Goal: Task Accomplishment & Management: Manage account settings

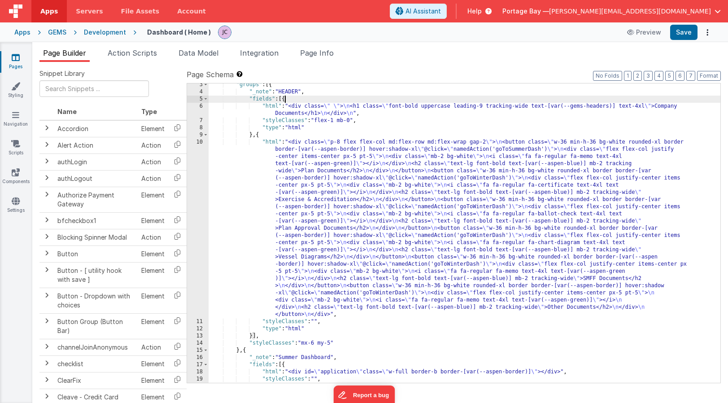
scroll to position [17, 0]
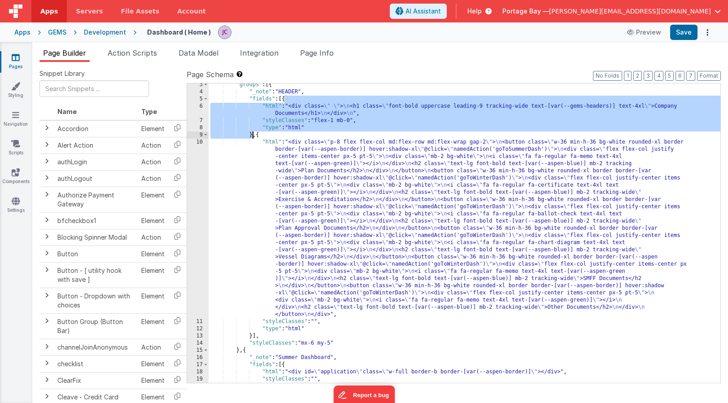
drag, startPoint x: 285, startPoint y: 97, endPoint x: 252, endPoint y: 131, distance: 47.2
click at [252, 131] on div ""groups" : [{ "_note" : "HEADER" , "fields" : [{ "html" : "<div class= \" \" > …" at bounding box center [464, 237] width 512 height 313
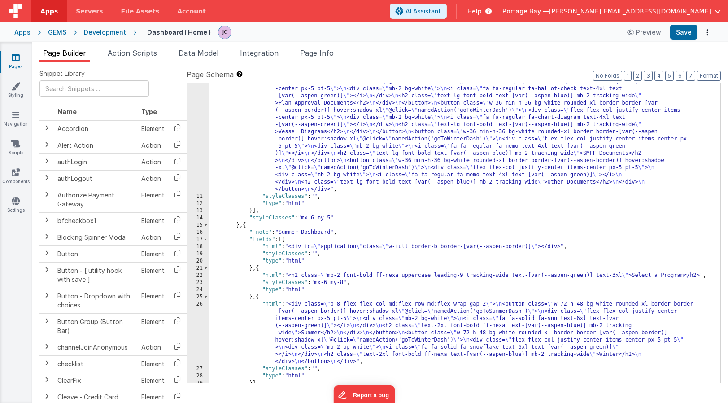
scroll to position [143, 0]
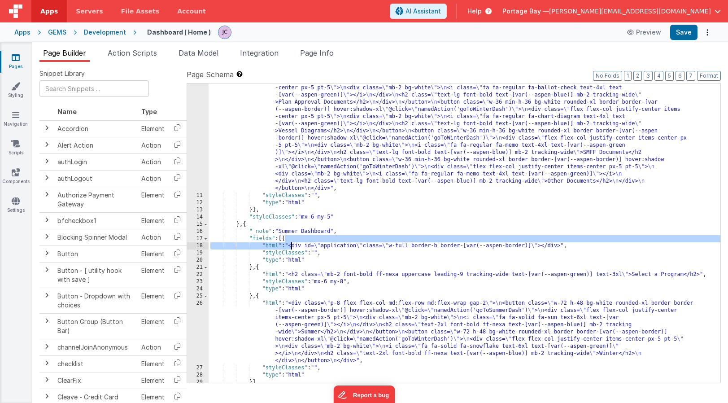
drag, startPoint x: 285, startPoint y: 239, endPoint x: 292, endPoint y: 244, distance: 8.7
click at [292, 244] on div ""html" : "<div class= \" p-8 flex flex-col md:flex-row md:flex-wrap gap-2 \" > …" at bounding box center [464, 256] width 512 height 486
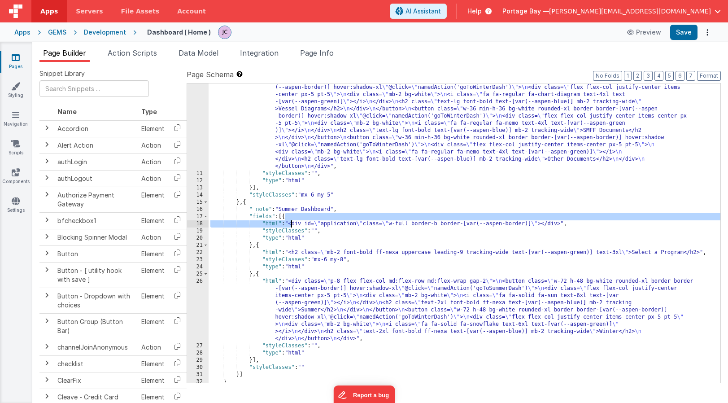
scroll to position [174, 0]
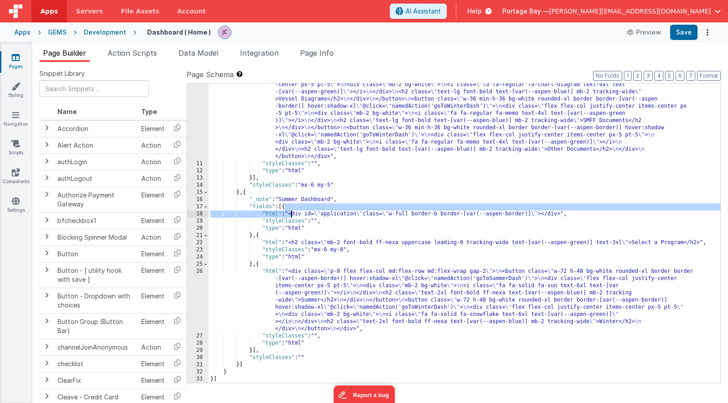
click at [319, 223] on div ""html" : "<div class= \" p-8 flex flex-col md:flex-row md:flex-wrap gap-2 \" > …" at bounding box center [464, 224] width 512 height 486
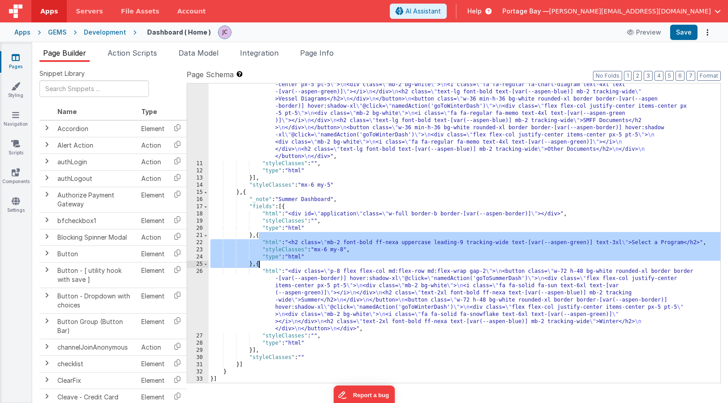
drag, startPoint x: 259, startPoint y: 235, endPoint x: 259, endPoint y: 264, distance: 29.1
click at [259, 264] on div ""html" : "<div class= \" p-8 flex flex-col md:flex-row md:flex-wrap gap-2 \" > …" at bounding box center [464, 224] width 512 height 486
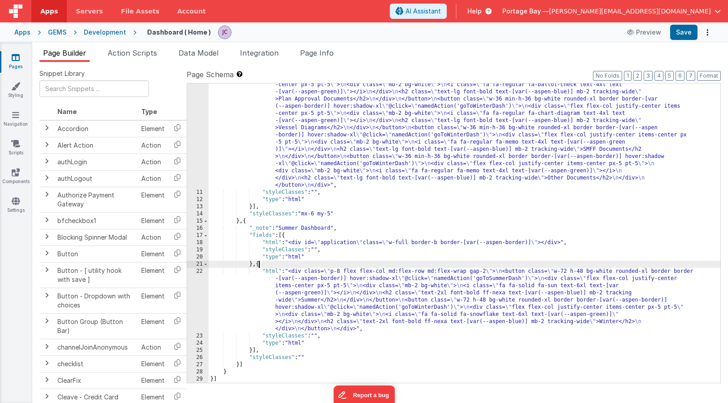
scroll to position [146, 0]
paste textarea
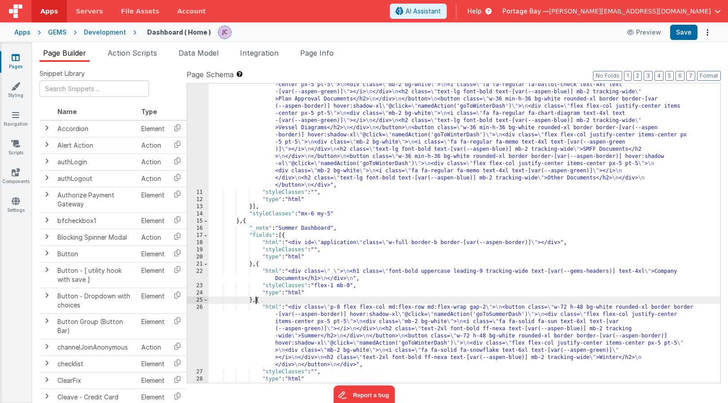
click at [269, 272] on div ""html" : "<div class= \" p-8 flex flex-col md:flex-row md:flex-wrap gap-2 \" > …" at bounding box center [464, 252] width 512 height 486
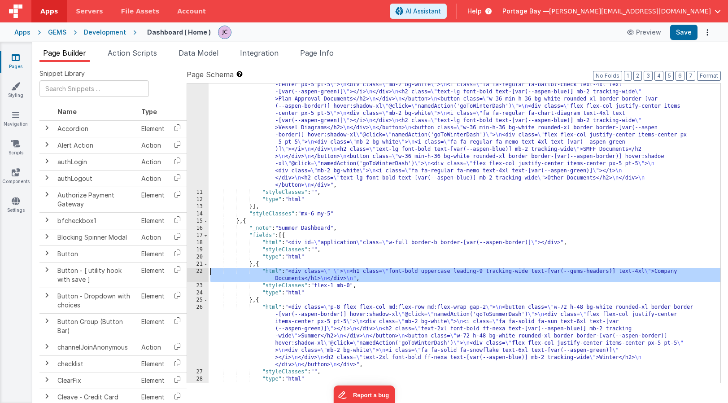
click at [199, 272] on div "22" at bounding box center [198, 275] width 22 height 14
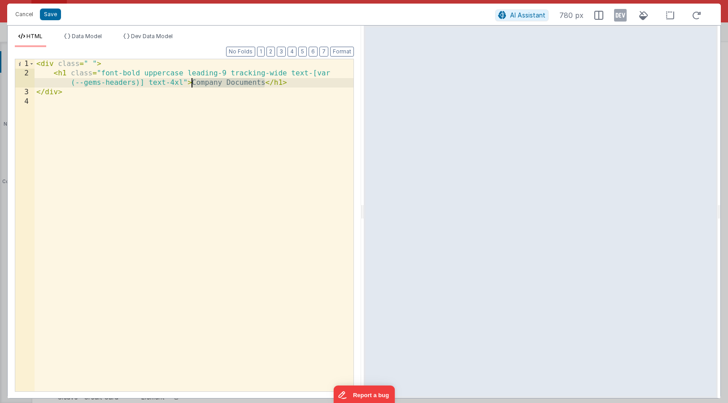
drag, startPoint x: 263, startPoint y: 82, endPoint x: 193, endPoint y: 83, distance: 69.9
click at [193, 83] on div "< div class = " " > < h1 class = "font-bold uppercase leading-9 tracking-wide t…" at bounding box center [194, 234] width 319 height 351
click at [51, 15] on button "Save" at bounding box center [50, 15] width 21 height 12
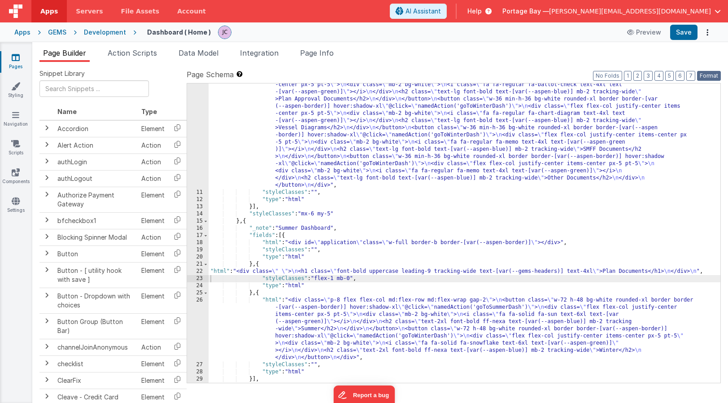
click at [715, 74] on button "Format" at bounding box center [709, 76] width 24 height 10
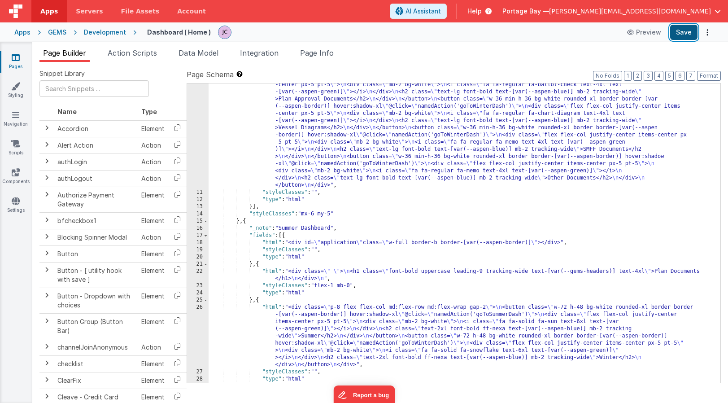
click at [681, 34] on button "Save" at bounding box center [683, 32] width 27 height 15
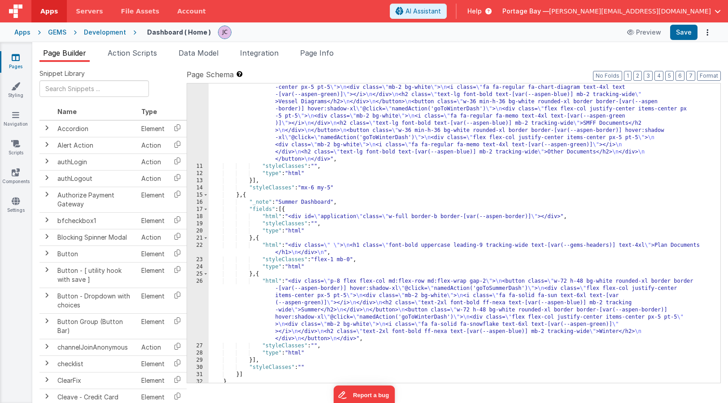
scroll to position [182, 0]
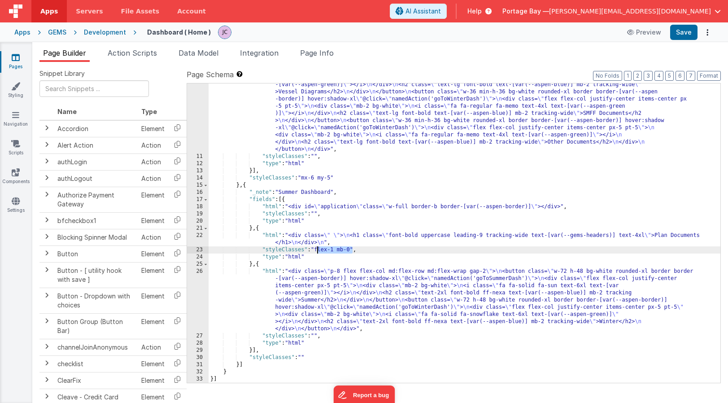
drag, startPoint x: 351, startPoint y: 249, endPoint x: 317, endPoint y: 250, distance: 35.0
click at [317, 250] on div ""html" : "<div class= \" p-8 flex flex-col md:flex-row md:flex-wrap gap-2 \" > …" at bounding box center [464, 217] width 512 height 486
click at [687, 35] on button "Save" at bounding box center [683, 32] width 27 height 15
click at [304, 357] on div ""html" : "<div class= \" p-8 flex flex-col md:flex-row md:flex-wrap gap-2 \" > …" at bounding box center [464, 217] width 512 height 486
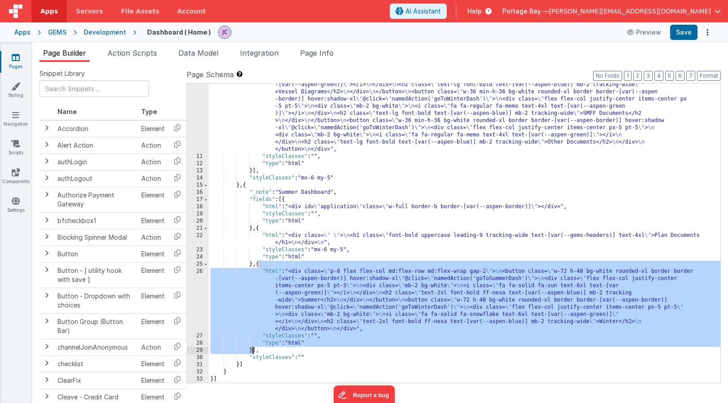
drag, startPoint x: 259, startPoint y: 263, endPoint x: 273, endPoint y: 334, distance: 72.5
click at [256, 344] on div ""html" : "<div class= \" p-8 flex flex-col md:flex-row md:flex-wrap gap-2 \" > …" at bounding box center [464, 217] width 512 height 486
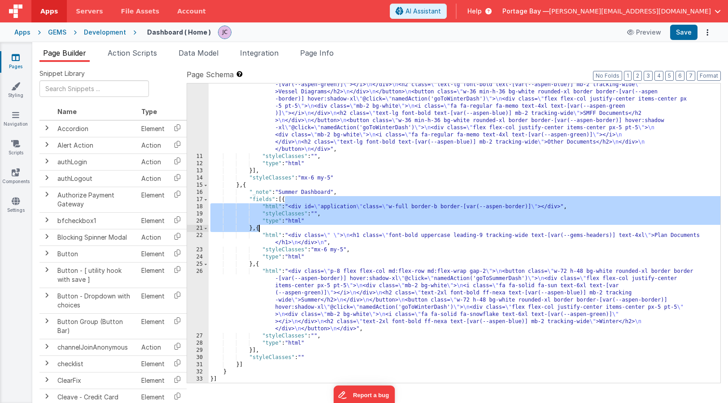
drag, startPoint x: 285, startPoint y: 199, endPoint x: 259, endPoint y: 227, distance: 38.7
click at [259, 227] on div ""html" : "<div class= \" p-8 flex flex-col md:flex-row md:flex-wrap gap-2 \" > …" at bounding box center [464, 217] width 512 height 486
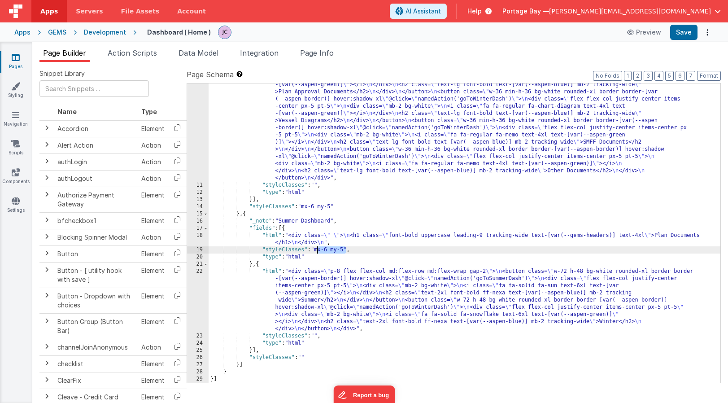
drag, startPoint x: 346, startPoint y: 249, endPoint x: 316, endPoint y: 250, distance: 30.0
click at [316, 250] on div ""html" : "<div class= \" p-8 flex flex-col md:flex-row md:flex-wrap gap-2 \" > …" at bounding box center [464, 245] width 512 height 486
click at [304, 356] on div ""html" : "<div class= \" p-8 flex flex-col md:flex-row md:flex-wrap gap-2 \" > …" at bounding box center [464, 245] width 512 height 486
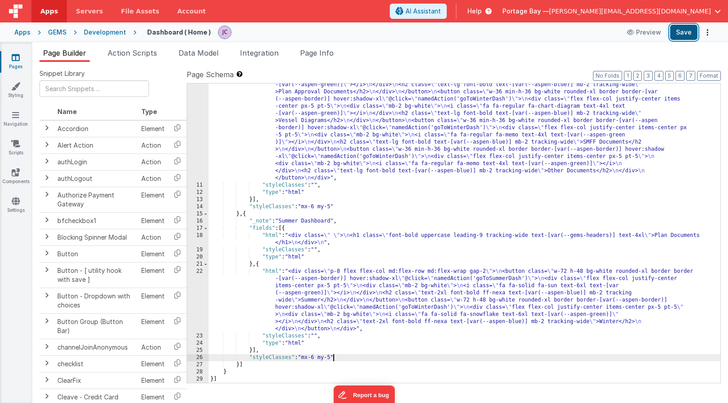
click at [684, 33] on button "Save" at bounding box center [683, 32] width 27 height 15
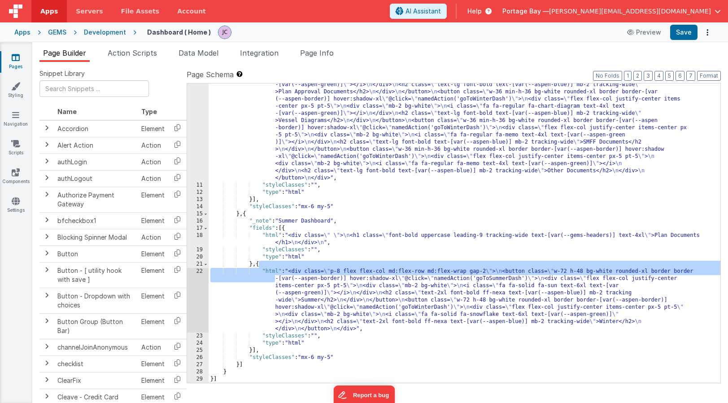
drag, startPoint x: 259, startPoint y: 264, endPoint x: 269, endPoint y: 278, distance: 17.4
click at [269, 278] on div ""html" : "<div class= \" p-8 flex flex-col md:flex-row md:flex-wrap gap-2 \" > …" at bounding box center [464, 245] width 512 height 486
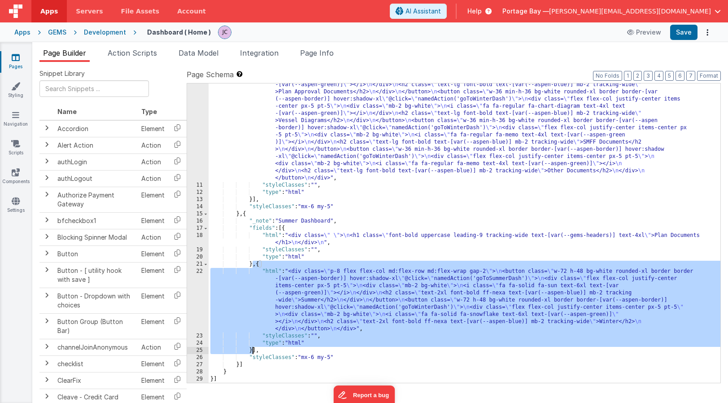
drag, startPoint x: 252, startPoint y: 263, endPoint x: 253, endPoint y: 347, distance: 83.8
click at [253, 347] on div ""html" : "<div class= \" p-8 flex flex-col md:flex-row md:flex-wrap gap-2 \" > …" at bounding box center [464, 245] width 512 height 486
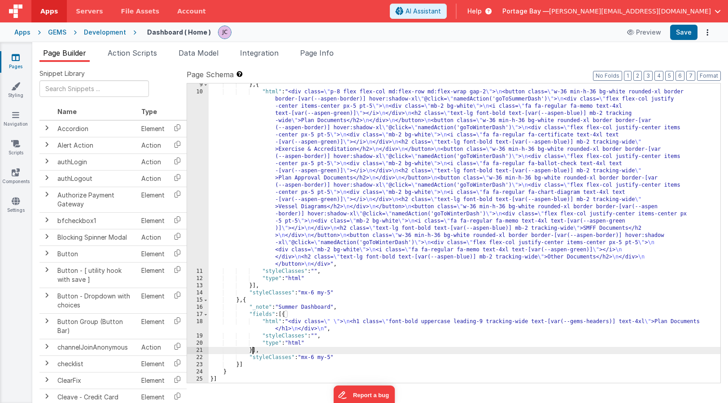
scroll to position [67, 0]
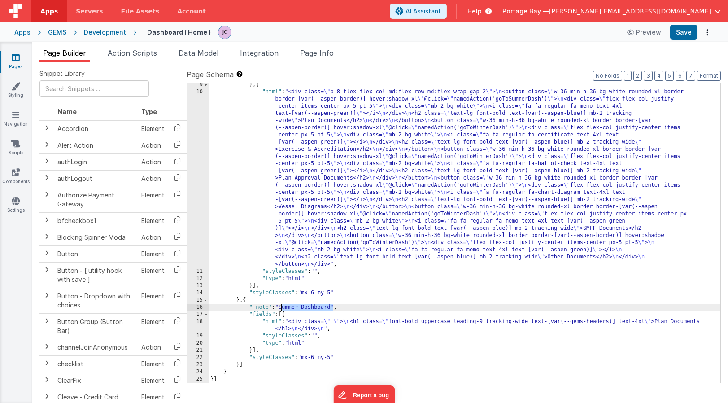
drag, startPoint x: 333, startPoint y: 308, endPoint x: 282, endPoint y: 307, distance: 51.1
click at [282, 307] on div "} , { "html" : "<div class= \" p-8 flex flex-col md:flex-row md:flex-wrap gap-2…" at bounding box center [464, 237] width 512 height 313
click at [320, 343] on div "} , { "html" : "<div class= \" p-8 flex flex-col md:flex-row md:flex-wrap gap-2…" at bounding box center [464, 237] width 512 height 313
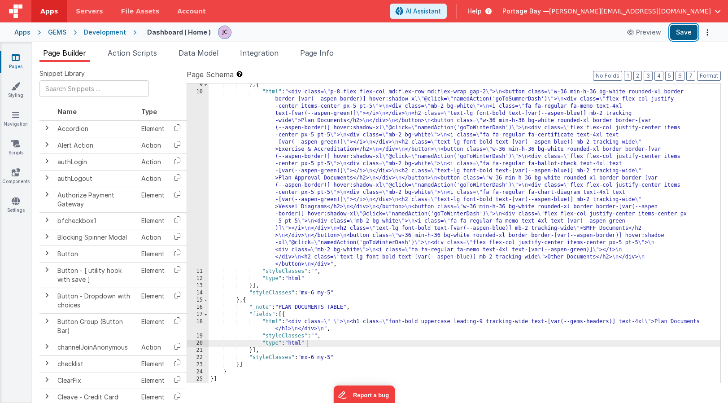
click at [681, 35] on button "Save" at bounding box center [683, 32] width 27 height 15
click at [84, 91] on input "text" at bounding box center [93, 88] width 109 height 17
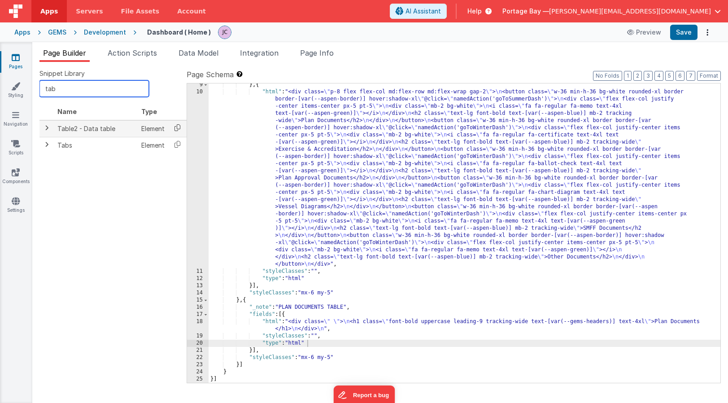
type input "tab"
click at [174, 127] on icon at bounding box center [177, 128] width 18 height 14
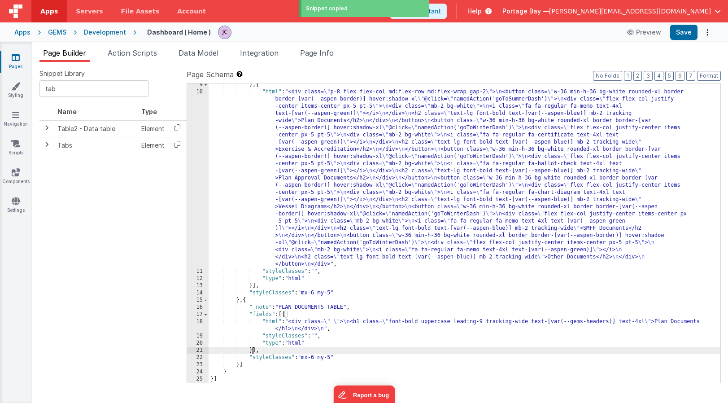
click at [252, 351] on div "} , { "html" : "<div class= \" p-8 flex flex-col md:flex-row md:flex-wrap gap-2…" at bounding box center [464, 237] width 512 height 313
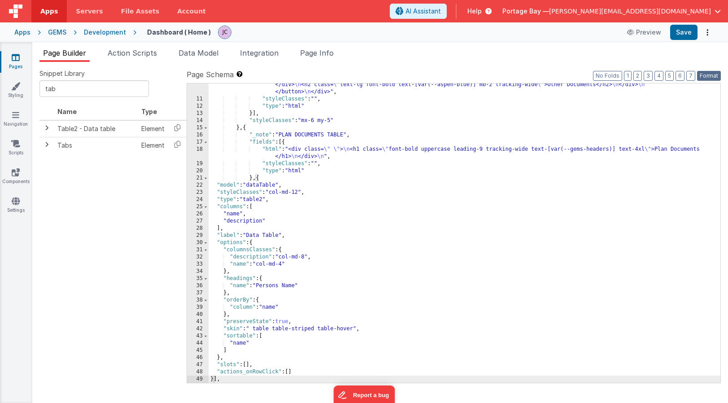
click at [711, 75] on button "Format" at bounding box center [709, 76] width 24 height 10
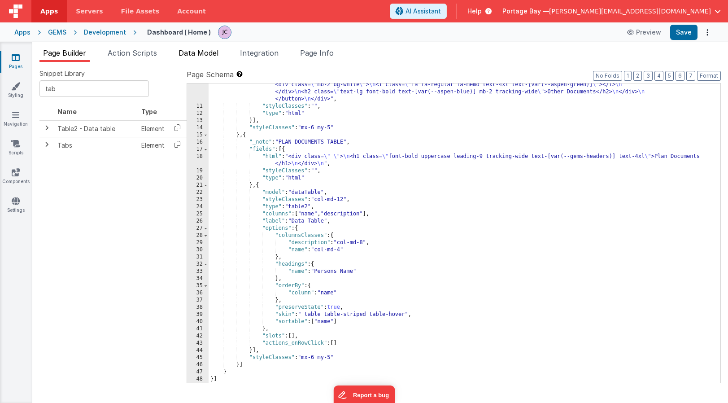
click at [204, 54] on span "Data Model" at bounding box center [198, 52] width 40 height 9
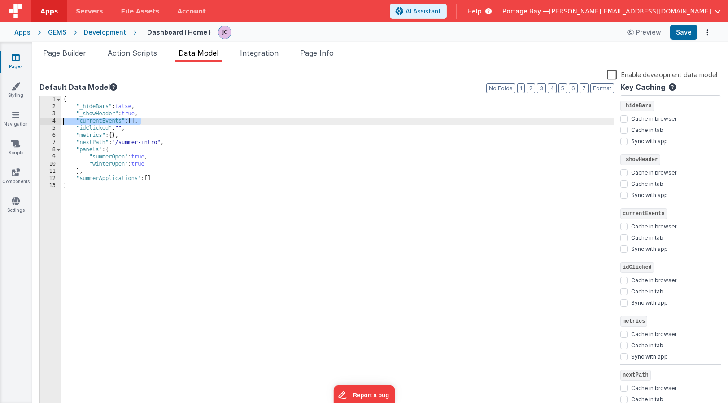
drag, startPoint x: 143, startPoint y: 120, endPoint x: 49, endPoint y: 122, distance: 93.3
click at [49, 122] on div "1 2 3 4 5 6 7 8 9 10 11 12 13 { "_hideBars" : false , "_showHeader" : true , "c…" at bounding box center [326, 252] width 574 height 315
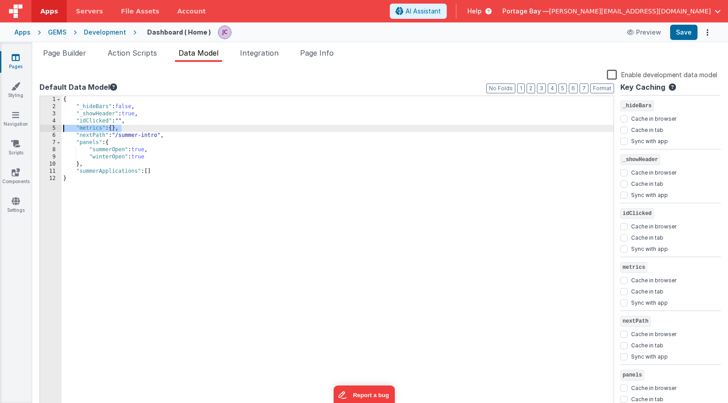
drag, startPoint x: 123, startPoint y: 129, endPoint x: 43, endPoint y: 129, distance: 79.8
click at [43, 129] on div "1 2 3 4 5 6 7 8 9 10 11 12 { "_hideBars" : false , "_showHeader" : true , "idCl…" at bounding box center [326, 252] width 574 height 315
drag, startPoint x: 168, startPoint y: 128, endPoint x: 42, endPoint y: 128, distance: 126.0
click at [42, 128] on div "1 2 3 4 5 6 7 8 9 10 11 { "_hideBars" : false , "_showHeader" : true , "idClick…" at bounding box center [326, 252] width 574 height 315
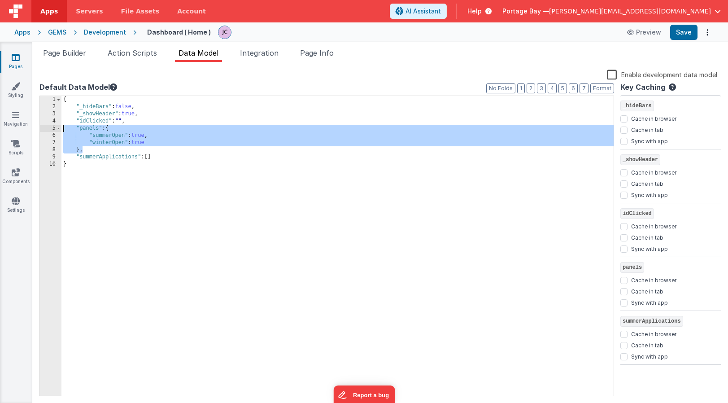
drag, startPoint x: 75, startPoint y: 151, endPoint x: 41, endPoint y: 130, distance: 40.1
click at [41, 130] on div "1 2 3 4 5 6 7 8 9 10 { "_hideBars" : false , "_showHeader" : true , "idClicked"…" at bounding box center [326, 245] width 574 height 301
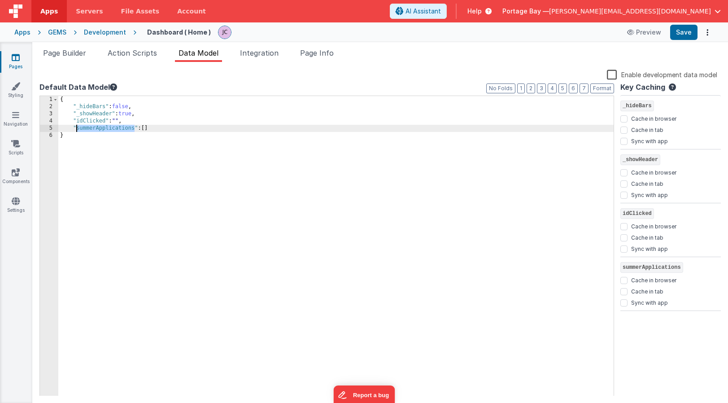
drag, startPoint x: 135, startPoint y: 128, endPoint x: 78, endPoint y: 130, distance: 57.0
click at [78, 130] on div "{ "_hideBars" : false , "_showHeader" : true , "idClicked" : "" , "summerApplic…" at bounding box center [335, 260] width 555 height 329
click at [144, 129] on div "{ "_hideBars" : false , "_showHeader" : true , "idClicked" : "" , "planDocument…" at bounding box center [335, 260] width 555 height 329
click at [193, 130] on div "{ "_hideBars" : false , "_showHeader" : true , "idClicked" : "" , "planDocument…" at bounding box center [335, 260] width 555 height 329
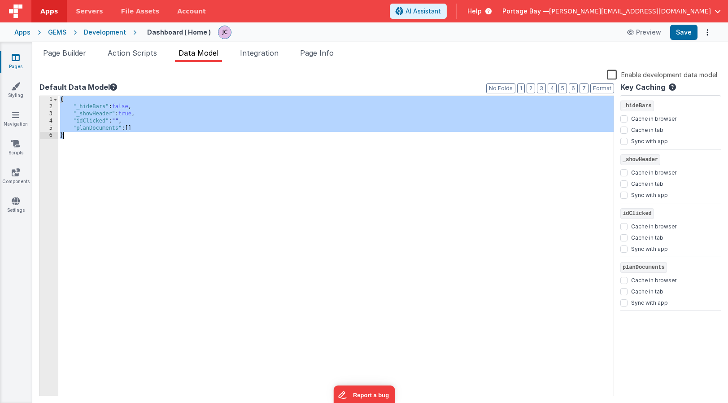
click at [217, 134] on div "{ "_hideBars" : false , "_showHeader" : true , "idClicked" : "" , "planDocument…" at bounding box center [335, 260] width 555 height 329
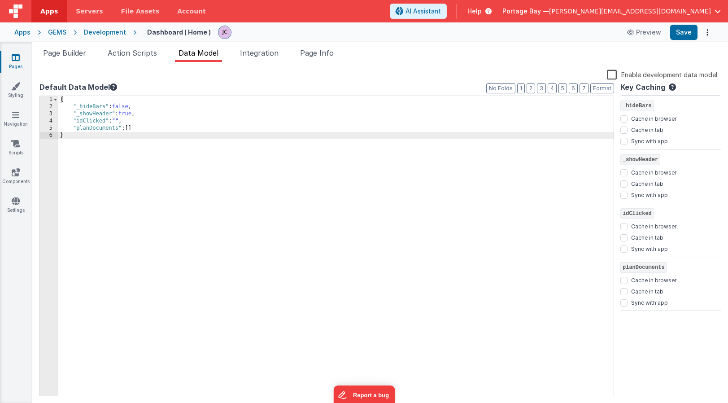
click at [614, 74] on label "Enable development data model" at bounding box center [662, 74] width 110 height 10
click at [0, 0] on input "Enable development data model" at bounding box center [0, 0] width 0 height 0
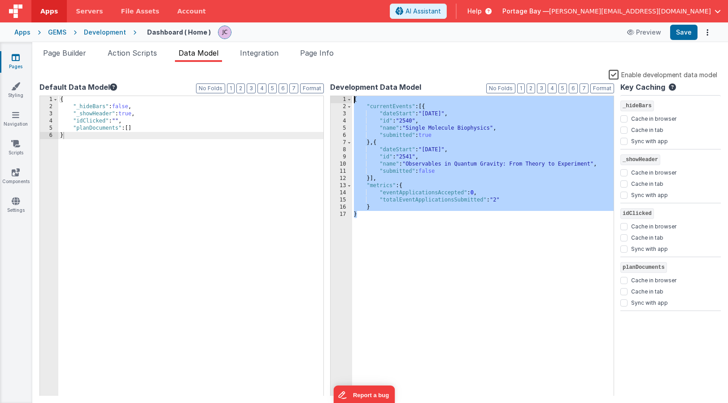
drag, startPoint x: 356, startPoint y: 214, endPoint x: 346, endPoint y: 82, distance: 133.1
click at [346, 82] on div "Development Data Model Format 7 6 5 4 3 2 1 No Folds 1 2 3 4 5 6 7 8 9 10 11 12…" at bounding box center [472, 239] width 284 height 314
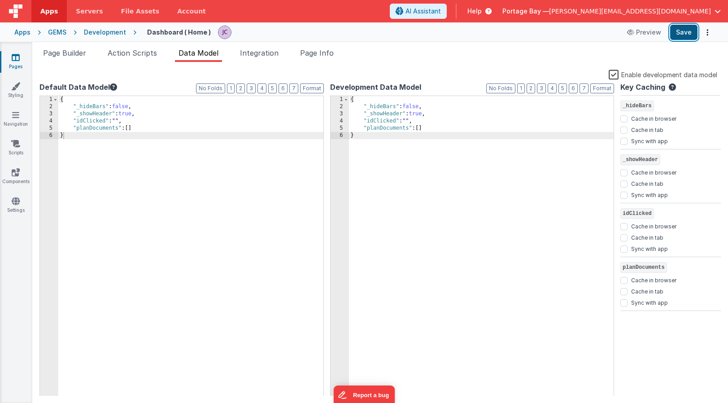
click at [681, 28] on button "Save" at bounding box center [683, 32] width 27 height 15
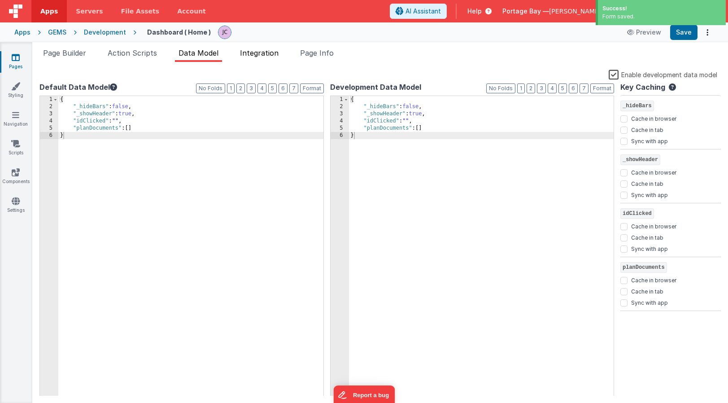
click at [269, 58] on li "Integration" at bounding box center [259, 55] width 46 height 14
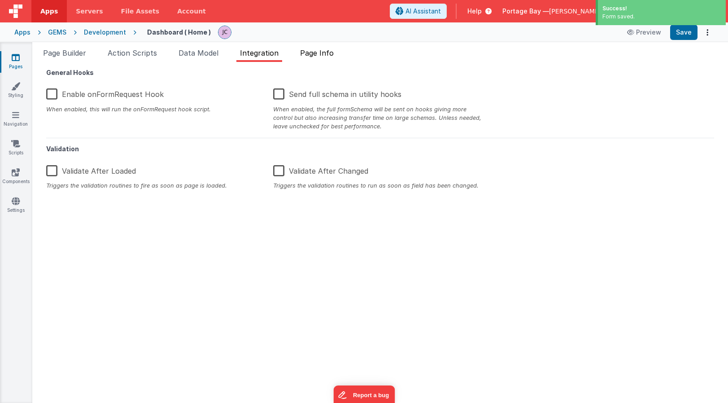
click at [320, 53] on span "Page Info" at bounding box center [317, 52] width 34 height 9
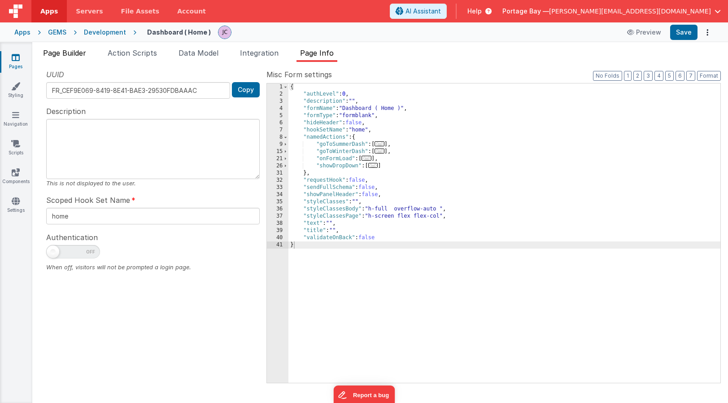
click at [64, 51] on span "Page Builder" at bounding box center [64, 52] width 43 height 9
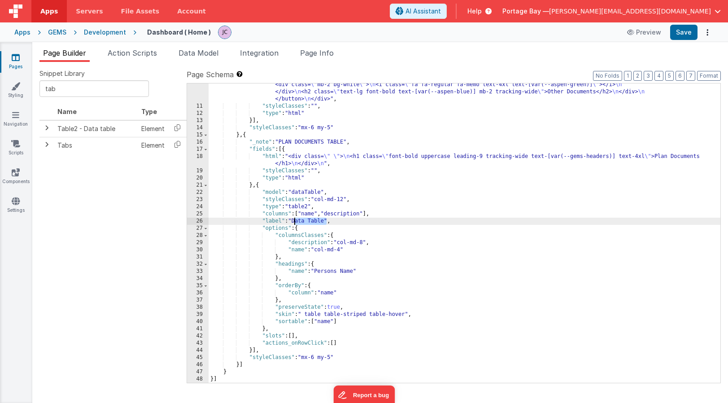
drag, startPoint x: 327, startPoint y: 220, endPoint x: 295, endPoint y: 221, distance: 32.7
click at [295, 221] on div ""html" : "<div class= \" p-8 flex flex-col md:flex-row md:flex-wrap gap-2 \" > …" at bounding box center [464, 166] width 512 height 486
click at [315, 222] on div ""html" : "<div class= \" p-8 flex flex-col md:flex-row md:flex-wrap gap-2 \" > …" at bounding box center [464, 166] width 512 height 486
drag, startPoint x: 326, startPoint y: 220, endPoint x: 294, endPoint y: 221, distance: 31.9
click at [294, 221] on div ""html" : "<div class= \" p-8 flex flex-col md:flex-row md:flex-wrap gap-2 \" > …" at bounding box center [464, 166] width 512 height 486
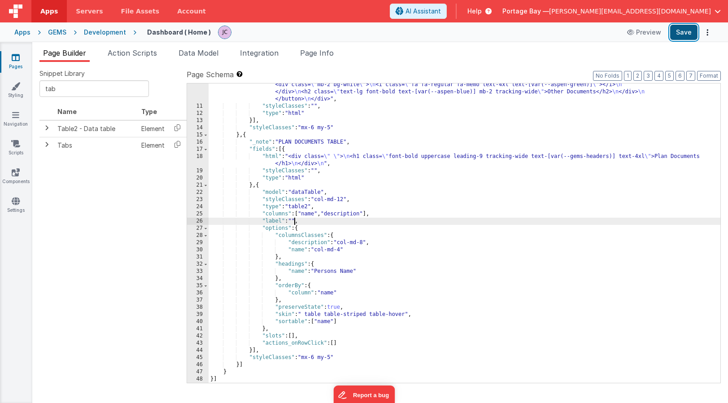
click at [682, 31] on button "Save" at bounding box center [683, 32] width 27 height 15
click at [48, 127] on span at bounding box center [46, 127] width 7 height 7
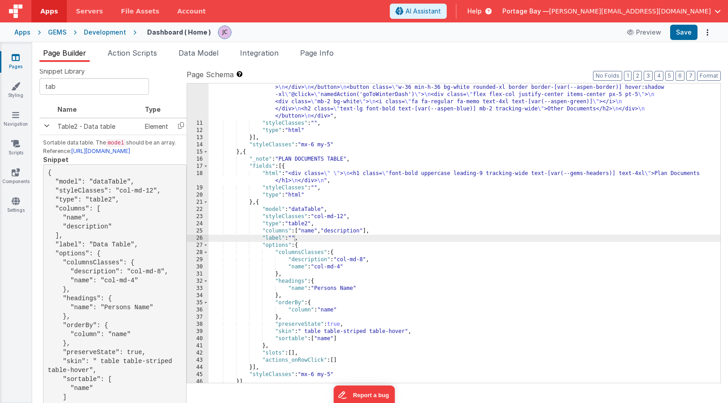
scroll to position [213, 0]
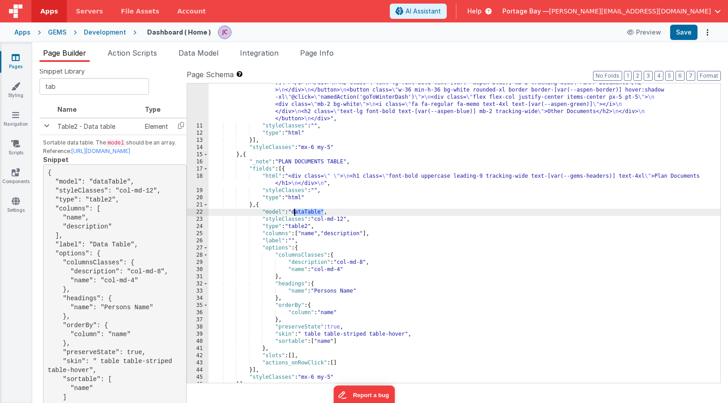
drag, startPoint x: 323, startPoint y: 211, endPoint x: 295, endPoint y: 213, distance: 27.4
click at [295, 213] on div ""html" : "<div class= \" p-8 flex flex-col md:flex-row md:flex-wrap gap-2 \" > …" at bounding box center [464, 186] width 512 height 486
click at [683, 31] on button "Save" at bounding box center [683, 32] width 27 height 15
click at [270, 52] on span "Integration" at bounding box center [259, 52] width 39 height 9
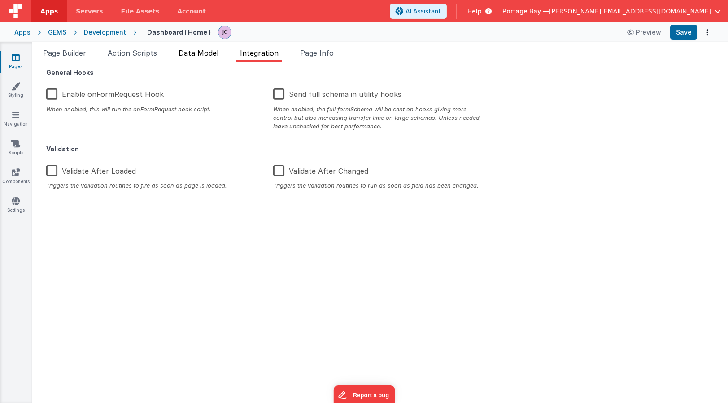
click at [208, 52] on span "Data Model" at bounding box center [198, 52] width 40 height 9
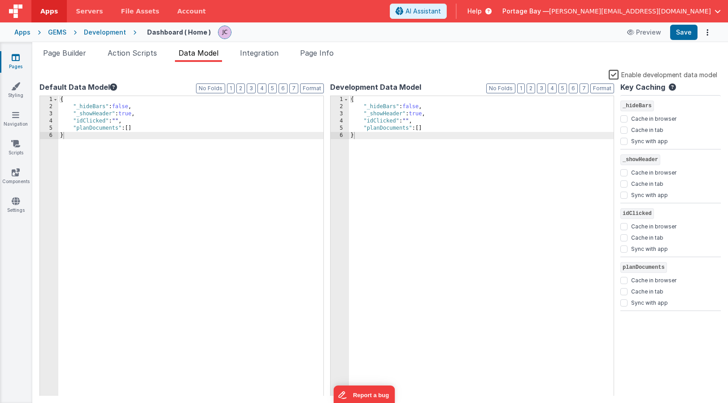
click at [421, 129] on div "{ "_hideBars" : false , "_showHeader" : true , "idClicked" : "" , "planDocument…" at bounding box center [481, 253] width 265 height 314
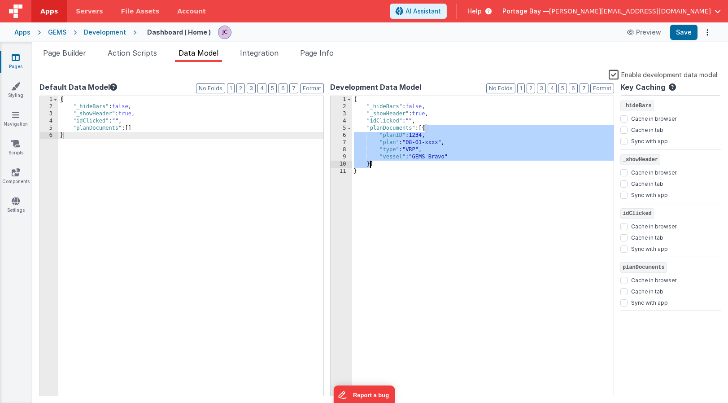
drag, startPoint x: 425, startPoint y: 127, endPoint x: 370, endPoint y: 164, distance: 66.3
click at [370, 164] on div "{ "_hideBars" : false , "_showHeader" : true , "idClicked" : "" , "planDocument…" at bounding box center [483, 253] width 262 height 314
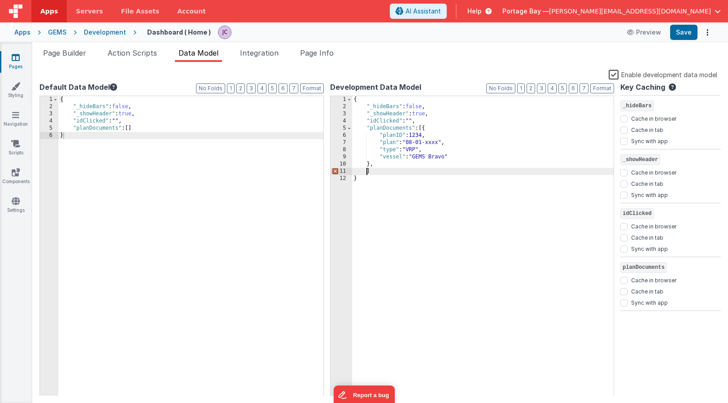
paste textarea
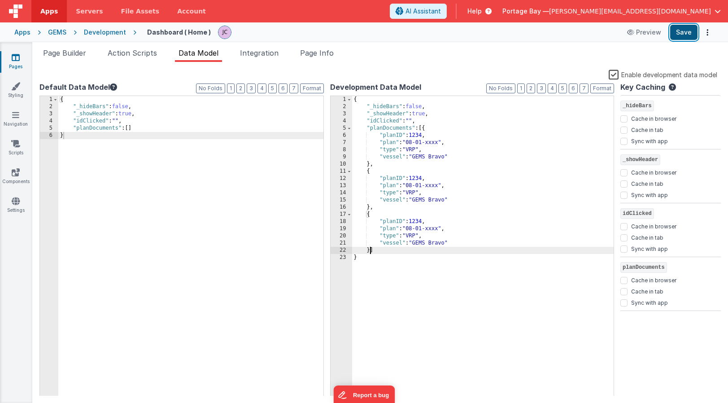
click at [683, 32] on button "Save" at bounding box center [683, 32] width 27 height 15
click at [65, 54] on span "Page Builder" at bounding box center [64, 52] width 43 height 9
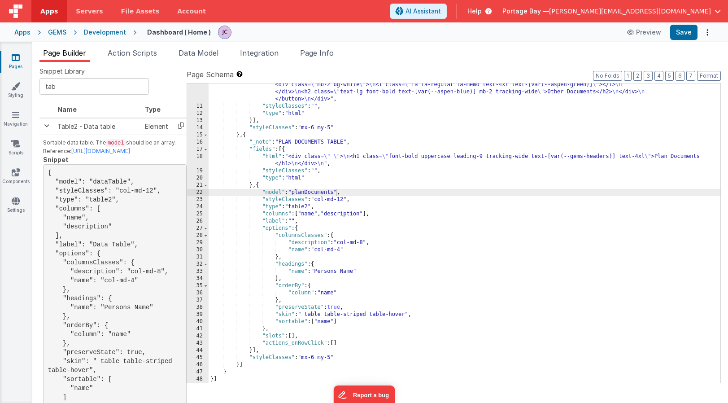
scroll to position [232, 0]
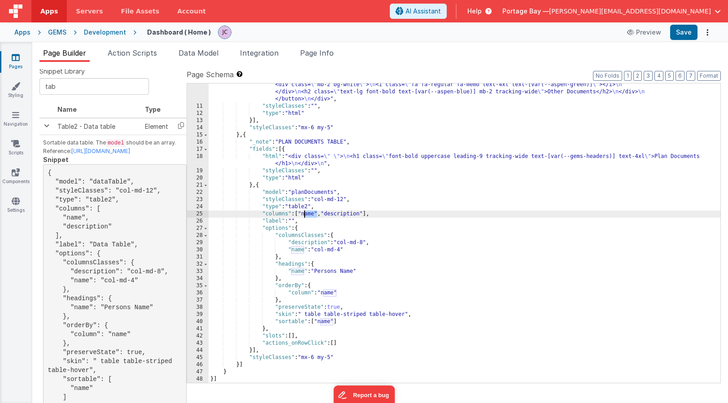
drag, startPoint x: 317, startPoint y: 215, endPoint x: 303, endPoint y: 214, distance: 13.5
click at [303, 214] on div ""html" : "<div class= \" p-8 flex flex-col md:flex-row md:flex-wrap gap-2 \" > …" at bounding box center [464, 166] width 512 height 486
drag, startPoint x: 352, startPoint y: 214, endPoint x: 318, endPoint y: 214, distance: 34.1
click at [318, 214] on div ""html" : "<div class= \" p-8 flex flex-col md:flex-row md:flex-wrap gap-2 \" > …" at bounding box center [464, 166] width 512 height 486
click at [304, 213] on div ""html" : "<div class= \" p-8 flex flex-col md:flex-row md:flex-wrap gap-2 \" > …" at bounding box center [464, 166] width 512 height 486
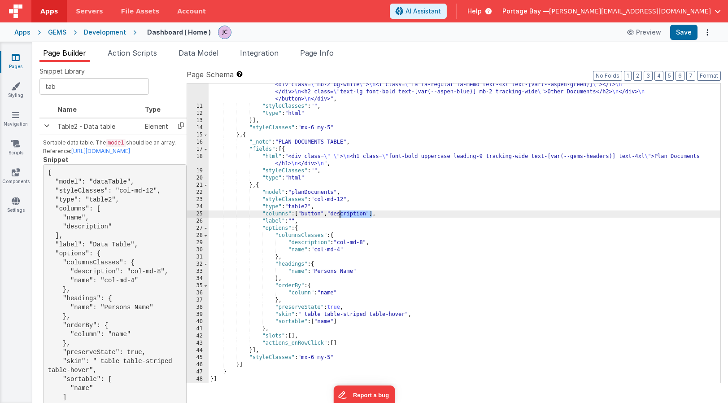
drag, startPoint x: 371, startPoint y: 213, endPoint x: 338, endPoint y: 213, distance: 32.7
click at [338, 213] on div ""html" : "<div class= \" p-8 flex flex-col md:flex-row md:flex-wrap gap-2 \" > …" at bounding box center [464, 166] width 512 height 486
click at [378, 212] on div ""html" : "<div class= \" p-8 flex flex-col md:flex-row md:flex-wrap gap-2 \" > …" at bounding box center [464, 166] width 512 height 486
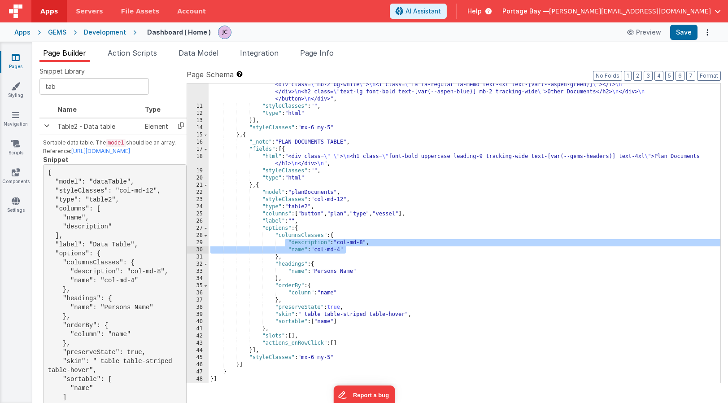
drag, startPoint x: 286, startPoint y: 241, endPoint x: 374, endPoint y: 252, distance: 88.5
click at [374, 252] on div ""html" : "<div class= \" p-8 flex flex-col md:flex-row md:flex-wrap gap-2 \" > …" at bounding box center [464, 166] width 512 height 486
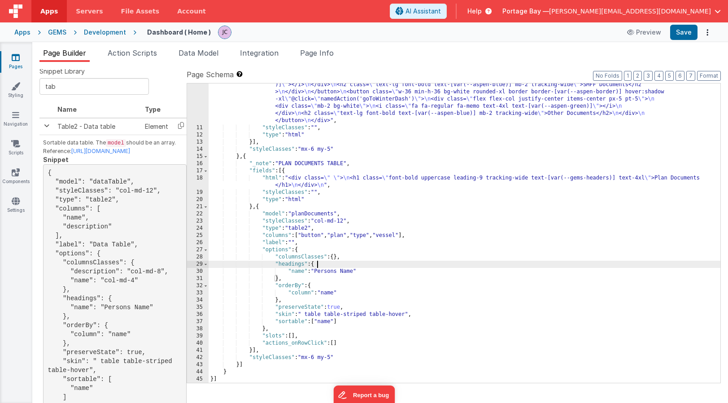
scroll to position [210, 0]
click at [303, 272] on div ""html" : "<div class= \" p-8 flex flex-col md:flex-row md:flex-wrap gap-2 \" > …" at bounding box center [464, 188] width 512 height 486
drag, startPoint x: 356, startPoint y: 271, endPoint x: 319, endPoint y: 269, distance: 36.4
click at [319, 269] on div ""html" : "<div class= \" p-8 flex flex-col md:flex-row md:flex-wrap gap-2 \" > …" at bounding box center [464, 188] width 512 height 486
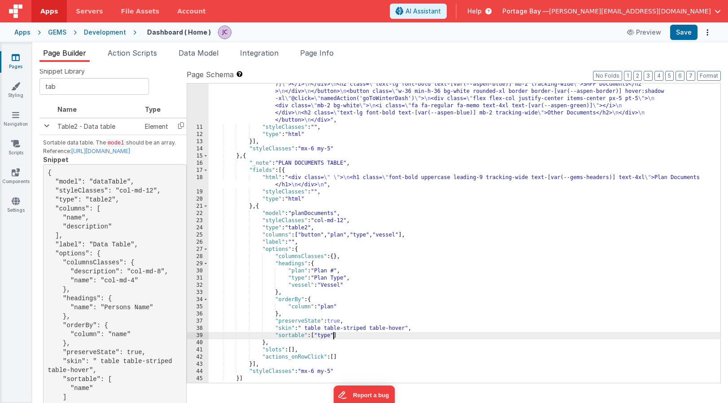
scroll to position [225, 0]
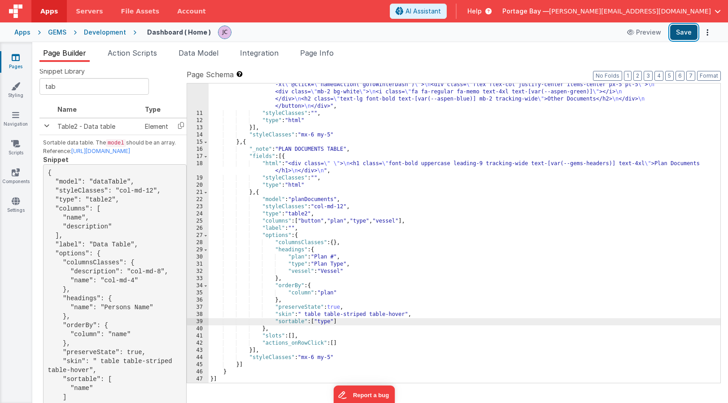
click at [685, 35] on button "Save" at bounding box center [683, 32] width 27 height 15
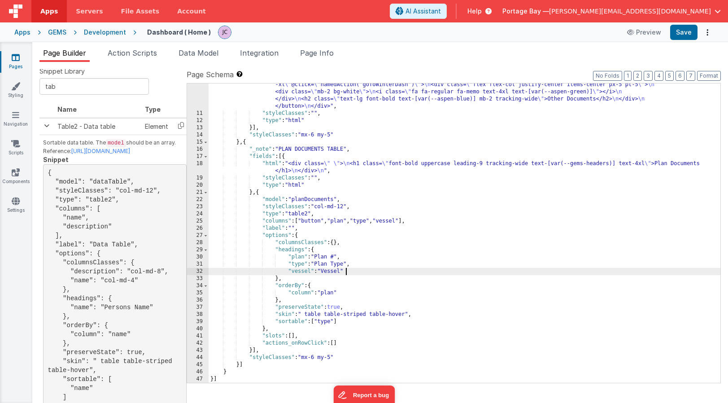
click at [352, 271] on div ""html" : "<div class= \" p-8 flex flex-col md:flex-row md:flex-wrap gap-2 \" > …" at bounding box center [464, 174] width 512 height 486
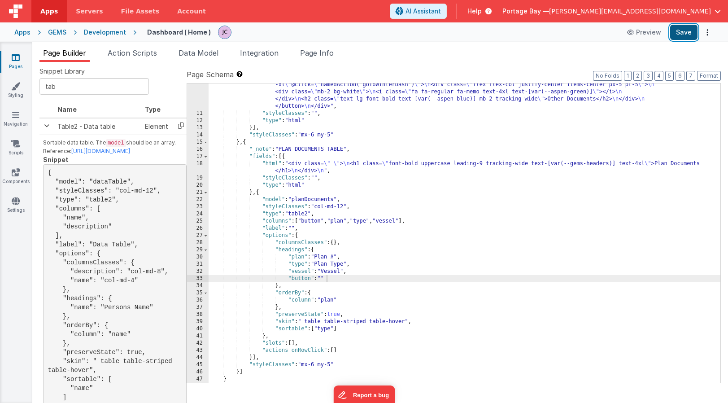
click at [684, 38] on button "Save" at bounding box center [683, 32] width 27 height 15
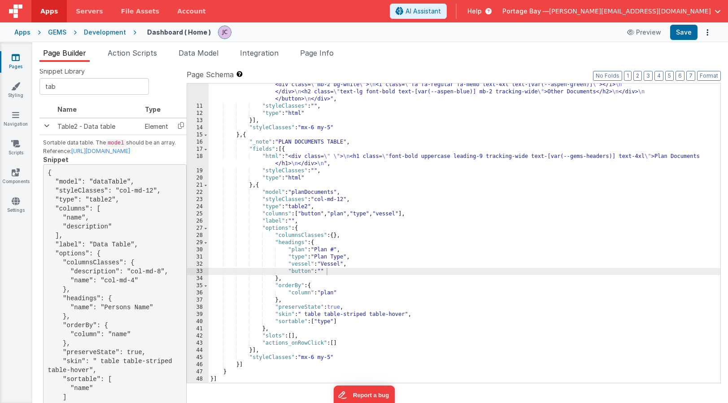
scroll to position [232, 0]
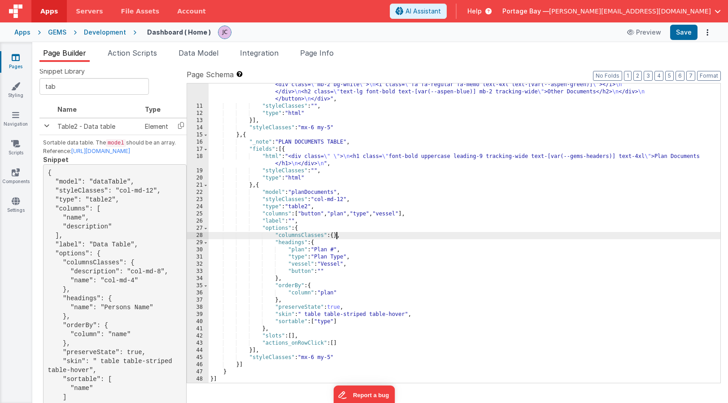
click at [336, 235] on div ""html" : "<div class= \" p-8 flex flex-col md:flex-row md:flex-wrap gap-2 \" > …" at bounding box center [464, 166] width 512 height 486
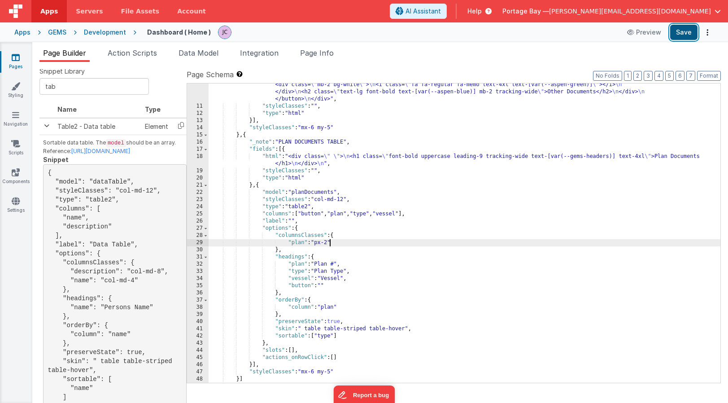
click at [689, 34] on button "Save" at bounding box center [683, 32] width 27 height 15
drag, startPoint x: 304, startPoint y: 243, endPoint x: 291, endPoint y: 243, distance: 13.0
click at [291, 243] on div ""html" : "<div class= \" p-8 flex flex-col md:flex-row md:flex-wrap gap-2 \" > …" at bounding box center [464, 166] width 512 height 486
drag, startPoint x: 330, startPoint y: 241, endPoint x: 318, endPoint y: 243, distance: 11.3
click at [318, 243] on div ""html" : "<div class= \" p-8 flex flex-col md:flex-row md:flex-wrap gap-2 \" > …" at bounding box center [464, 166] width 512 height 486
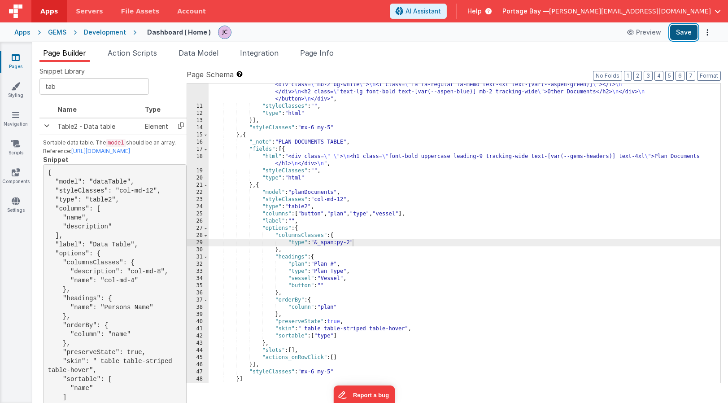
click at [679, 33] on button "Save" at bounding box center [683, 32] width 27 height 15
drag, startPoint x: 352, startPoint y: 242, endPoint x: 317, endPoint y: 242, distance: 35.0
click at [317, 242] on div ""html" : "<div class= \" p-8 flex flex-col md:flex-row md:flex-wrap gap-2 \" > …" at bounding box center [464, 166] width 512 height 486
click at [680, 30] on button "Save" at bounding box center [683, 32] width 27 height 15
click at [139, 53] on span "Action Scripts" at bounding box center [132, 52] width 49 height 9
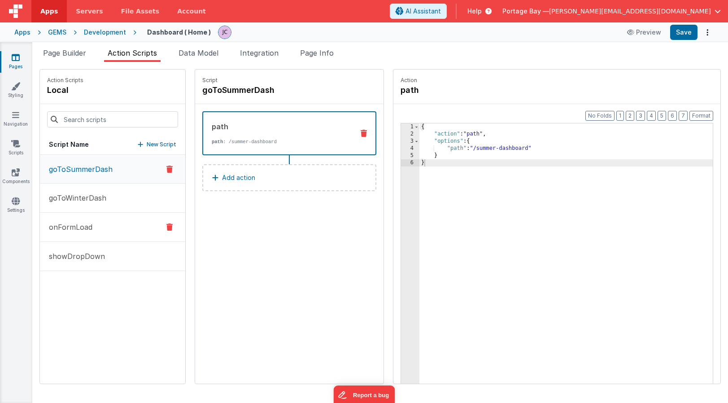
click at [91, 224] on p "onFormLoad" at bounding box center [67, 226] width 49 height 11
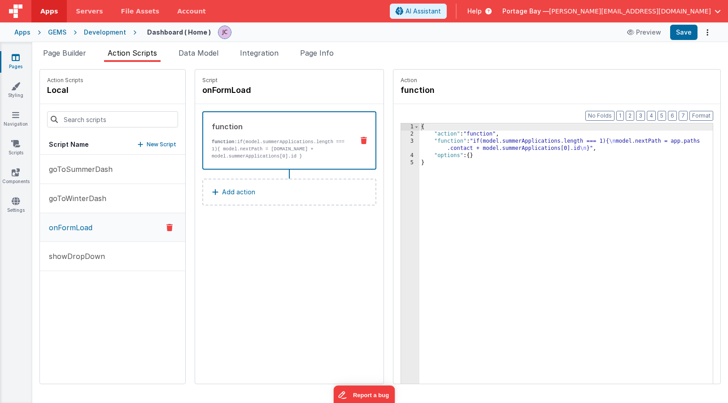
click at [425, 140] on div "{ "action" : "function" , "function" : "if(model.summerApplications.length === …" at bounding box center [577, 274] width 317 height 302
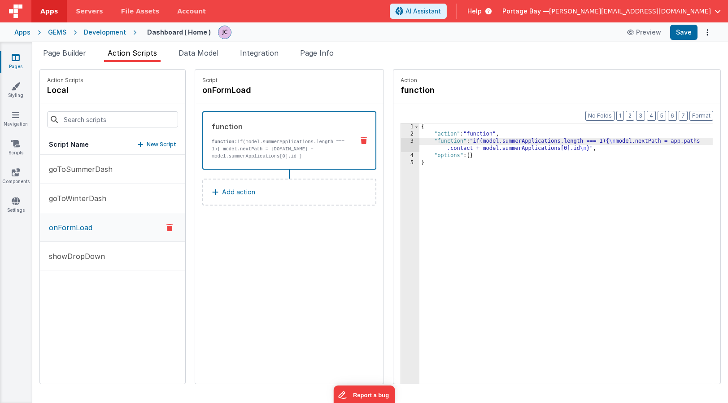
click at [401, 142] on div "3" at bounding box center [410, 145] width 18 height 14
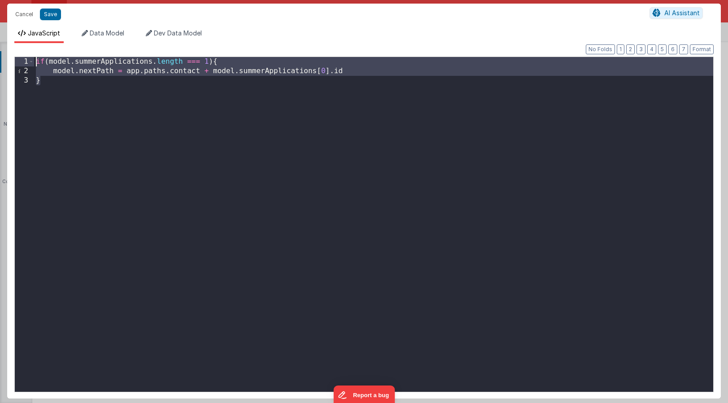
drag, startPoint x: 43, startPoint y: 83, endPoint x: 35, endPoint y: 57, distance: 27.2
click at [35, 57] on div "if ( model . summerApplications . length === 1 ) { model . nextPath = app . pat…" at bounding box center [373, 233] width 679 height 353
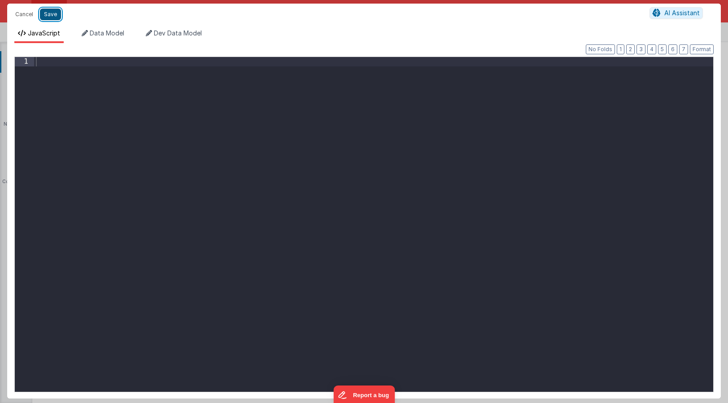
click at [46, 15] on button "Save" at bounding box center [50, 15] width 21 height 12
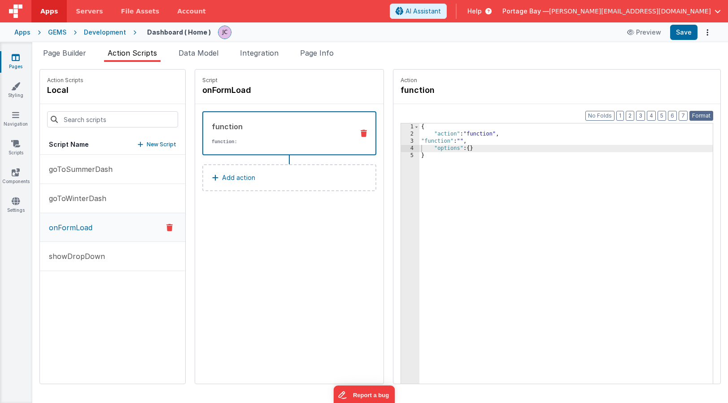
click at [703, 117] on button "Format" at bounding box center [701, 116] width 24 height 10
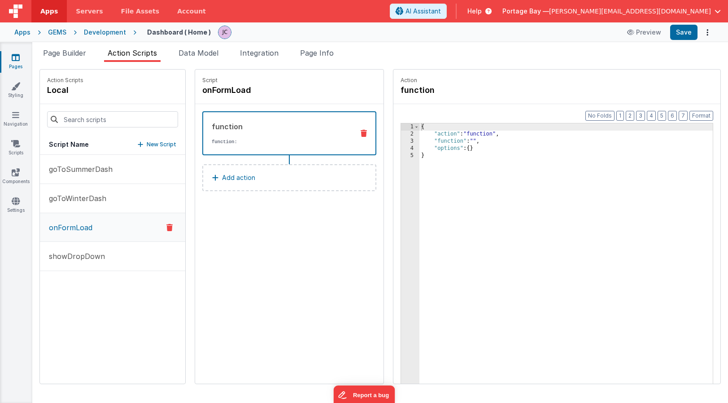
click at [360, 131] on icon at bounding box center [363, 133] width 6 height 7
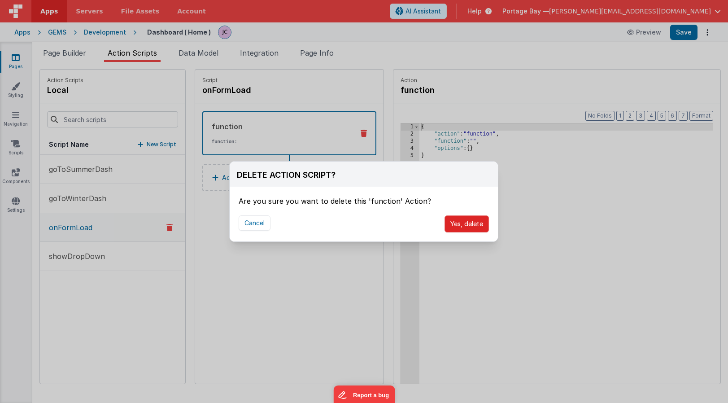
click at [465, 225] on button "Yes, delete" at bounding box center [466, 223] width 44 height 17
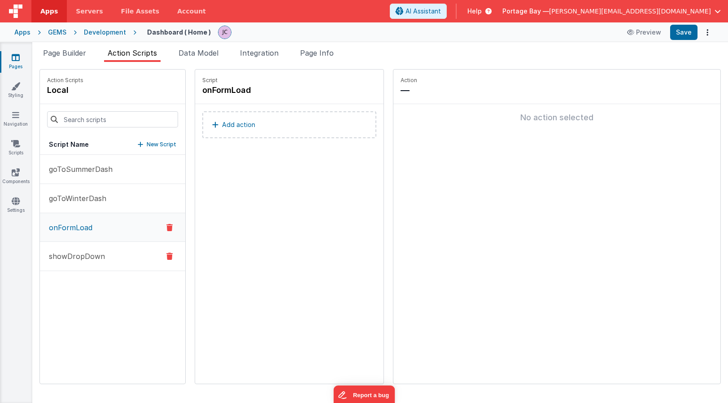
click at [89, 259] on p "showDropDown" at bounding box center [73, 256] width 61 height 11
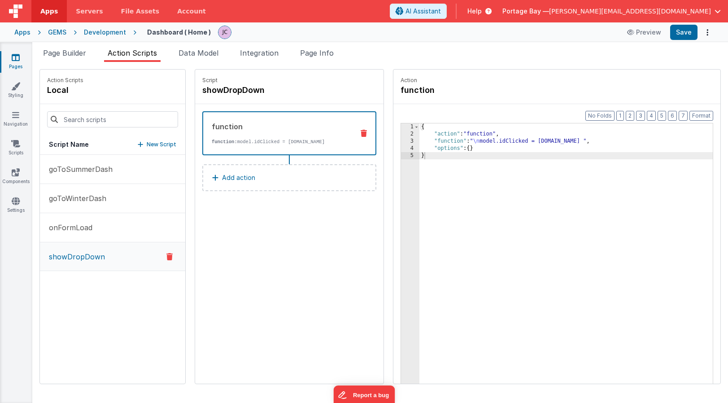
click at [166, 254] on icon at bounding box center [169, 256] width 6 height 11
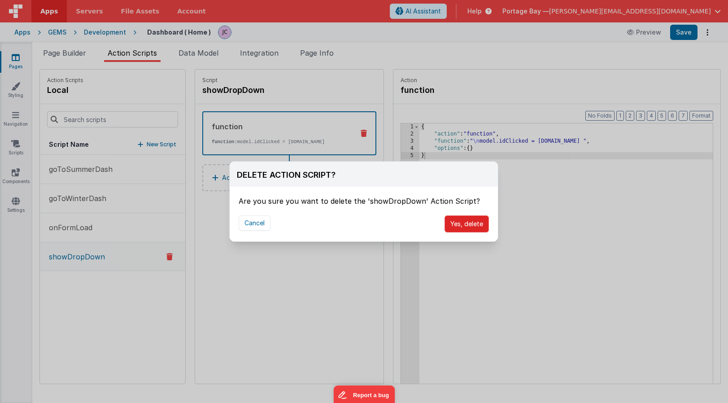
click at [470, 225] on button "Yes, delete" at bounding box center [466, 223] width 44 height 17
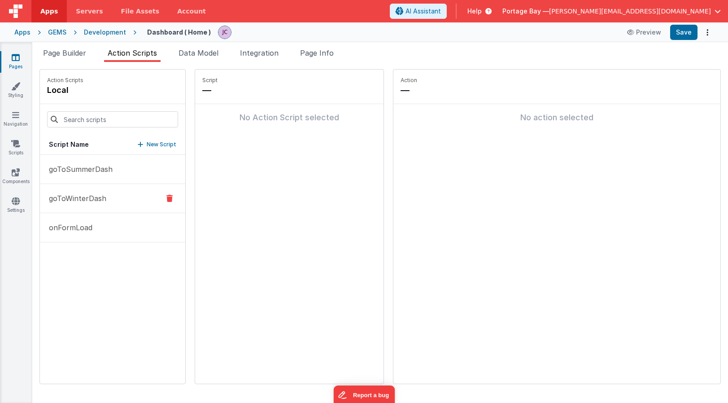
click at [104, 203] on p "goToWinterDash" at bounding box center [74, 198] width 63 height 11
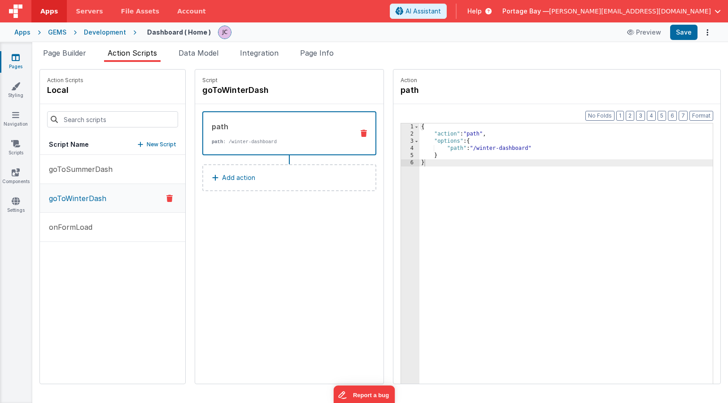
click at [166, 199] on icon at bounding box center [169, 198] width 6 height 11
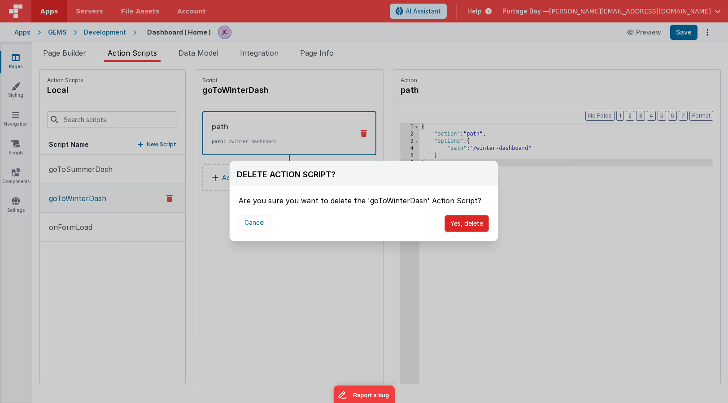
click at [460, 225] on button "Yes, delete" at bounding box center [466, 223] width 44 height 17
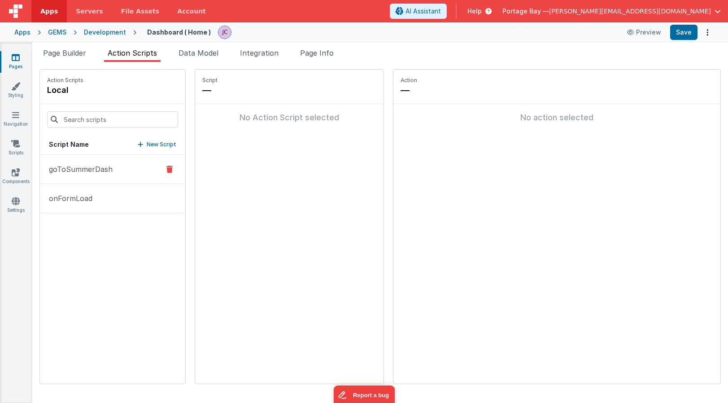
click at [105, 174] on p "goToSummerDash" at bounding box center [77, 169] width 69 height 11
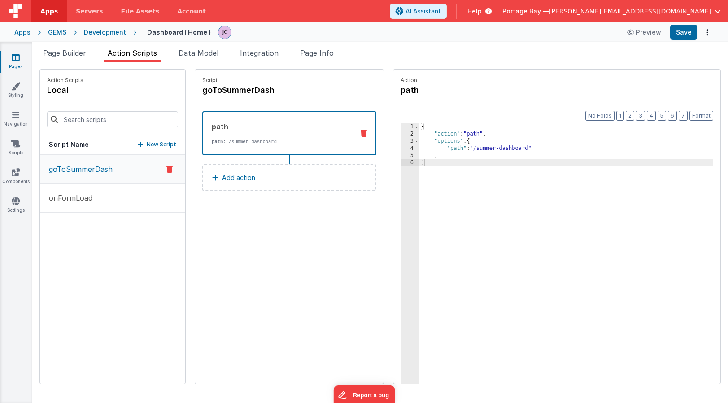
click at [166, 170] on icon at bounding box center [169, 169] width 6 height 11
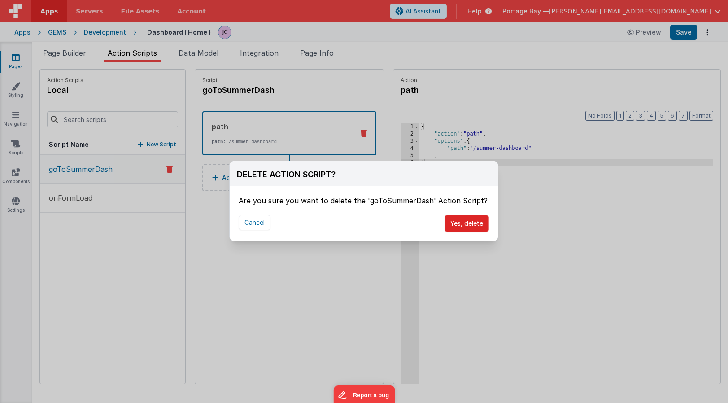
click at [466, 223] on button "Yes, delete" at bounding box center [466, 223] width 44 height 17
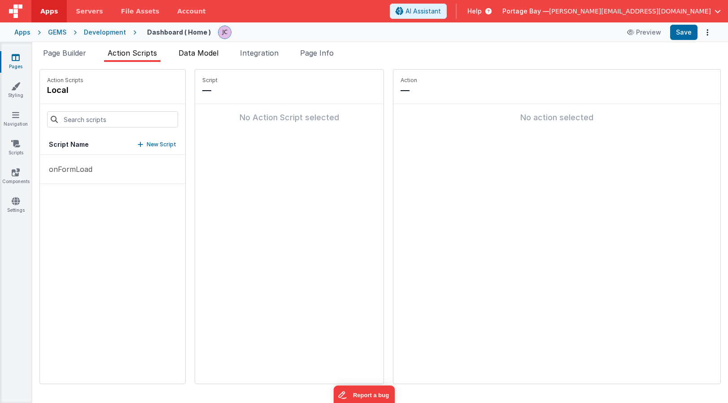
click at [194, 53] on span "Data Model" at bounding box center [198, 52] width 40 height 9
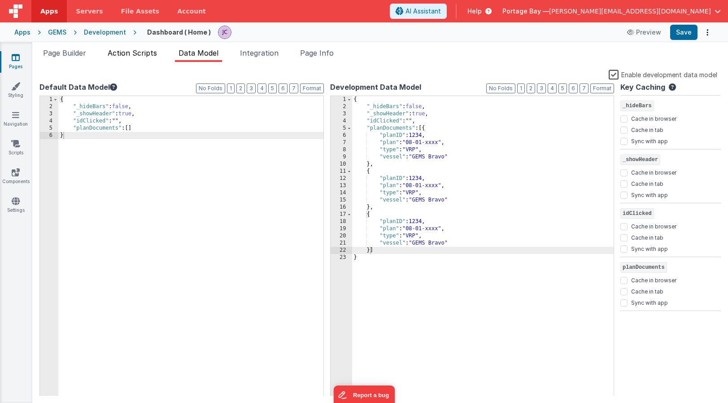
click at [126, 54] on span "Action Scripts" at bounding box center [132, 52] width 49 height 9
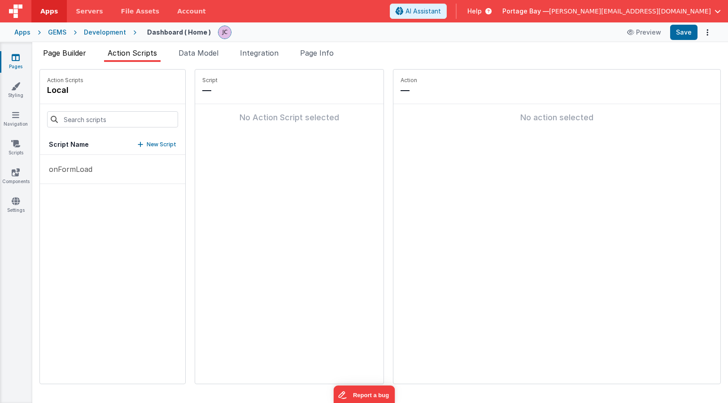
click at [65, 53] on span "Page Builder" at bounding box center [64, 52] width 43 height 9
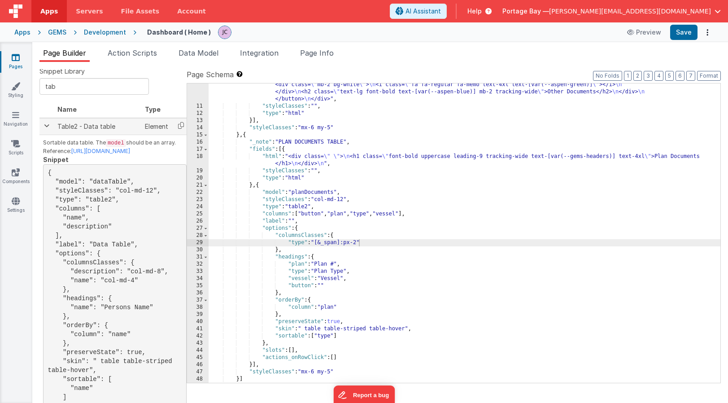
click at [48, 128] on span at bounding box center [46, 125] width 7 height 7
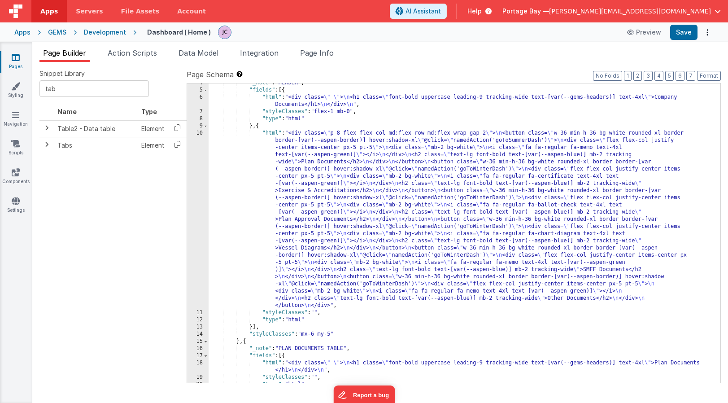
scroll to position [28, 0]
click at [681, 30] on button "Save" at bounding box center [683, 32] width 27 height 15
click at [12, 84] on icon at bounding box center [15, 86] width 9 height 9
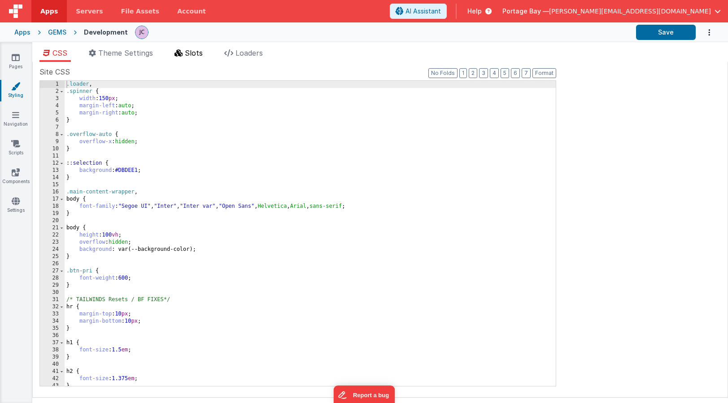
click at [195, 52] on span "Slots" at bounding box center [194, 52] width 18 height 9
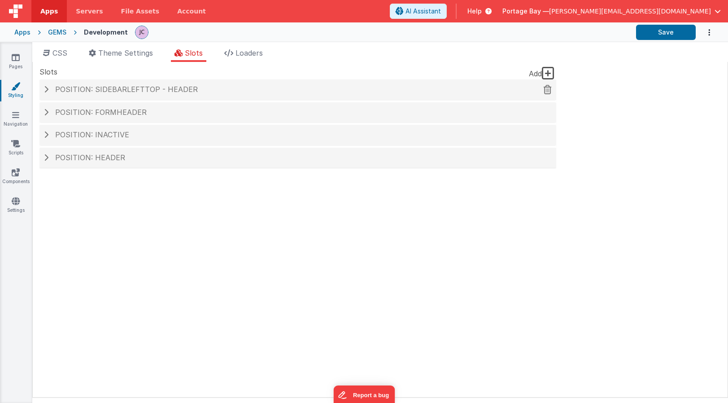
click at [48, 89] on h4 "Position: sidebarLeftTop - header" at bounding box center [298, 90] width 508 height 8
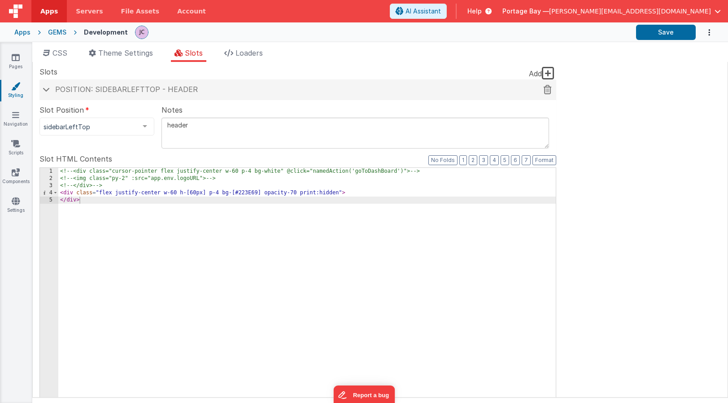
click at [40, 88] on div "Position: sidebarLeftTop - header" at bounding box center [297, 89] width 516 height 21
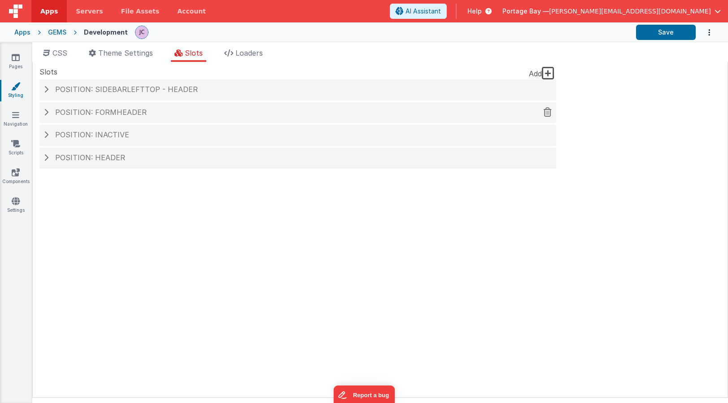
click at [44, 112] on span at bounding box center [46, 111] width 4 height 7
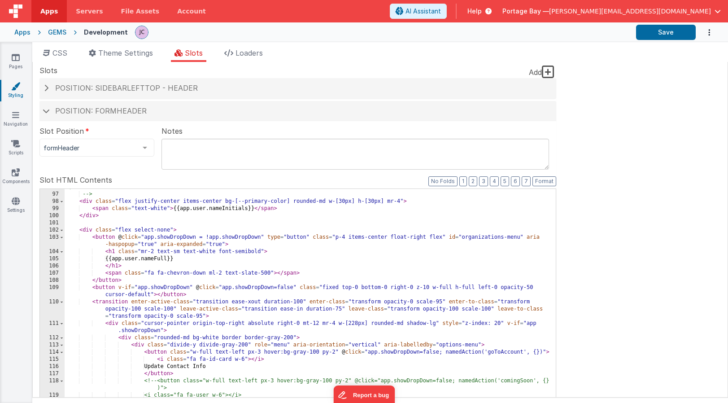
scroll to position [912, 0]
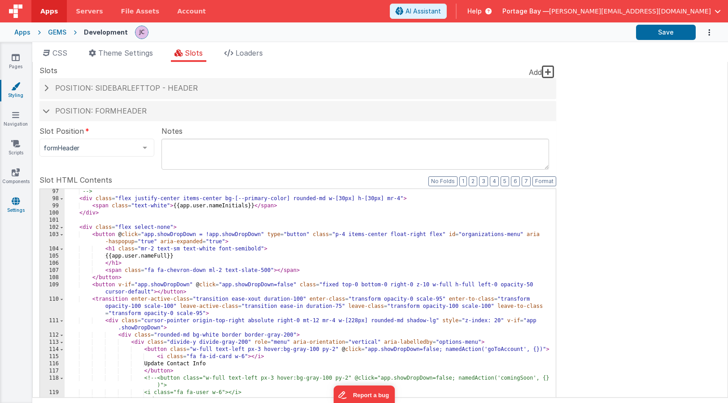
click at [14, 201] on icon at bounding box center [16, 200] width 8 height 9
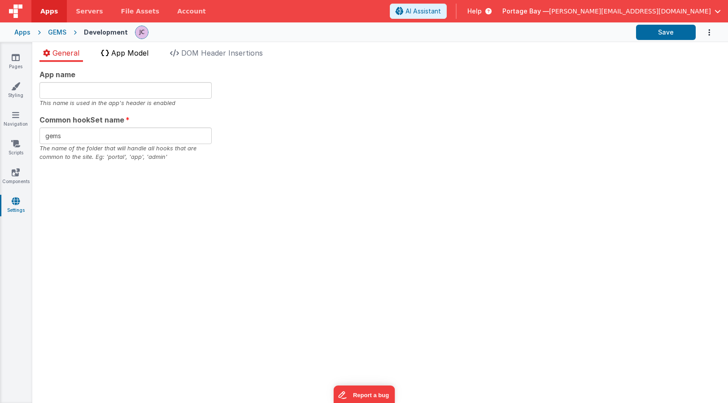
click at [136, 53] on span "App Model" at bounding box center [129, 52] width 37 height 9
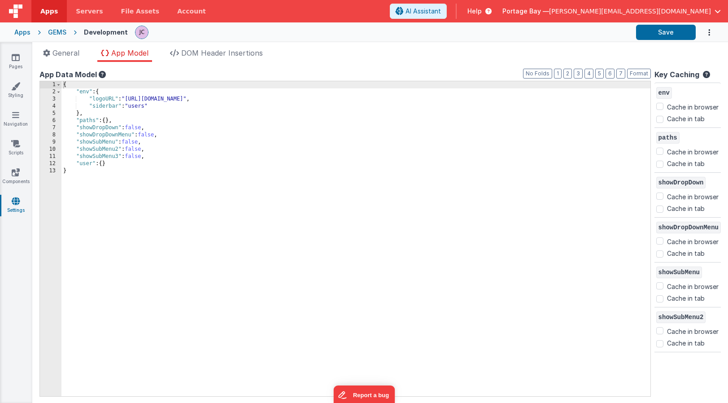
click at [50, 8] on span "Apps" at bounding box center [48, 11] width 17 height 9
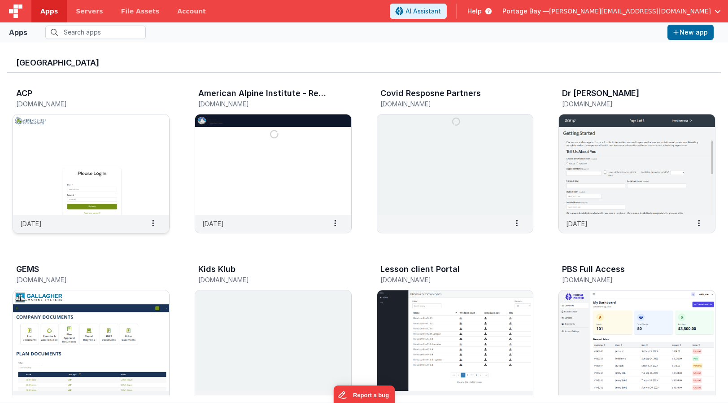
click at [90, 143] on img at bounding box center [91, 164] width 156 height 100
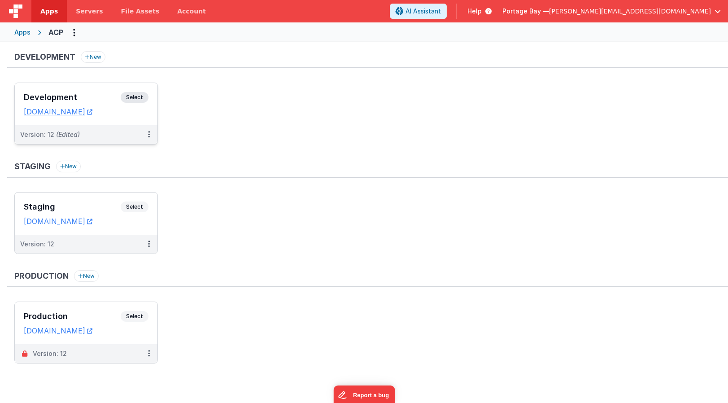
click at [140, 97] on span "Select" at bounding box center [135, 97] width 28 height 11
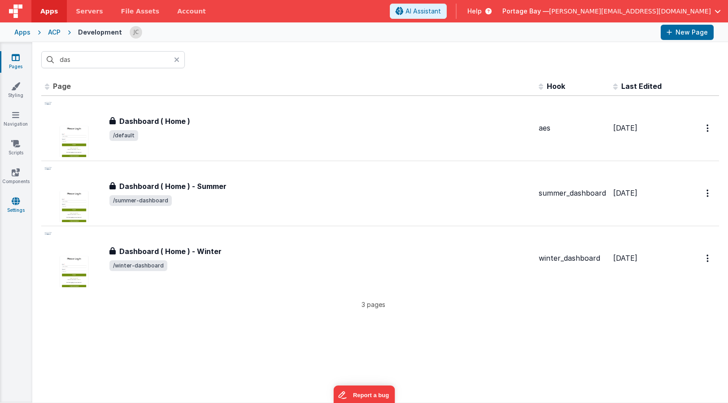
click at [19, 206] on link "Settings" at bounding box center [16, 205] width 32 height 18
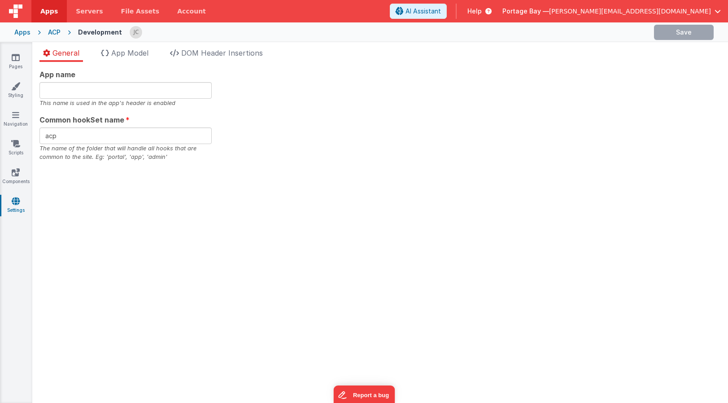
checkbox input "false"
click at [135, 55] on span "App Model" at bounding box center [129, 52] width 37 height 9
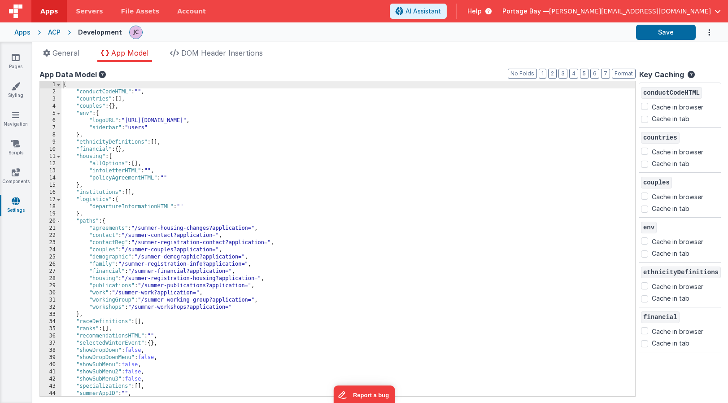
scroll to position [15, 0]
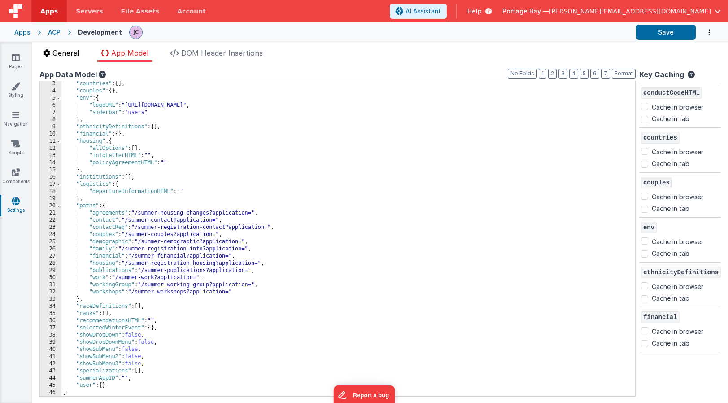
click at [60, 51] on span "General" at bounding box center [65, 52] width 27 height 9
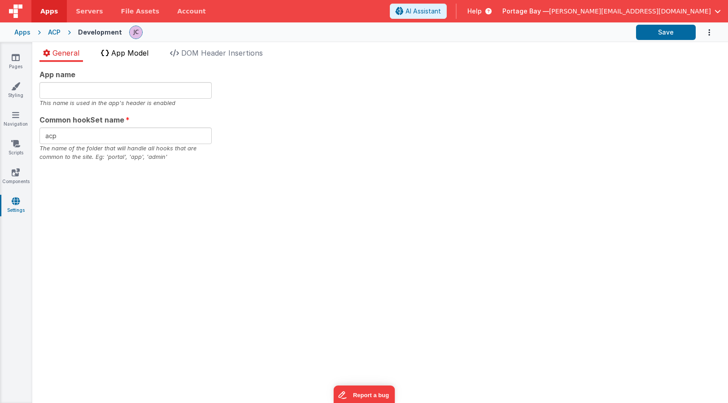
click at [129, 55] on span "App Model" at bounding box center [129, 52] width 37 height 9
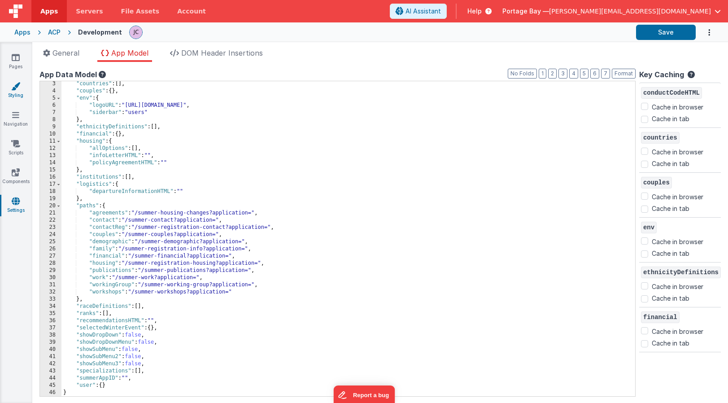
click at [18, 86] on icon at bounding box center [15, 86] width 9 height 9
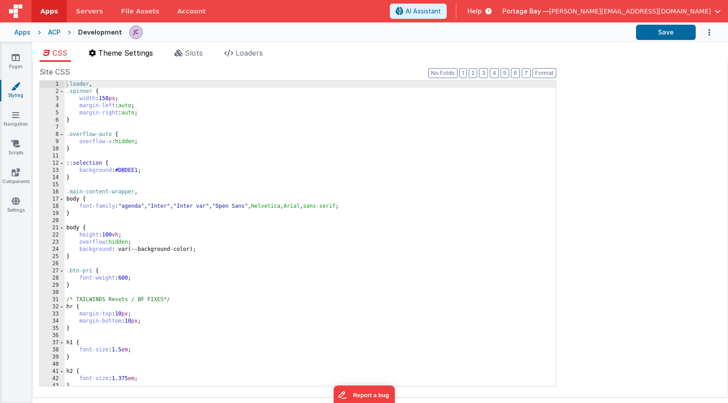
click at [126, 49] on span "Theme Settings" at bounding box center [125, 52] width 55 height 9
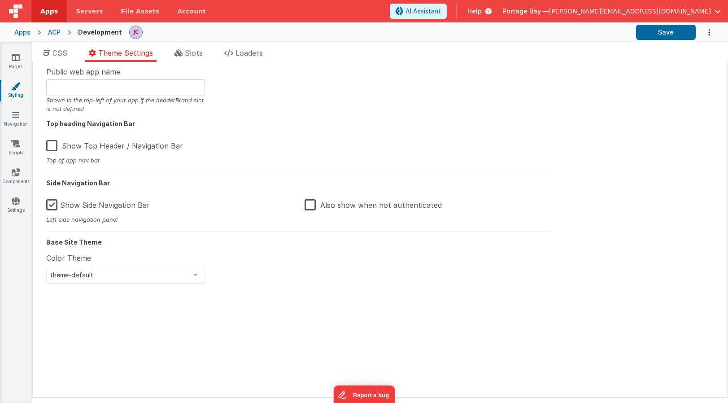
click at [55, 9] on span "Apps" at bounding box center [48, 11] width 17 height 9
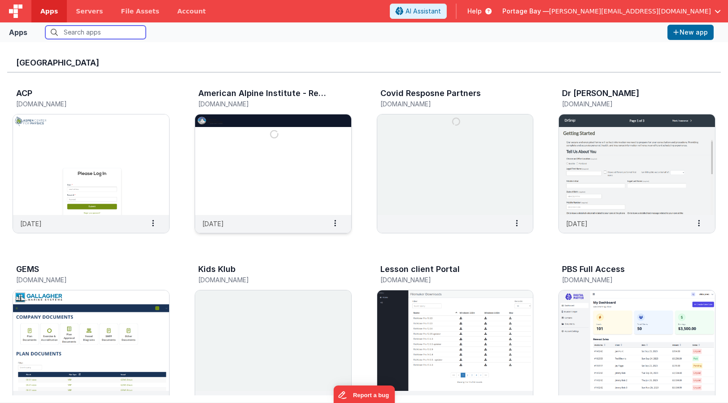
scroll to position [20, 0]
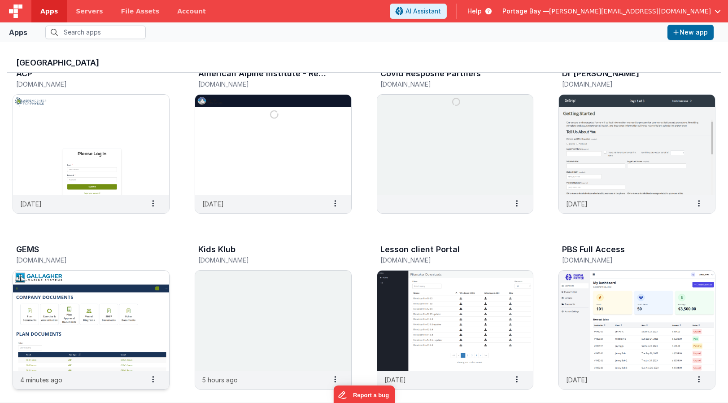
click at [91, 292] on img at bounding box center [91, 320] width 156 height 100
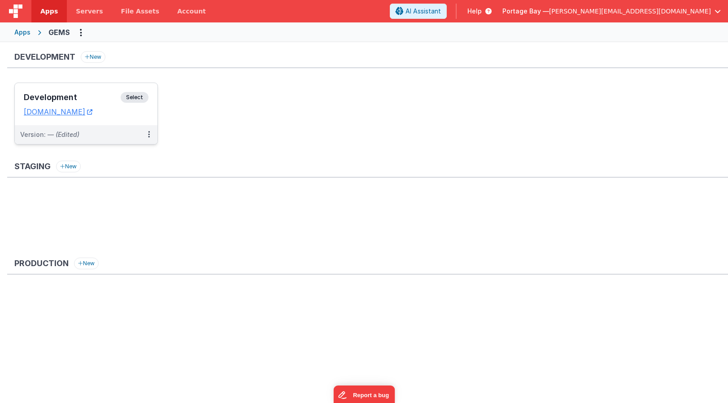
click at [130, 97] on span "Select" at bounding box center [135, 97] width 28 height 11
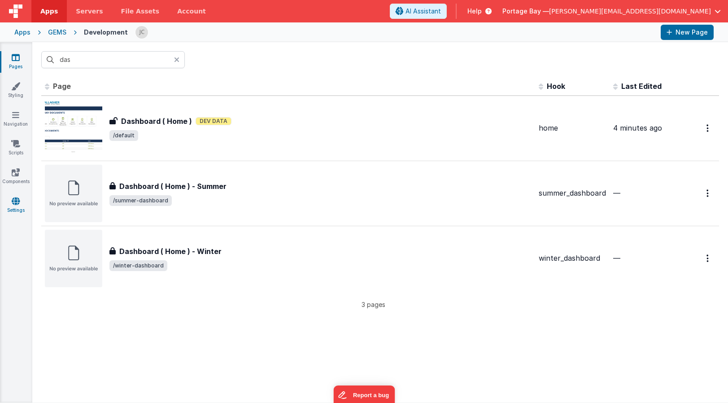
click at [17, 202] on icon at bounding box center [16, 200] width 8 height 9
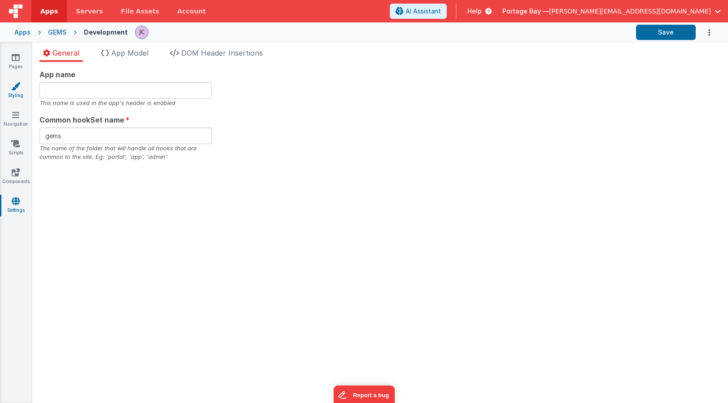
click at [17, 88] on icon at bounding box center [15, 86] width 9 height 9
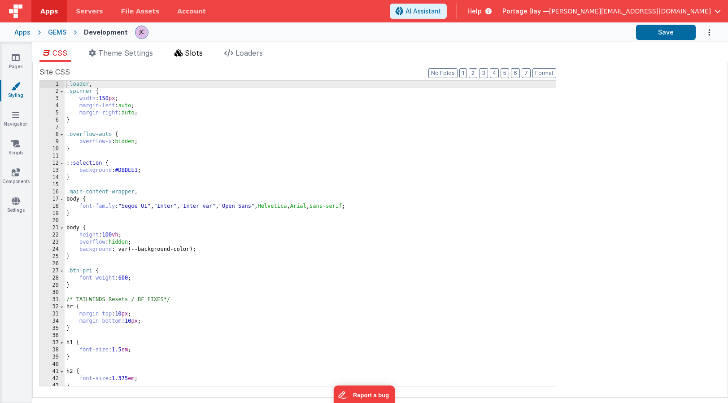
click at [188, 51] on span "Slots" at bounding box center [194, 52] width 18 height 9
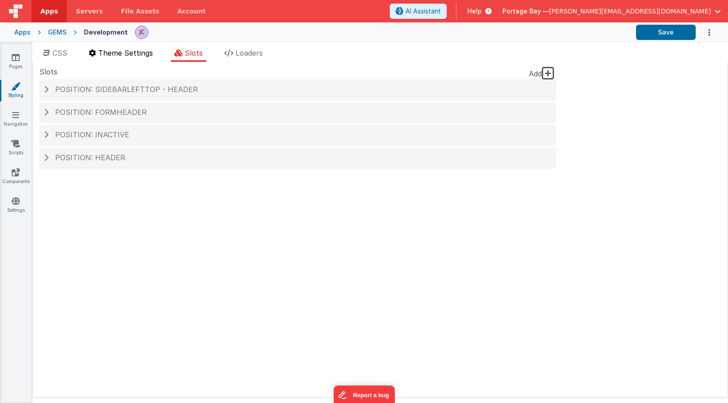
click at [137, 51] on span "Theme Settings" at bounding box center [125, 52] width 55 height 9
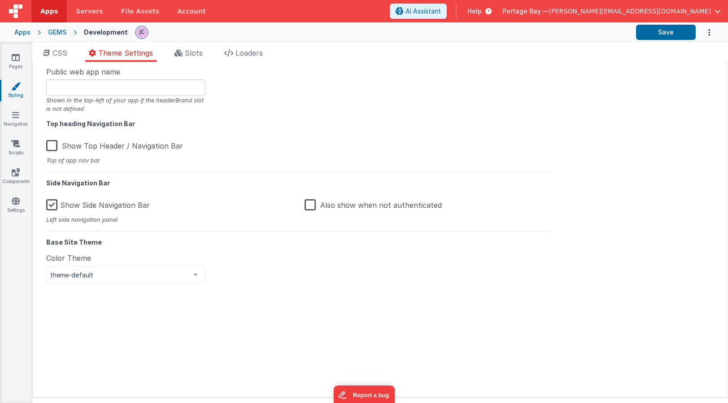
click at [310, 203] on label "Also show when not authenticated" at bounding box center [372, 203] width 137 height 19
click at [0, 0] on input "Also show when not authenticated" at bounding box center [0, 0] width 0 height 0
click at [659, 32] on button "Save" at bounding box center [666, 32] width 60 height 15
click at [191, 53] on span "Slots" at bounding box center [194, 52] width 18 height 9
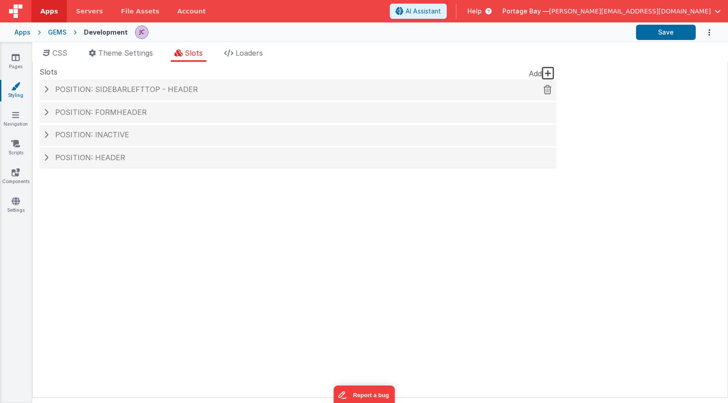
click at [48, 88] on h4 "Position: sidebarLeftTop - header" at bounding box center [298, 90] width 508 height 8
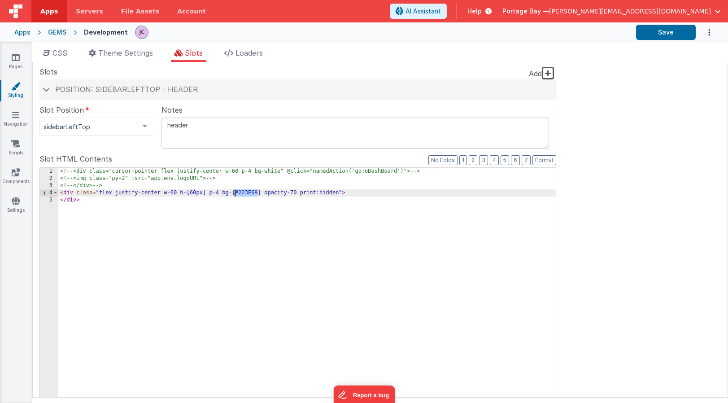
drag, startPoint x: 256, startPoint y: 191, endPoint x: 235, endPoint y: 192, distance: 21.5
click at [235, 192] on div "<!-- <div class="cursor-pointer flex justify-center w-60 p-4 bg-white" @click="…" at bounding box center [306, 320] width 497 height 305
click at [664, 31] on button "Save" at bounding box center [666, 32] width 60 height 15
drag, startPoint x: 347, startPoint y: 191, endPoint x: 316, endPoint y: 194, distance: 31.5
click at [316, 194] on div "<!-- <div class="cursor-pointer flex justify-center w-60 p-4 bg-white" @click="…" at bounding box center [306, 320] width 497 height 305
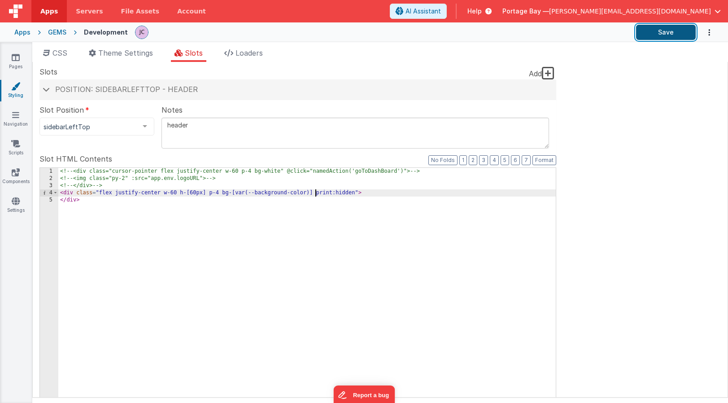
click at [666, 32] on button "Save" at bounding box center [666, 32] width 60 height 15
click at [370, 191] on div "<!-- <div class="cursor-pointer flex justify-center w-60 p-4 bg-white" @click="…" at bounding box center [306, 320] width 497 height 305
click at [662, 32] on button "Save" at bounding box center [666, 32] width 60 height 15
click at [162, 191] on div "<!-- <div class="cursor-pointer flex justify-center w-60 p-4 bg-white" @click="…" at bounding box center [306, 320] width 497 height 305
drag, startPoint x: 162, startPoint y: 192, endPoint x: 116, endPoint y: 194, distance: 46.6
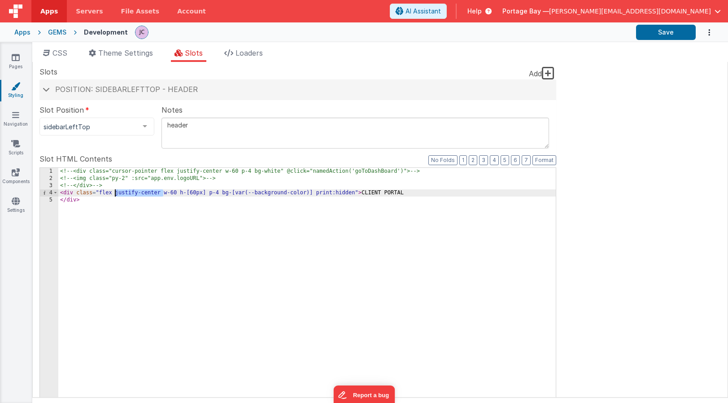
click at [116, 194] on div "<!-- <div class="cursor-pointer flex justify-center w-60 p-4 bg-white" @click="…" at bounding box center [306, 320] width 497 height 305
click at [673, 35] on button "Save" at bounding box center [666, 32] width 60 height 15
click at [15, 119] on link "Navigation" at bounding box center [16, 119] width 32 height 18
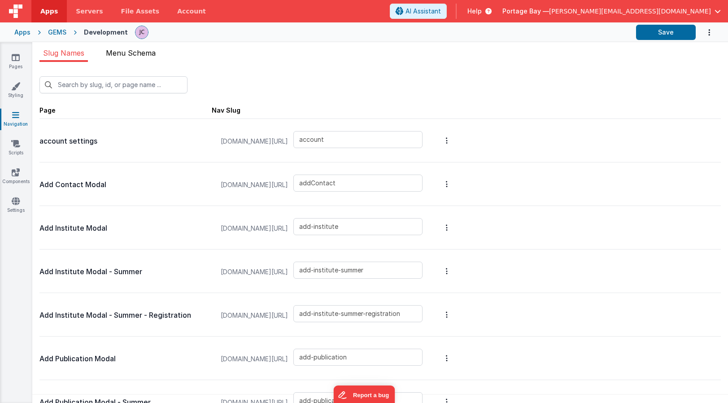
click at [132, 54] on span "Menu Schema" at bounding box center [131, 52] width 50 height 9
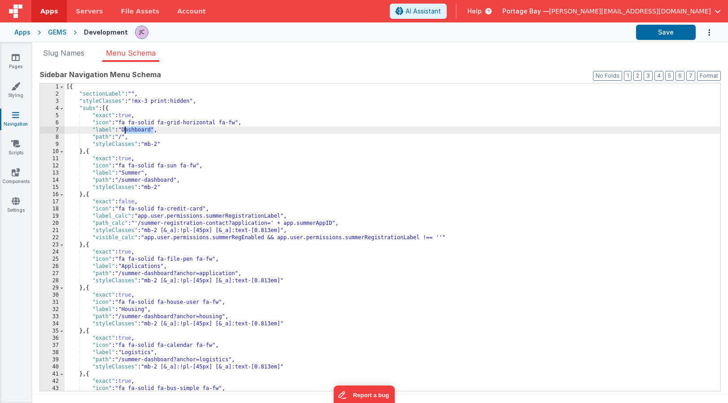
drag, startPoint x: 154, startPoint y: 129, endPoint x: 125, endPoint y: 130, distance: 28.7
click at [125, 130] on div "[{ "sectionLabel" : "" , "styleClasses" : "!mx-3 print:hidden" , "subs" : [{ "e…" at bounding box center [392, 243] width 655 height 321
click at [249, 122] on div "[{ "sectionLabel" : "" , "styleClasses" : "!mx-3 print:hidden" , "subs" : [{ "e…" at bounding box center [392, 243] width 655 height 321
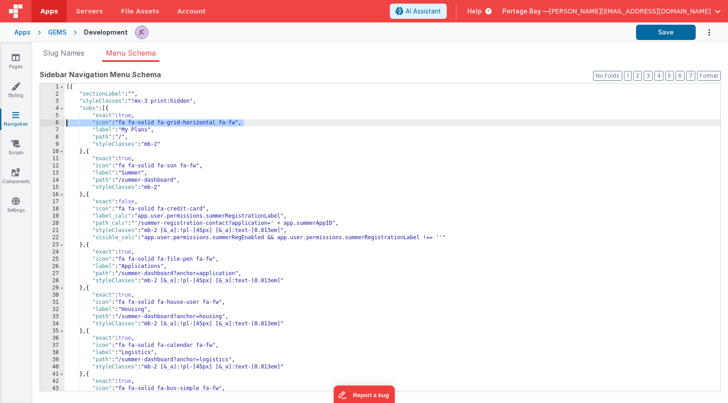
drag, startPoint x: 249, startPoint y: 122, endPoint x: 58, endPoint y: 123, distance: 191.4
click at [58, 123] on div "1 2 3 4 5 6 7 8 9 10 11 12 13 14 15 16 17 18 19 20 21 22 23 24 25 26 27 28 29 3…" at bounding box center [379, 237] width 681 height 308
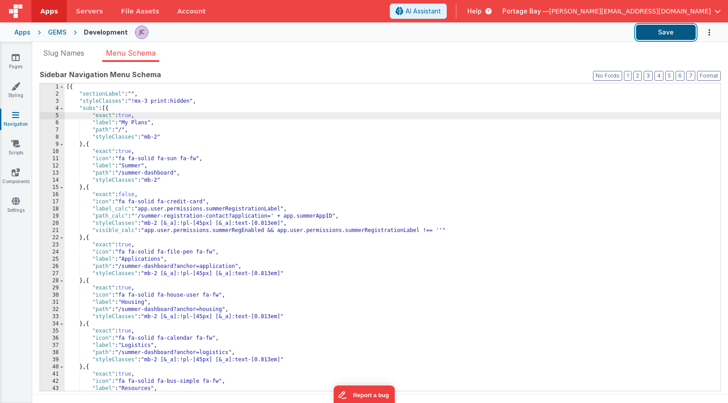
click at [668, 31] on button "Save" at bounding box center [666, 32] width 60 height 15
click at [63, 109] on span at bounding box center [61, 108] width 5 height 7
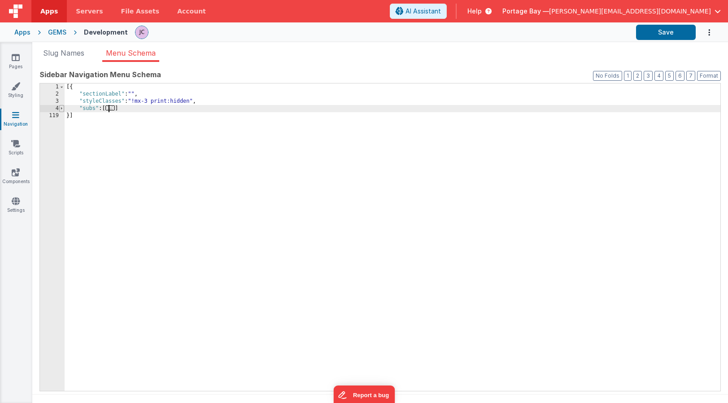
click at [63, 109] on span at bounding box center [61, 108] width 5 height 7
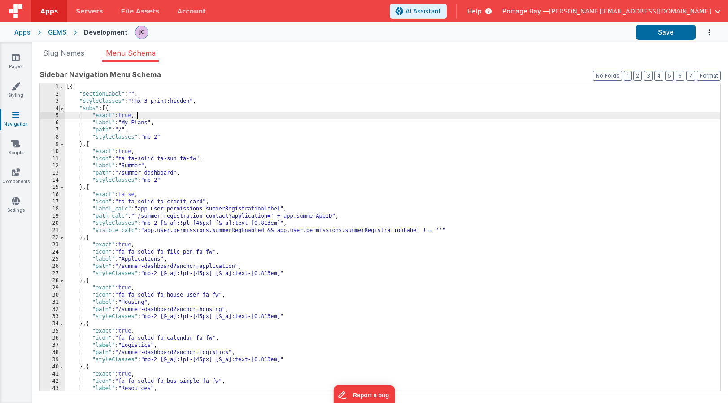
click at [61, 107] on span at bounding box center [61, 108] width 5 height 7
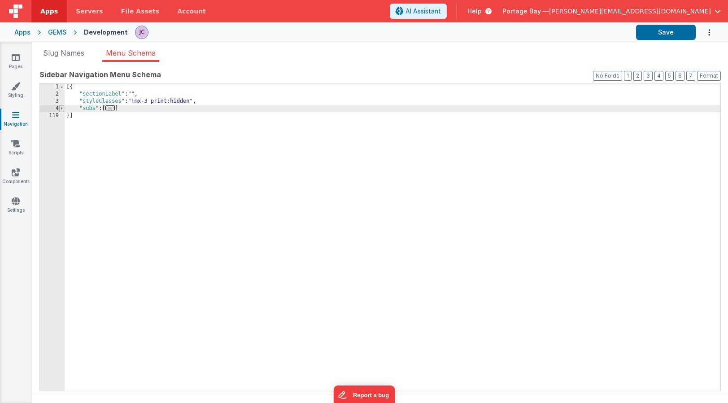
click at [61, 107] on span at bounding box center [61, 108] width 5 height 7
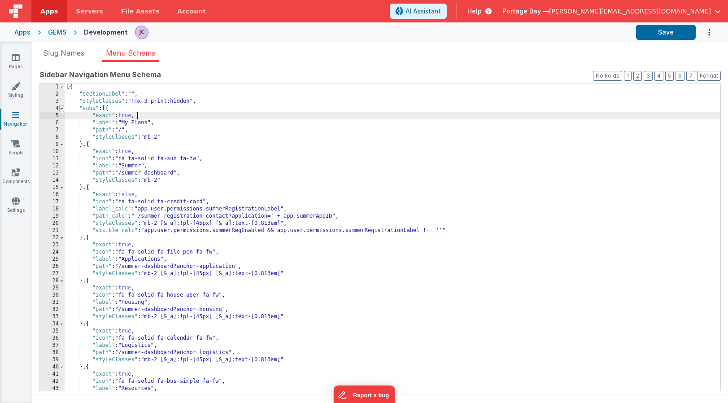
click at [61, 108] on span at bounding box center [61, 108] width 5 height 7
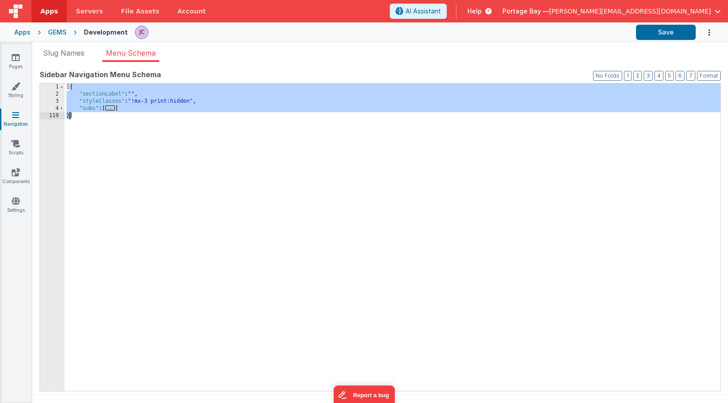
drag, startPoint x: 69, startPoint y: 87, endPoint x: 70, endPoint y: 115, distance: 28.2
click at [70, 115] on div "[{ "sectionLabel" : "" , "styleClasses" : "!mx-3 print:hidden" , "subs" : [ ...…" at bounding box center [392, 243] width 655 height 321
click at [70, 116] on div "[{ "sectionLabel" : "" , "styleClasses" : "!mx-3 print:hidden" , "subs" : [ ...…" at bounding box center [392, 243] width 655 height 321
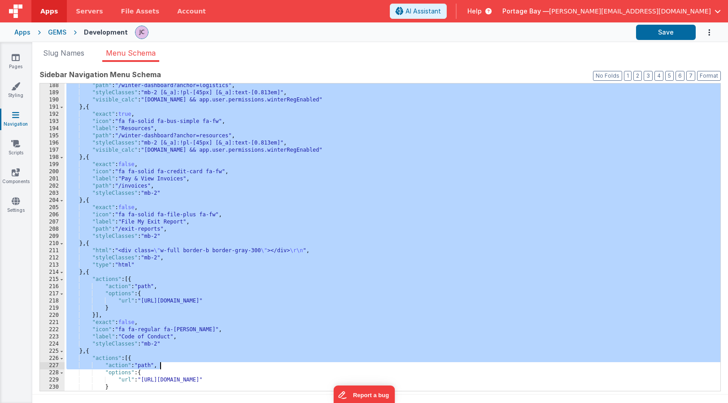
scroll to position [575, 0]
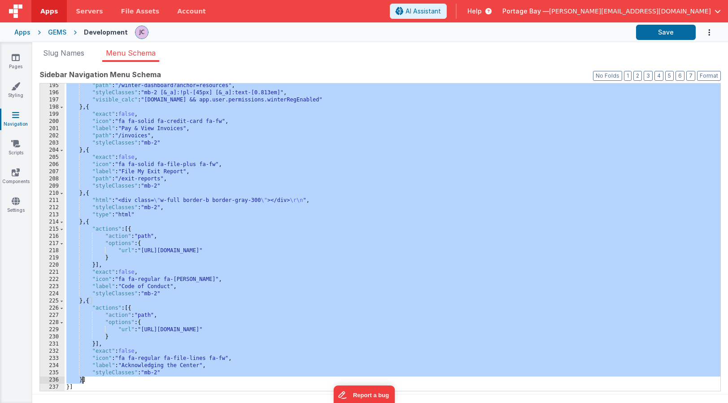
drag, startPoint x: 110, startPoint y: 137, endPoint x: 83, endPoint y: 378, distance: 242.2
click at [83, 378] on div ""path" : "/winter-dashboard?anchor=resources" , "styleClasses" : "mb-2 [&_a]:!p…" at bounding box center [392, 242] width 655 height 321
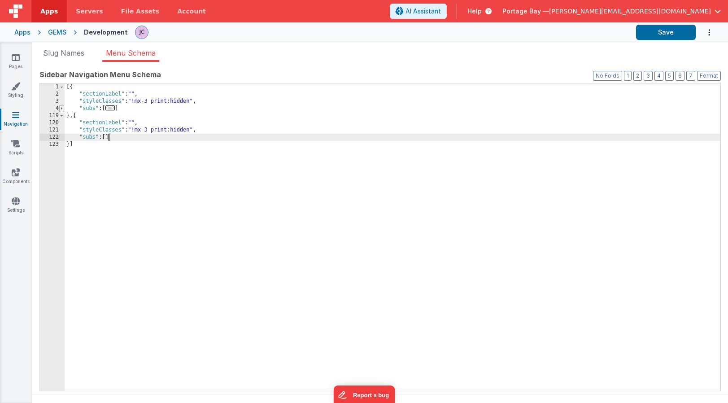
click at [61, 108] on span at bounding box center [61, 108] width 5 height 7
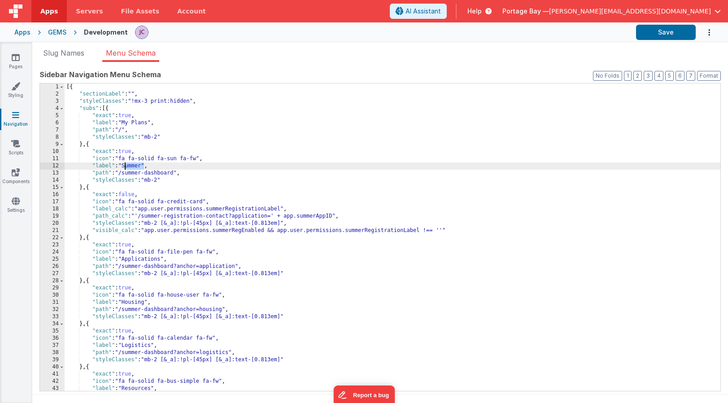
drag, startPoint x: 144, startPoint y: 165, endPoint x: 125, endPoint y: 165, distance: 18.9
click at [125, 165] on div "[{ "sectionLabel" : "" , "styleClasses" : "!mx-3 print:hidden" , "subs" : [{ "e…" at bounding box center [392, 243] width 655 height 321
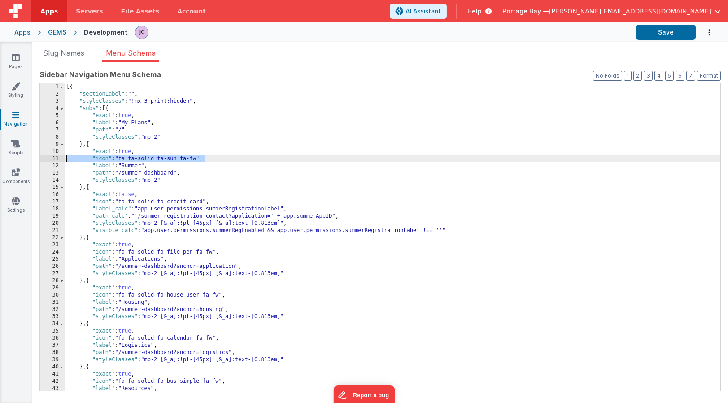
drag, startPoint x: 205, startPoint y: 158, endPoint x: 62, endPoint y: 158, distance: 143.5
click at [62, 158] on div "1 2 3 4 5 6 7 8 9 10 11 12 13 14 15 16 17 18 19 20 21 22 23 24 25 26 27 28 29 3…" at bounding box center [379, 237] width 681 height 308
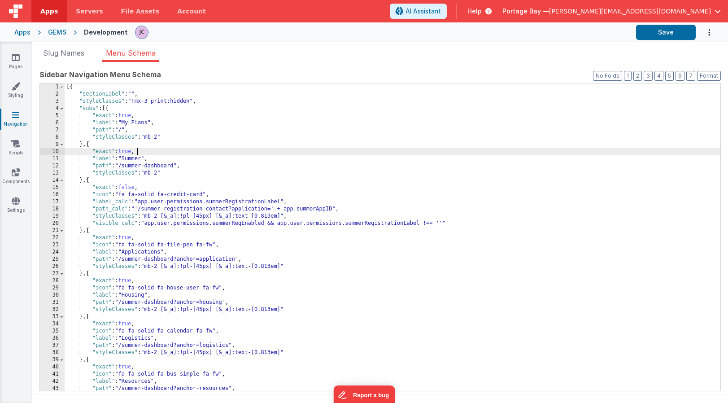
scroll to position [568, 0]
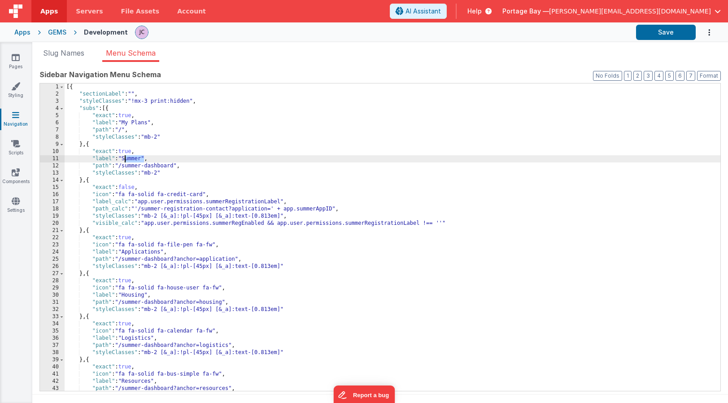
drag, startPoint x: 144, startPoint y: 158, endPoint x: 125, endPoint y: 159, distance: 18.9
click at [125, 159] on div "[{ "sectionLabel" : "" , "styleClasses" : "!mx-3 print:hidden" , "subs" : [{ "e…" at bounding box center [392, 243] width 655 height 321
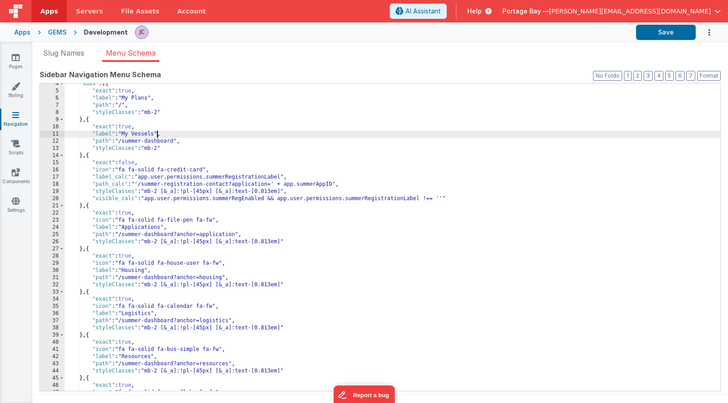
scroll to position [29, 0]
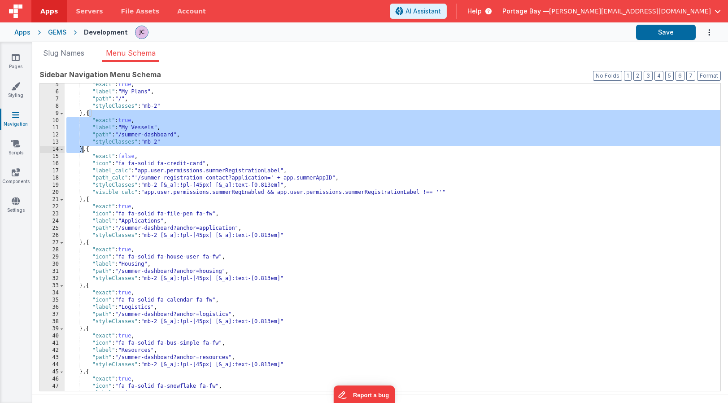
drag, startPoint x: 90, startPoint y: 116, endPoint x: 83, endPoint y: 149, distance: 33.8
click at [83, 149] on div ""exact" : true , "label" : "My Plans" , "path" : "/" , "styleClasses" : "mb-2" …" at bounding box center [392, 241] width 655 height 321
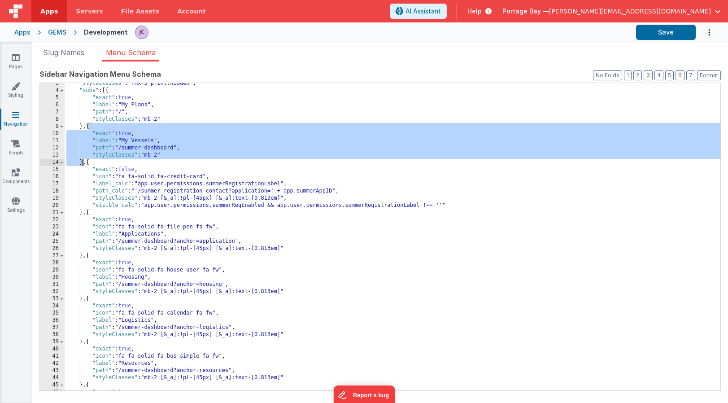
scroll to position [11, 0]
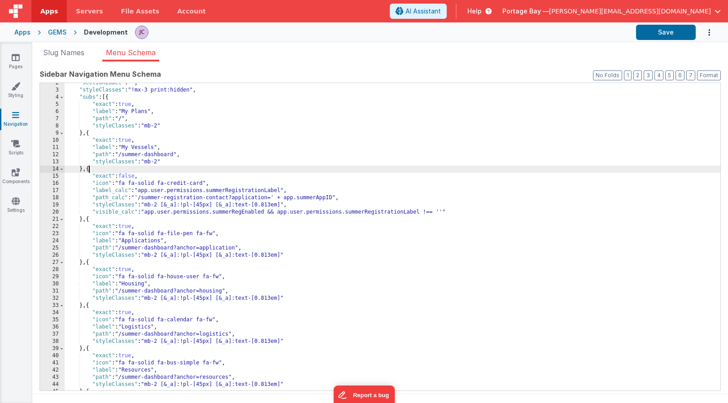
click at [90, 166] on div ""sectionLabel" : "" , "styleClasses" : "!mx-3 print:hidden" , "subs" : [{ "exac…" at bounding box center [392, 239] width 655 height 321
paste textarea
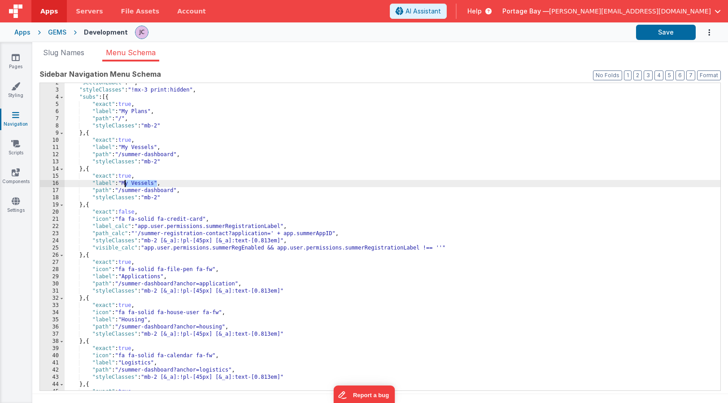
drag, startPoint x: 156, startPoint y: 182, endPoint x: 125, endPoint y: 183, distance: 30.9
click at [125, 183] on div ""sectionLabel" : "" , "styleClasses" : "!mx-3 print:hidden" , "subs" : [{ "exac…" at bounding box center [392, 239] width 655 height 321
click at [708, 76] on button "Format" at bounding box center [709, 75] width 24 height 10
click at [654, 35] on button "Save" at bounding box center [666, 32] width 60 height 15
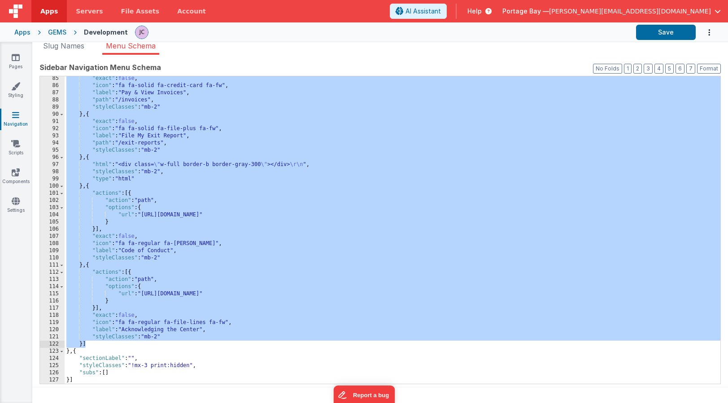
scroll to position [603, 0]
drag, startPoint x: 83, startPoint y: 139, endPoint x: 83, endPoint y: 342, distance: 203.5
click at [83, 342] on div ""exact" : false , "icon" : "fa fa-solid fa-credit-card fa-fw" , "label" : "Pay …" at bounding box center [392, 236] width 655 height 321
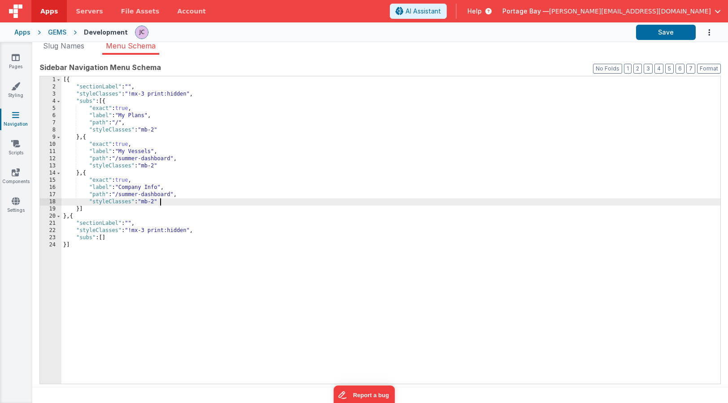
click at [174, 200] on div "[{ "sectionLabel" : "" , "styleClasses" : "!mx-3 print:hidden" , "subs" : [{ "e…" at bounding box center [390, 236] width 659 height 321
click at [131, 94] on div "[{ "sectionLabel" : "" , "styleClasses" : "!mx-3 print:hidden" , "subs" : [{ "e…" at bounding box center [390, 236] width 659 height 321
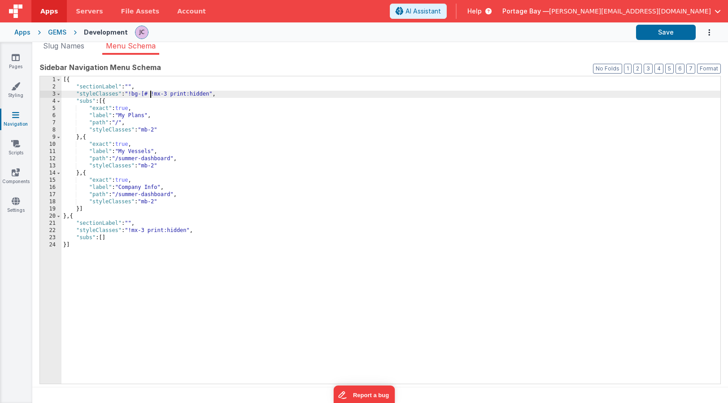
paste textarea
click at [709, 69] on button "Format" at bounding box center [709, 69] width 24 height 10
click at [660, 28] on button "Save" at bounding box center [666, 32] width 60 height 15
click at [173, 94] on div "[{ "sectionLabel" : "" , "styleClasses" : "!bg-[#99B92F] !mx-3 print:hidden" , …" at bounding box center [390, 236] width 659 height 321
click at [174, 93] on div "[{ "sectionLabel" : "" , "styleClasses" : "!bg-[#99B92F] !mx-3 print:hidden" , …" at bounding box center [390, 236] width 659 height 321
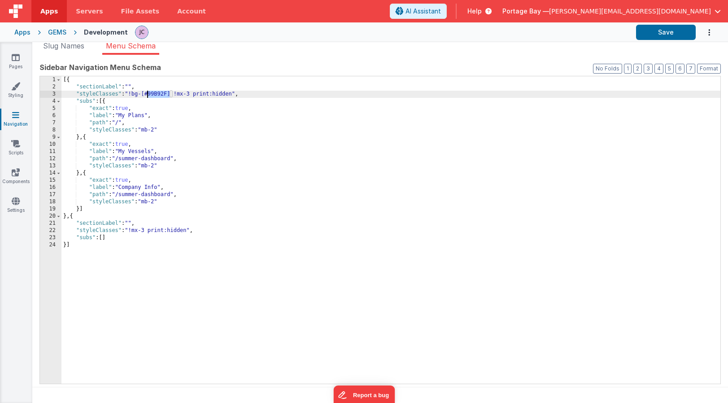
drag, startPoint x: 170, startPoint y: 92, endPoint x: 147, endPoint y: 95, distance: 23.5
click at [147, 95] on div "[{ "sectionLabel" : "" , "styleClasses" : "!bg-[#99B92F] !mx-3 print:hidden" , …" at bounding box center [390, 236] width 659 height 321
click at [665, 34] on button "Save" at bounding box center [666, 32] width 60 height 15
click at [9, 90] on link "Styling" at bounding box center [16, 91] width 32 height 18
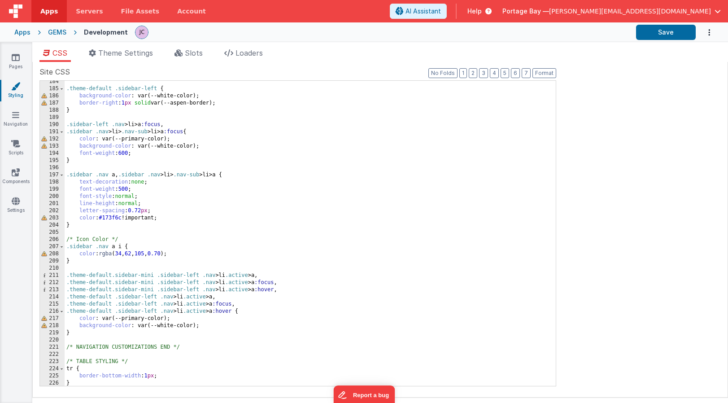
scroll to position [1322, 0]
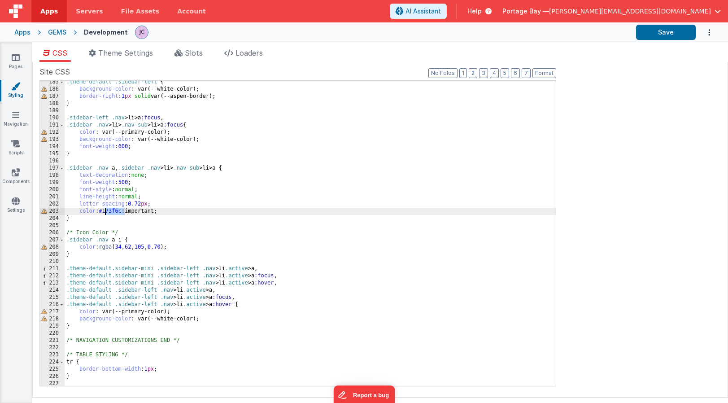
drag, startPoint x: 126, startPoint y: 210, endPoint x: 105, endPoint y: 211, distance: 20.6
click at [105, 211] on div ".theme-default .sidebar-left { background-color : var(--white-color); border-ri…" at bounding box center [310, 237] width 491 height 319
drag, startPoint x: 103, startPoint y: 211, endPoint x: 123, endPoint y: 211, distance: 20.6
click at [123, 211] on div ".theme-default .sidebar-left { background-color : var(--white-color); border-ri…" at bounding box center [310, 237] width 491 height 319
click at [668, 30] on button "Save" at bounding box center [666, 32] width 60 height 15
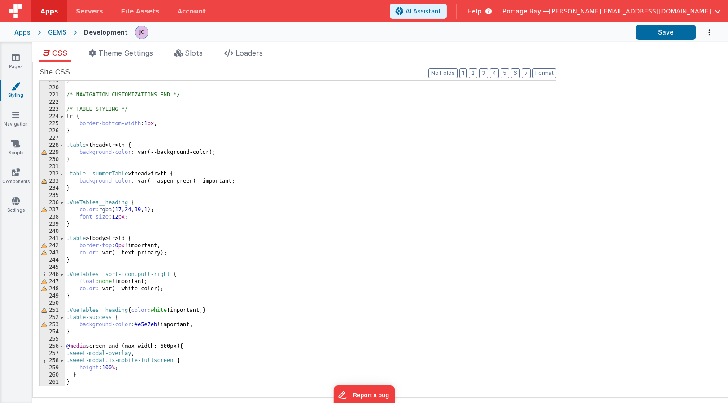
scroll to position [1567, 0]
click at [83, 382] on div "} /* NAVIGATION CUSTOMIZATIONS END */ /* TABLE STYLING */ tr { border-bottom-wi…" at bounding box center [310, 236] width 491 height 319
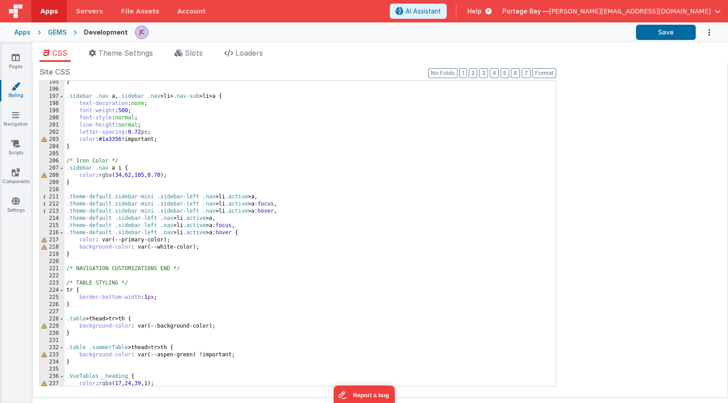
scroll to position [1399, 0]
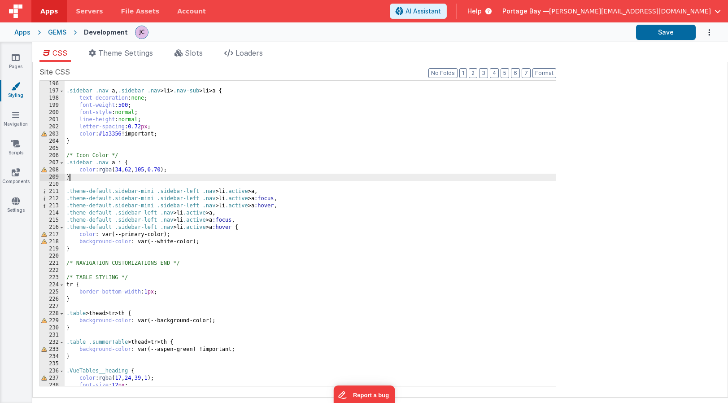
click at [88, 177] on div ".sidebar .nav a , .sidebar .nav > li > .nav-sub > li > a { text-decoration : no…" at bounding box center [310, 239] width 491 height 319
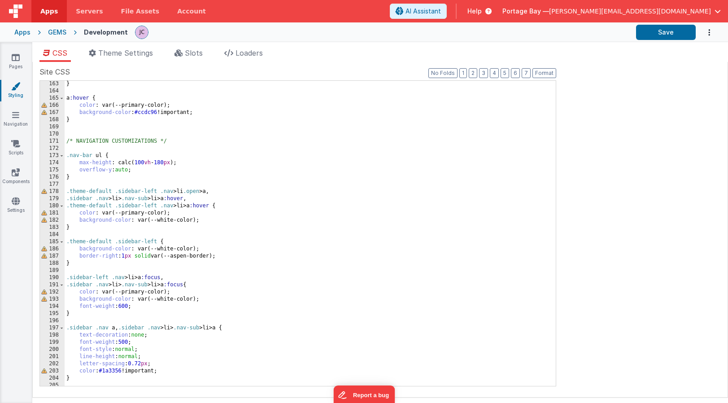
scroll to position [1163, 0]
click at [173, 141] on div "} a :hover { color : var(--primary-color); background-color : #ccdc96 !importan…" at bounding box center [310, 239] width 491 height 319
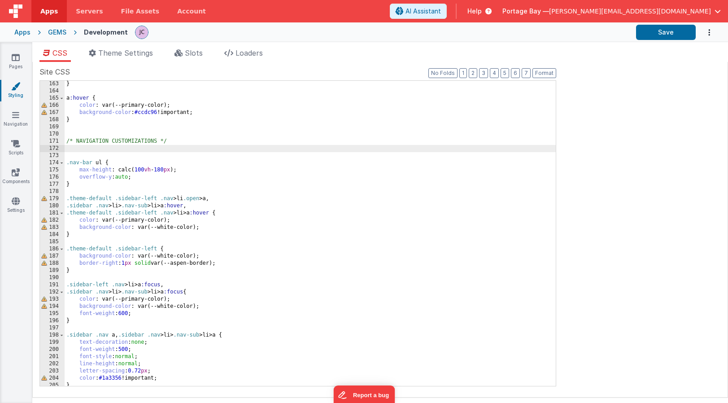
paste textarea
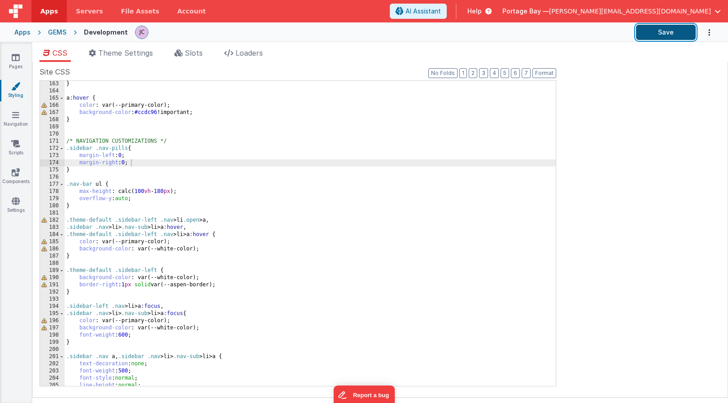
click at [669, 29] on button "Save" at bounding box center [666, 32] width 60 height 15
click at [18, 120] on link "Navigation" at bounding box center [16, 119] width 32 height 18
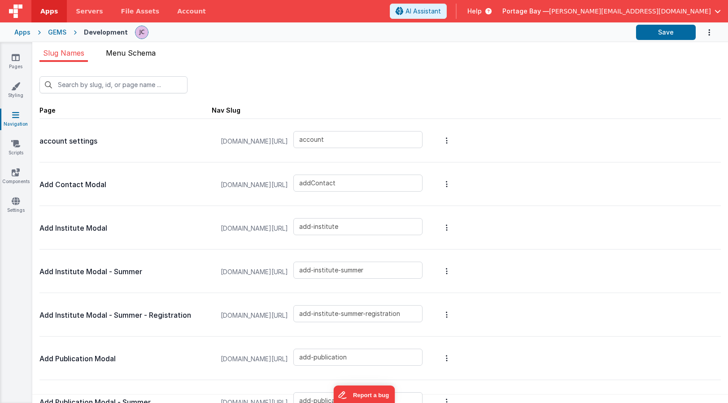
click at [124, 52] on span "Menu Schema" at bounding box center [131, 52] width 50 height 9
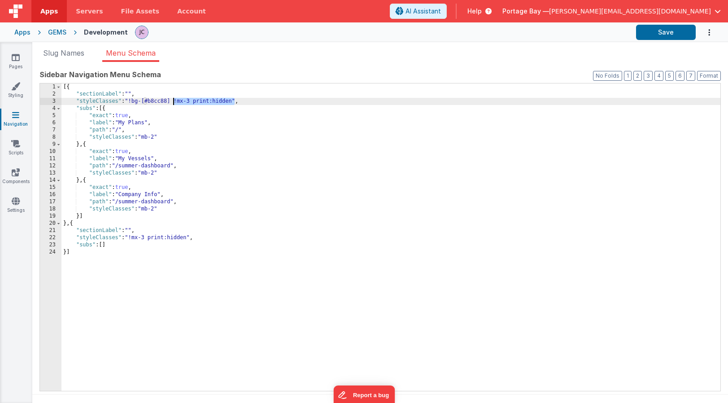
drag, startPoint x: 235, startPoint y: 100, endPoint x: 174, endPoint y: 101, distance: 61.4
click at [174, 101] on div "[{ "sectionLabel" : "" , "styleClasses" : "!bg-[#b8cc88] !mx-3 print:hidden" , …" at bounding box center [390, 243] width 659 height 321
click at [669, 33] on button "Save" at bounding box center [666, 32] width 60 height 15
click at [13, 88] on icon at bounding box center [15, 86] width 9 height 9
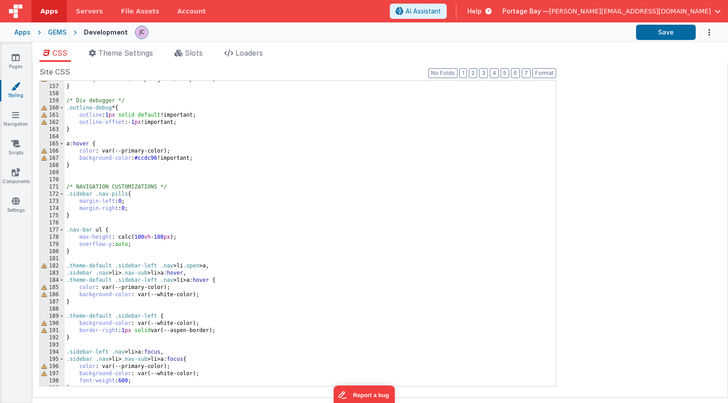
scroll to position [1159, 0]
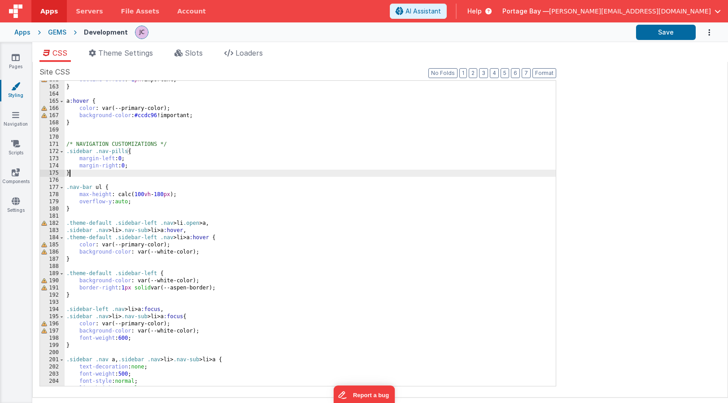
click at [115, 175] on div "outline-offset : -1 px !important; } a :hover { color : var(--primary-color); b…" at bounding box center [310, 235] width 491 height 319
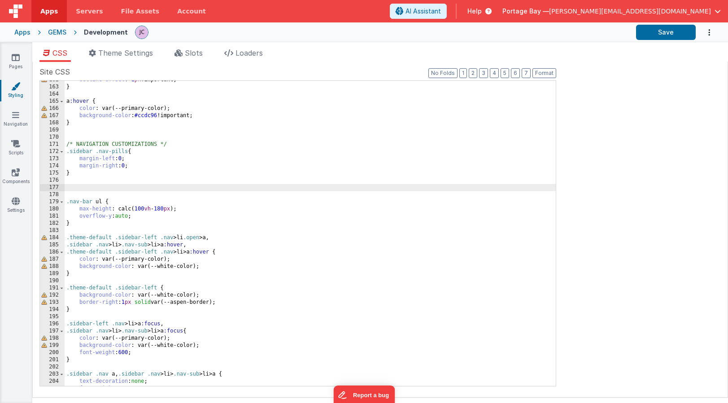
paste textarea
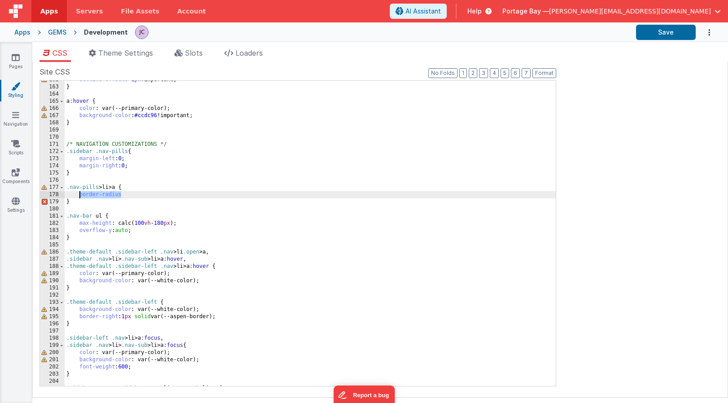
drag, startPoint x: 120, startPoint y: 195, endPoint x: 79, endPoint y: 195, distance: 40.8
click at [79, 195] on div "outline-offset : -1 px !important; } a :hover { color : var(--primary-color); b…" at bounding box center [310, 235] width 491 height 319
click at [131, 195] on div "outline-offset : -1 px !important; } a :hover { color : var(--primary-color); b…" at bounding box center [310, 235] width 491 height 319
click at [668, 31] on button "Save" at bounding box center [666, 32] width 60 height 15
click at [7, 115] on link "Navigation" at bounding box center [16, 119] width 32 height 18
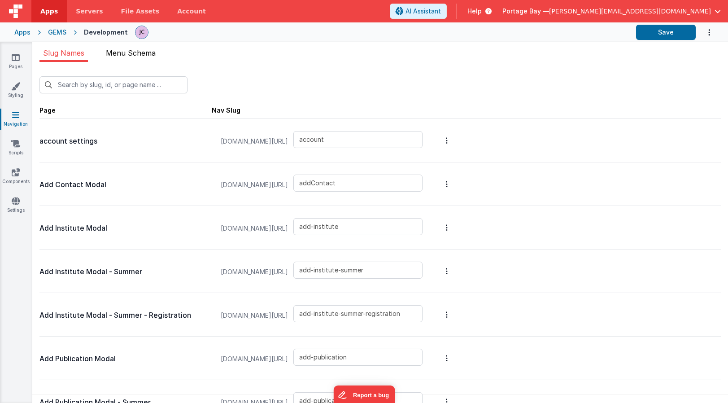
click at [135, 52] on span "Menu Schema" at bounding box center [131, 52] width 50 height 9
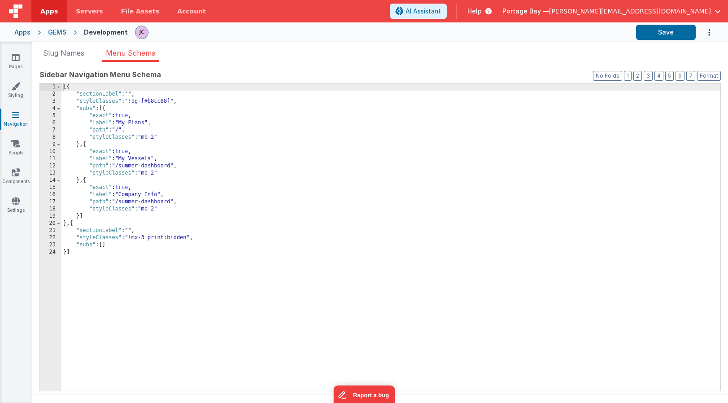
scroll to position [7, 0]
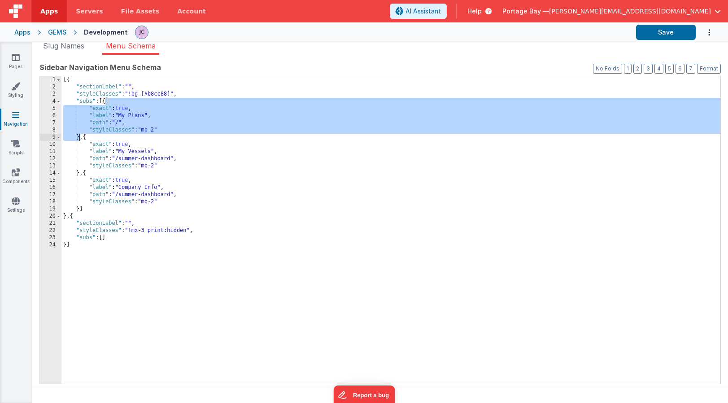
drag, startPoint x: 105, startPoint y: 100, endPoint x: 79, endPoint y: 135, distance: 43.9
click at [79, 135] on div "[{ "sectionLabel" : "" , "styleClasses" : "!bg-[#b8cc88]" , "subs" : [{ "exact"…" at bounding box center [390, 236] width 659 height 321
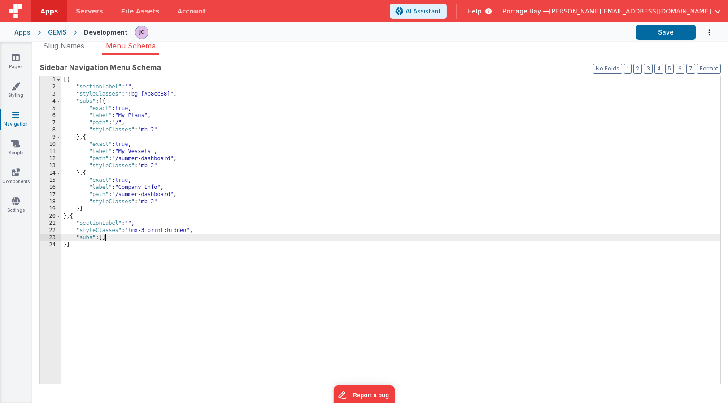
click at [105, 238] on div "[{ "sectionLabel" : "" , "styleClasses" : "!bg-[#b8cc88]" , "subs" : [{ "exact"…" at bounding box center [390, 236] width 659 height 321
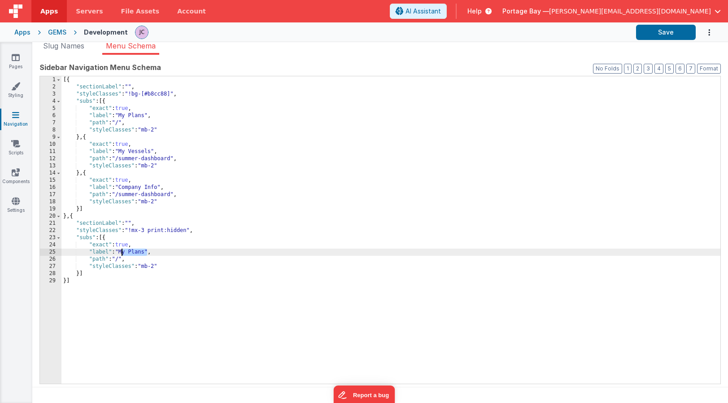
drag, startPoint x: 147, startPoint y: 251, endPoint x: 122, endPoint y: 252, distance: 25.1
click at [122, 252] on div "[{ "sectionLabel" : "" , "styleClasses" : "!bg-[#b8cc88]" , "subs" : [{ "exact"…" at bounding box center [390, 236] width 659 height 321
click at [674, 35] on button "Save" at bounding box center [666, 32] width 60 height 15
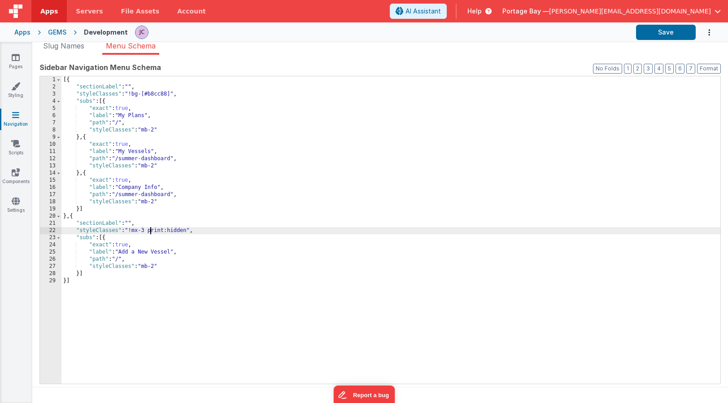
click at [150, 229] on div "[{ "sectionLabel" : "" , "styleClasses" : "!bg-[#b8cc88]" , "subs" : [{ "exact"…" at bounding box center [390, 236] width 659 height 321
drag, startPoint x: 185, startPoint y: 230, endPoint x: 132, endPoint y: 232, distance: 53.4
click at [132, 232] on div "[{ "sectionLabel" : "" , "styleClasses" : "!bg-[#b8cc88]" , "subs" : [{ "exact"…" at bounding box center [390, 236] width 659 height 321
click at [672, 30] on button "Save" at bounding box center [666, 32] width 60 height 15
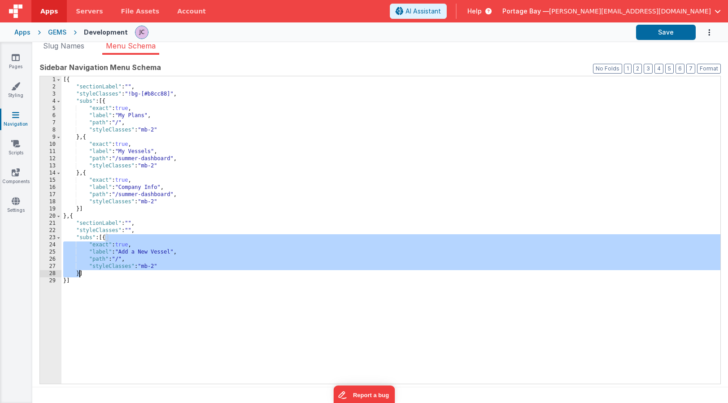
drag, startPoint x: 105, startPoint y: 239, endPoint x: 80, endPoint y: 273, distance: 43.0
click at [80, 273] on div "[{ "sectionLabel" : "" , "styleClasses" : "!bg-[#b8cc88]" , "subs" : [{ "exact"…" at bounding box center [390, 236] width 659 height 321
click at [78, 271] on div "[{ "sectionLabel" : "" , "styleClasses" : "!bg-[#b8cc88]" , "subs" : [{ "exact"…" at bounding box center [390, 236] width 659 height 321
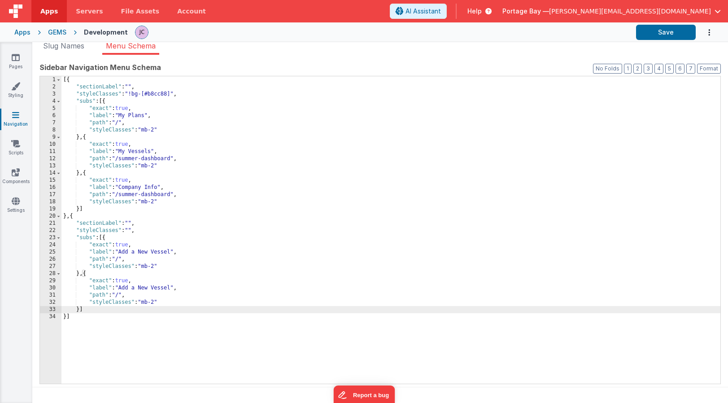
click at [171, 285] on div "[{ "sectionLabel" : "" , "styleClasses" : "!bg-[#b8cc88]" , "subs" : [{ "exact"…" at bounding box center [390, 236] width 659 height 321
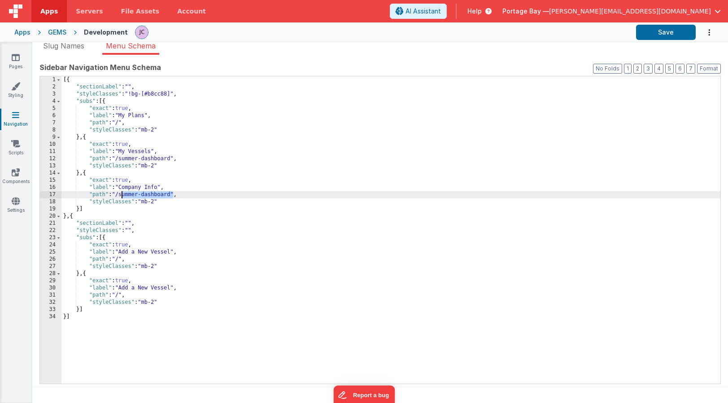
drag, startPoint x: 173, startPoint y: 193, endPoint x: 122, endPoint y: 196, distance: 51.2
click at [122, 196] on div "[{ "sectionLabel" : "" , "styleClasses" : "!bg-[#b8cc88]" , "subs" : [{ "exact"…" at bounding box center [390, 236] width 659 height 321
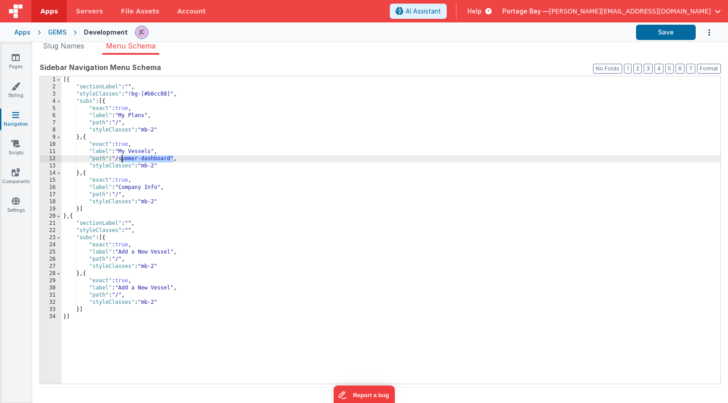
drag, startPoint x: 173, startPoint y: 157, endPoint x: 122, endPoint y: 157, distance: 50.2
click at [122, 157] on div "[{ "sectionLabel" : "" , "styleClasses" : "!bg-[#b8cc88]" , "subs" : [{ "exact"…" at bounding box center [390, 236] width 659 height 321
click at [171, 286] on div "[{ "sectionLabel" : "" , "styleClasses" : "!bg-[#b8cc88]" , "subs" : [{ "exact"…" at bounding box center [390, 236] width 659 height 321
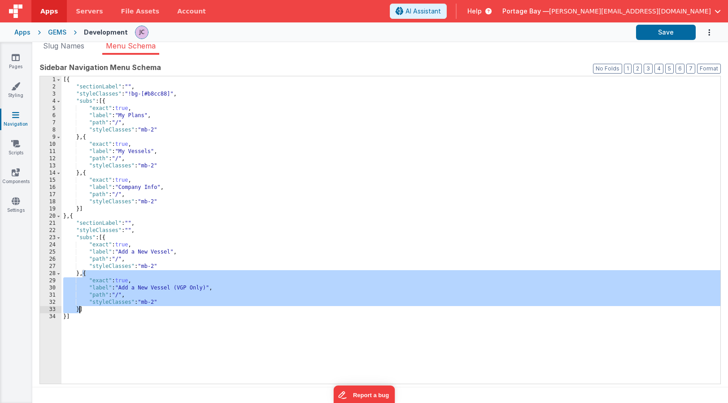
drag, startPoint x: 83, startPoint y: 273, endPoint x: 80, endPoint y: 307, distance: 33.8
click at [80, 307] on div "[{ "sectionLabel" : "" , "styleClasses" : "!bg-[#b8cc88]" , "subs" : [{ "exact"…" at bounding box center [390, 236] width 659 height 321
click at [80, 310] on div "[{ "sectionLabel" : "" , "styleClasses" : "!bg-[#b8cc88]" , "subs" : [{ "exact"…" at bounding box center [390, 236] width 659 height 321
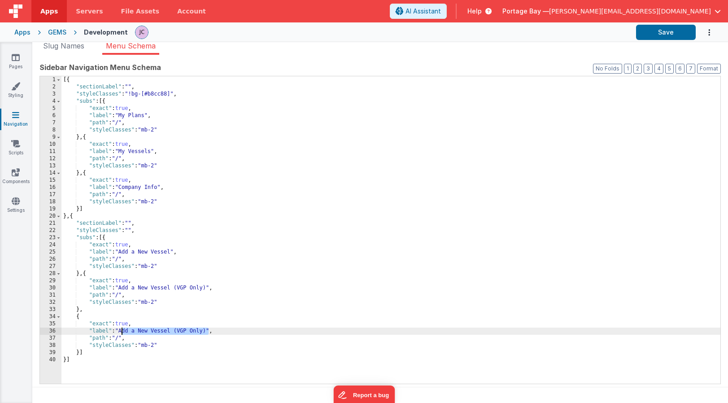
drag, startPoint x: 209, startPoint y: 330, endPoint x: 121, endPoint y: 332, distance: 87.5
click at [121, 332] on div "[{ "sectionLabel" : "" , "styleClasses" : "!bg-[#b8cc88]" , "subs" : [{ "exact"…" at bounding box center [390, 236] width 659 height 321
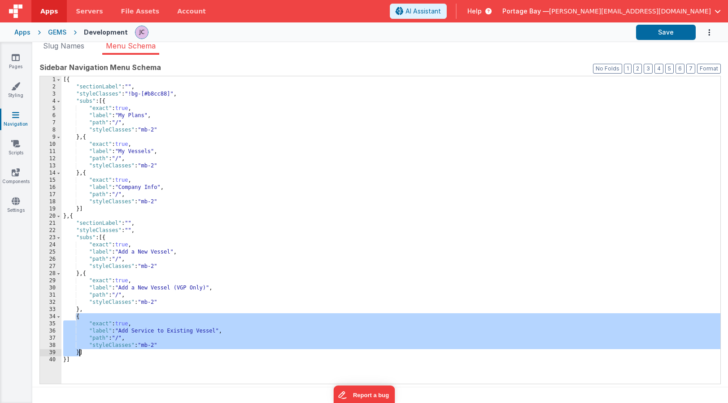
drag, startPoint x: 77, startPoint y: 318, endPoint x: 80, endPoint y: 351, distance: 33.3
click at [80, 351] on div "[{ "sectionLabel" : "" , "styleClasses" : "!bg-[#b8cc88]" , "subs" : [{ "exact"…" at bounding box center [390, 236] width 659 height 321
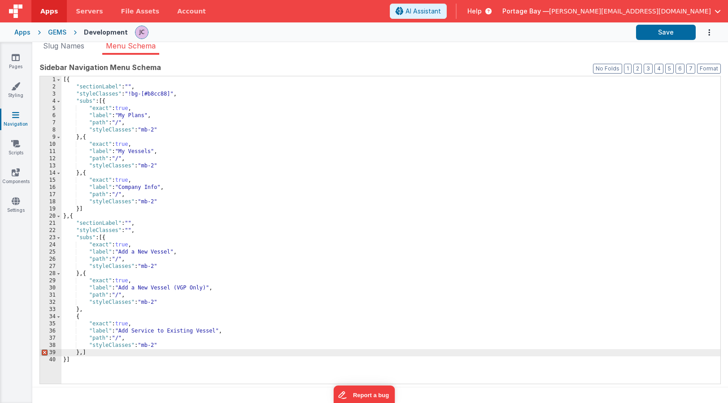
scroll to position [9, 0]
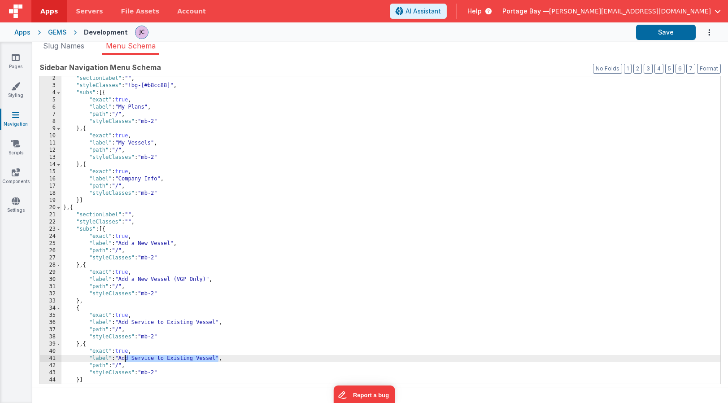
drag, startPoint x: 213, startPoint y: 358, endPoint x: 123, endPoint y: 358, distance: 89.2
click at [123, 358] on div ""sectionLabel" : "" , "styleClasses" : "!bg-[#b8cc88]" , "subs" : [{ "exact" : …" at bounding box center [390, 235] width 659 height 321
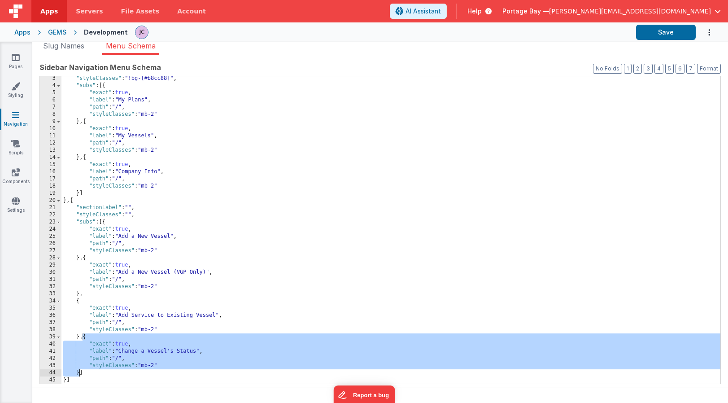
drag, startPoint x: 84, startPoint y: 336, endPoint x: 79, endPoint y: 372, distance: 36.2
click at [79, 372] on div ""styleClasses" : "!bg-[#b8cc88]" , "subs" : [{ "exact" : true , "label" : "My P…" at bounding box center [390, 235] width 659 height 321
click at [80, 373] on div ""styleClasses" : "!bg-[#b8cc88]" , "subs" : [{ "exact" : true , "label" : "My P…" at bounding box center [390, 235] width 659 height 321
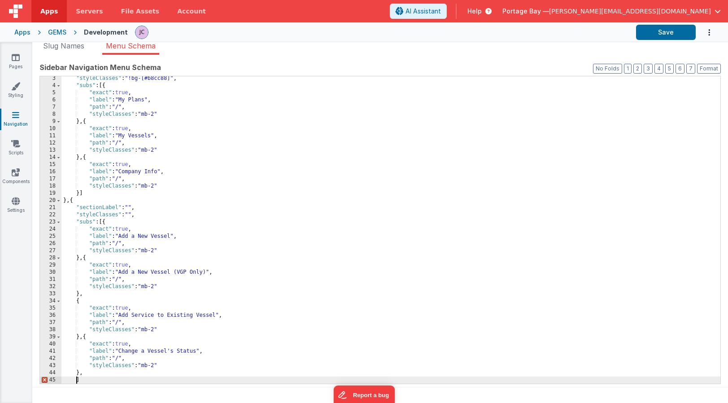
scroll to position [52, 0]
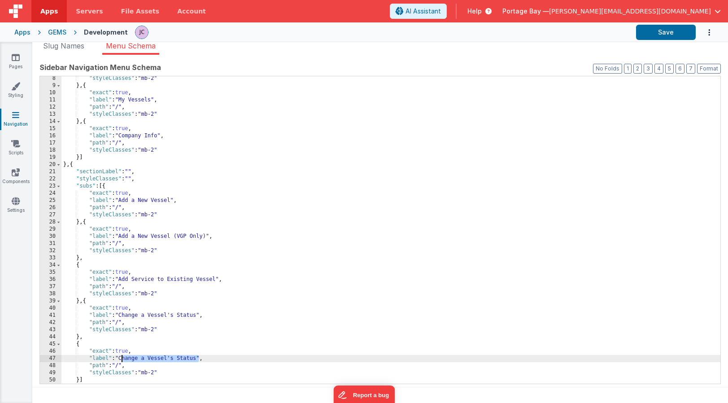
drag, startPoint x: 200, startPoint y: 358, endPoint x: 122, endPoint y: 357, distance: 77.6
click at [122, 357] on div ""styleClasses" : "mb-2" } , { "exact" : true , "label" : "My Vessels" , "path" …" at bounding box center [390, 235] width 659 height 321
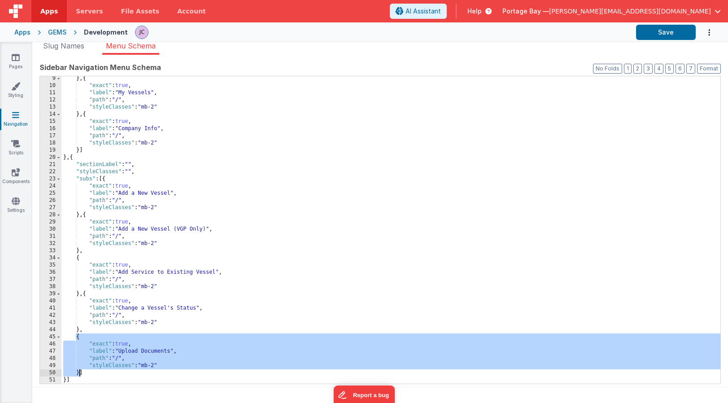
drag, startPoint x: 76, startPoint y: 337, endPoint x: 79, endPoint y: 372, distance: 35.1
click at [79, 372] on div "} , { "exact" : true , "label" : "My Vessels" , "path" : "/" , "styleClasses" :…" at bounding box center [390, 235] width 659 height 321
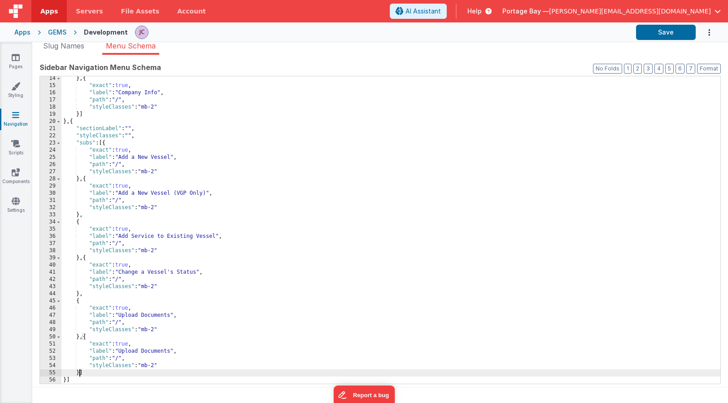
scroll to position [95, 0]
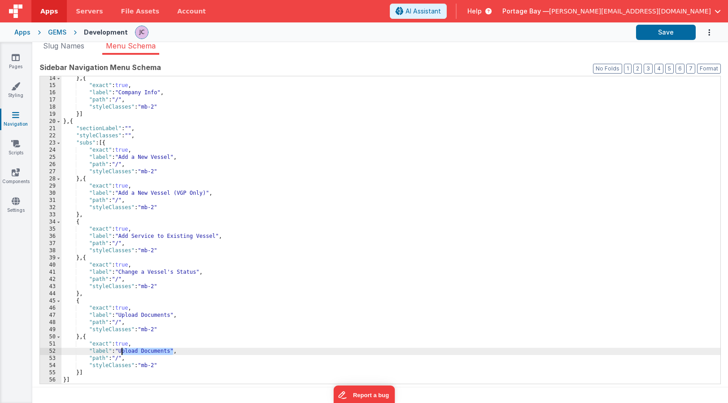
drag, startPoint x: 173, startPoint y: 350, endPoint x: 121, endPoint y: 352, distance: 52.0
click at [121, 352] on div "} , { "exact" : true , "label" : "Company Info" , "path" : "/" , "styleClasses"…" at bounding box center [390, 235] width 659 height 321
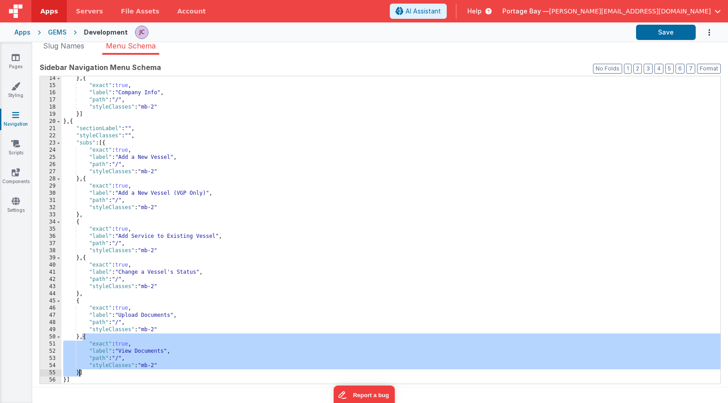
drag, startPoint x: 83, startPoint y: 337, endPoint x: 79, endPoint y: 371, distance: 34.4
click at [79, 371] on div "} , { "exact" : true , "label" : "Company Info" , "path" : "/" , "styleClasses"…" at bounding box center [390, 235] width 659 height 321
click at [78, 372] on div "} , { "exact" : true , "label" : "Company Info" , "path" : "/" , "styleClasses"…" at bounding box center [390, 235] width 659 height 321
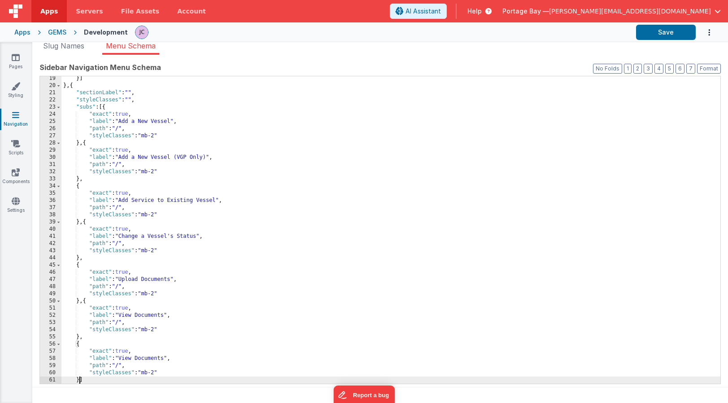
scroll to position [138, 0]
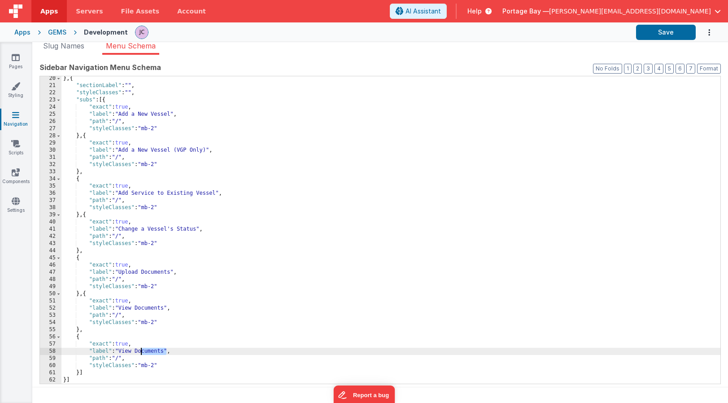
drag, startPoint x: 166, startPoint y: 350, endPoint x: 140, endPoint y: 351, distance: 26.0
click at [140, 351] on div "} , { "sectionLabel" : "" , "styleClasses" : "" , "subs" : [{ "exact" : true , …" at bounding box center [390, 235] width 659 height 321
drag, startPoint x: 667, startPoint y: 32, endPoint x: 640, endPoint y: 29, distance: 27.5
click at [667, 32] on button "Save" at bounding box center [666, 32] width 60 height 15
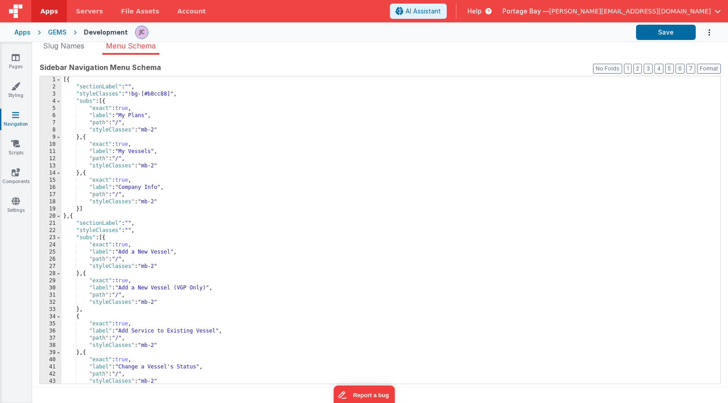
scroll to position [0, 0]
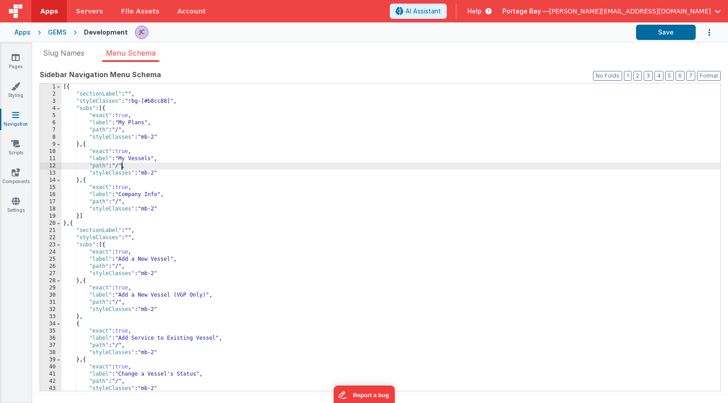
click at [121, 165] on div "[{ "sectionLabel" : "" , "styleClasses" : "!bg-[#b8cc88]" , "subs" : [{ "exact"…" at bounding box center [390, 243] width 659 height 321
click at [121, 201] on div "[{ "sectionLabel" : "" , "styleClasses" : "!bg-[#b8cc88]" , "subs" : [{ "exact"…" at bounding box center [390, 243] width 659 height 321
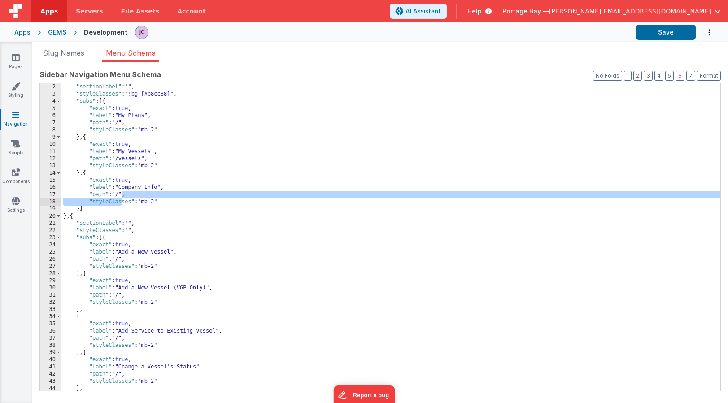
scroll to position [8, 0]
click at [120, 194] on div ""sectionLabel" : "" , "styleClasses" : "!bg-[#b8cc88]" , "subs" : [{ "exact" : …" at bounding box center [390, 243] width 659 height 321
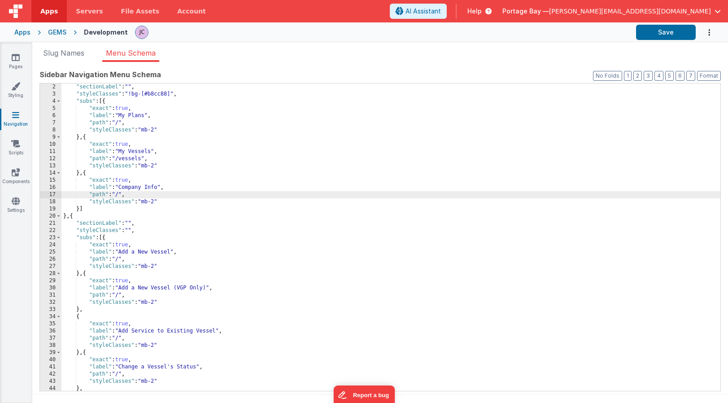
drag, startPoint x: 121, startPoint y: 194, endPoint x: 127, endPoint y: 195, distance: 5.5
click at [121, 194] on div ""sectionLabel" : "" , "styleClasses" : "!bg-[#b8cc88]" , "subs" : [{ "exact" : …" at bounding box center [390, 243] width 659 height 321
click at [659, 31] on button "Save" at bounding box center [666, 32] width 60 height 15
click at [58, 238] on span at bounding box center [58, 237] width 5 height 7
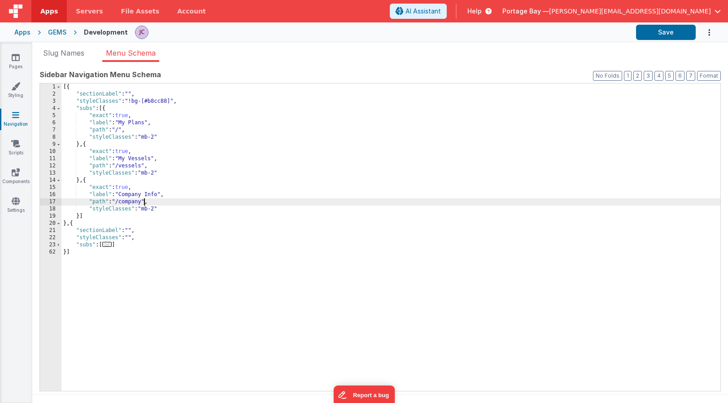
scroll to position [7, 0]
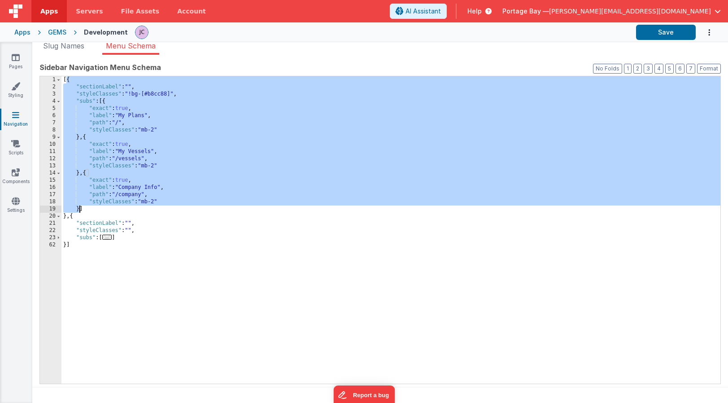
drag, startPoint x: 66, startPoint y: 80, endPoint x: 78, endPoint y: 207, distance: 127.0
click at [78, 207] on div "[{ "sectionLabel" : "" , "styleClasses" : "!bg-[#b8cc88]" , "subs" : [{ "exact"…" at bounding box center [390, 236] width 659 height 321
click at [57, 101] on span at bounding box center [58, 101] width 5 height 7
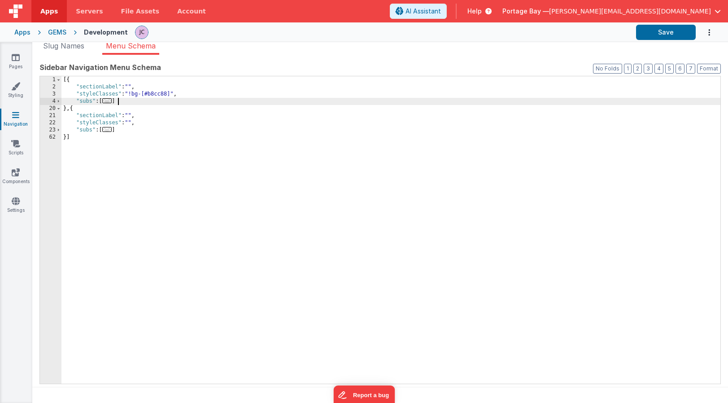
click at [132, 101] on div "[{ "sectionLabel" : "" , "styleClasses" : "!bg-[#b8cc88]" , "subs" : [ ... ] } …" at bounding box center [390, 236] width 659 height 321
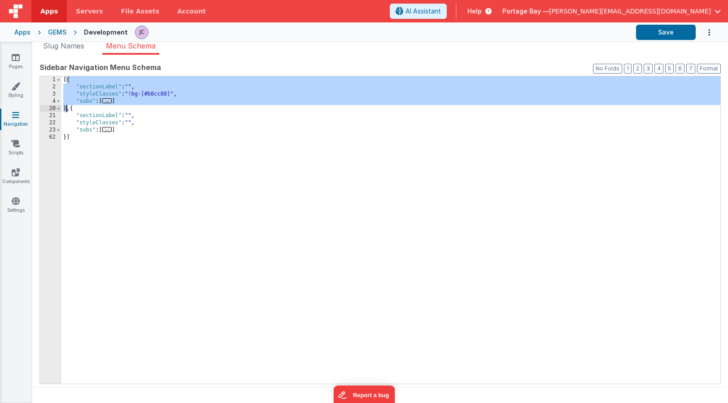
drag, startPoint x: 66, startPoint y: 79, endPoint x: 67, endPoint y: 106, distance: 26.5
click at [67, 106] on div "[{ "sectionLabel" : "" , "styleClasses" : "!bg-[#b8cc88]" , "subs" : [ ... ] } …" at bounding box center [390, 236] width 659 height 321
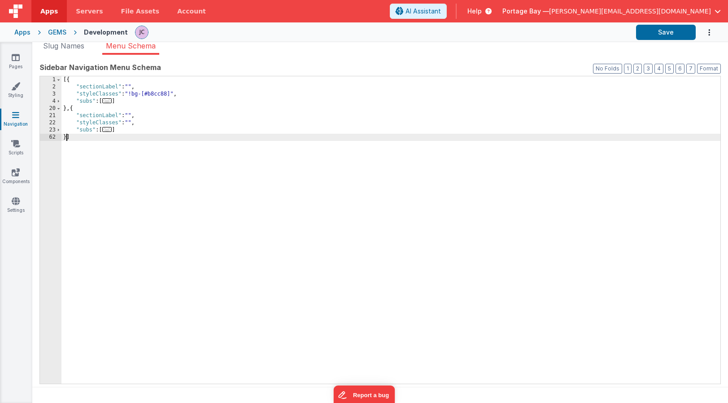
click at [65, 136] on div "[{ "sectionLabel" : "" , "styleClasses" : "!bg-[#b8cc88]" , "subs" : [ ... ] } …" at bounding box center [390, 236] width 659 height 321
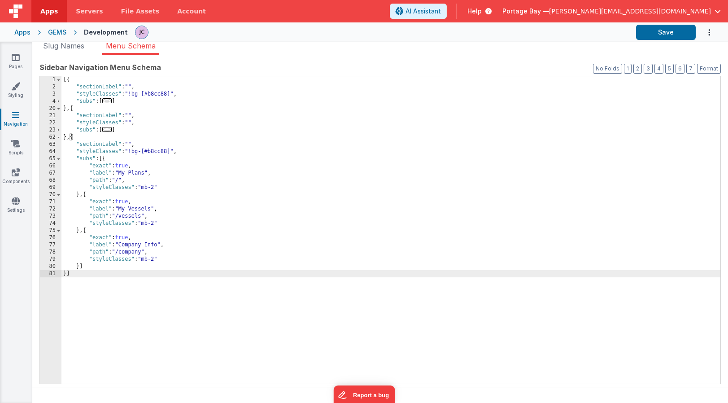
click at [131, 143] on div "[{ "sectionLabel" : "" , "styleClasses" : "!bg-[#b8cc88]" , "subs" : [ ... ] } …" at bounding box center [390, 236] width 659 height 321
click at [59, 102] on span at bounding box center [58, 101] width 5 height 7
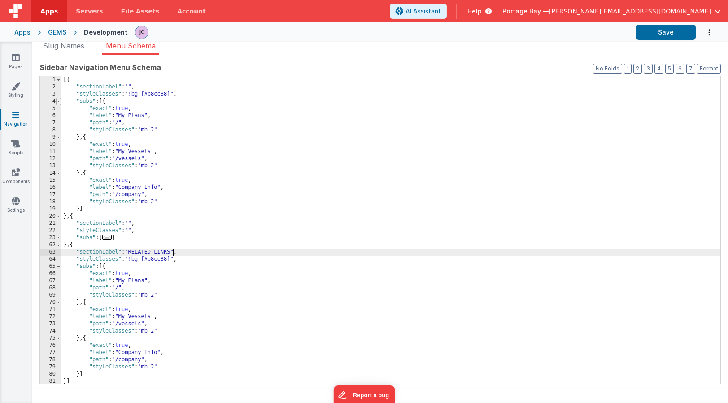
scroll to position [1, 0]
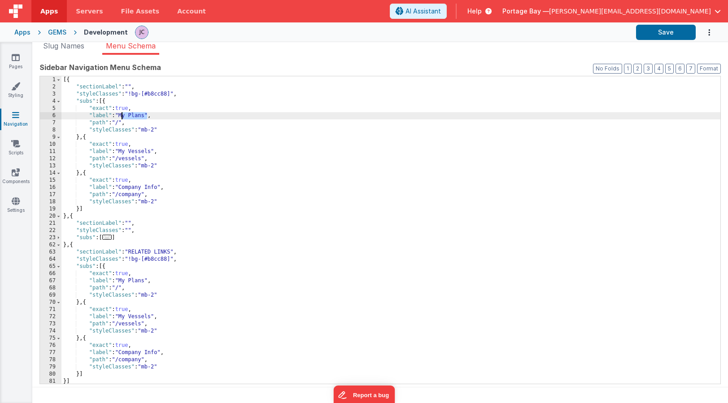
drag, startPoint x: 147, startPoint y: 115, endPoint x: 123, endPoint y: 114, distance: 23.8
click at [123, 114] on div "[{ "sectionLabel" : "" , "styleClasses" : "!bg-[#b8cc88]" , "subs" : [{ "exact"…" at bounding box center [390, 236] width 659 height 321
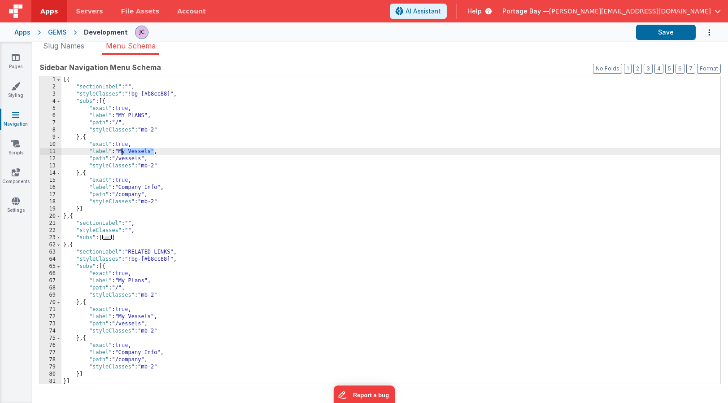
drag, startPoint x: 152, startPoint y: 152, endPoint x: 121, endPoint y: 152, distance: 31.4
click at [121, 152] on div "[{ "sectionLabel" : "" , "styleClasses" : "!bg-[#b8cc88]" , "subs" : [{ "exact"…" at bounding box center [390, 236] width 659 height 321
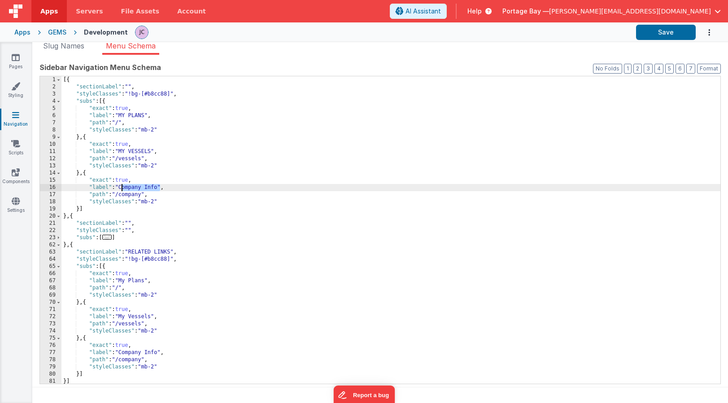
drag, startPoint x: 161, startPoint y: 186, endPoint x: 123, endPoint y: 189, distance: 37.8
click at [123, 189] on div "[{ "sectionLabel" : "" , "styleClasses" : "!bg-[#b8cc88]" , "subs" : [{ "exact"…" at bounding box center [390, 236] width 659 height 321
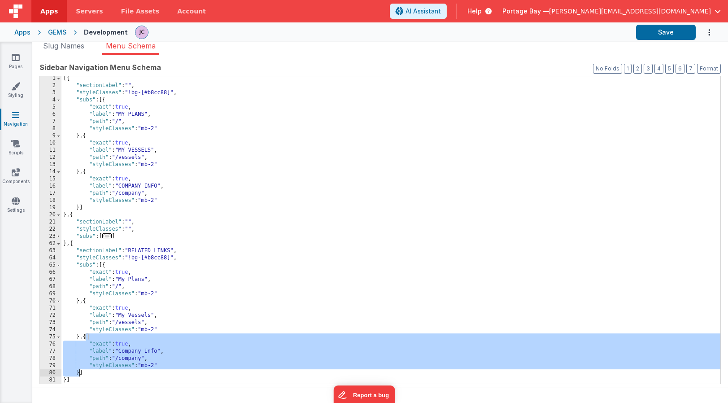
drag, startPoint x: 86, startPoint y: 337, endPoint x: 80, endPoint y: 369, distance: 32.8
click at [80, 369] on div "[{ "sectionLabel" : "" , "styleClasses" : "!bg-[#b8cc88]" , "subs" : [{ "exact"…" at bounding box center [390, 235] width 659 height 321
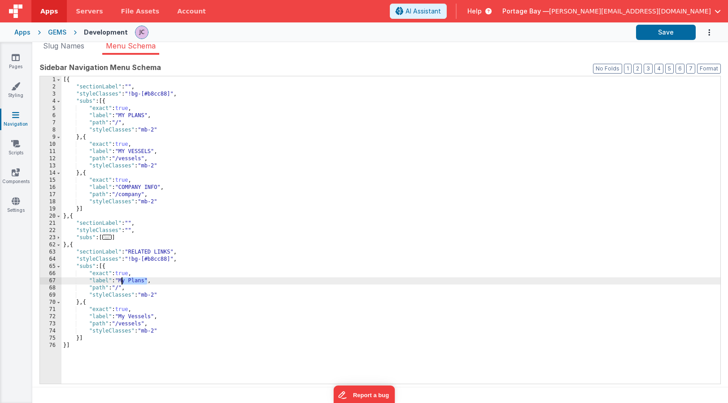
drag, startPoint x: 146, startPoint y: 280, endPoint x: 122, endPoint y: 281, distance: 23.8
click at [122, 281] on div "[{ "sectionLabel" : "" , "styleClasses" : "!bg-[#b8cc88]" , "subs" : [{ "exact"…" at bounding box center [390, 236] width 659 height 321
click at [147, 280] on div "[{ "sectionLabel" : "" , "styleClasses" : "!bg-[#b8cc88]" , "subs" : [{ "exact"…" at bounding box center [390, 236] width 659 height 321
drag, startPoint x: 145, startPoint y: 280, endPoint x: 121, endPoint y: 280, distance: 23.8
click at [121, 280] on div "[{ "sectionLabel" : "" , "styleClasses" : "!bg-[#b8cc88]" , "subs" : [{ "exact"…" at bounding box center [390, 236] width 659 height 321
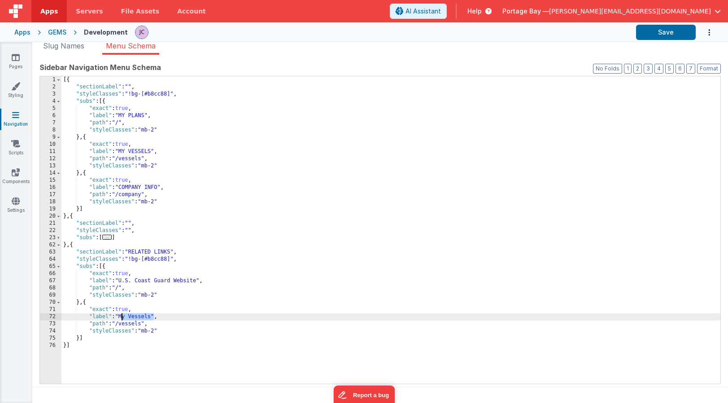
drag, startPoint x: 152, startPoint y: 315, endPoint x: 122, endPoint y: 316, distance: 30.0
click at [122, 316] on div "[{ "sectionLabel" : "" , "styleClasses" : "!bg-[#b8cc88]" , "subs" : [{ "exact"…" at bounding box center [390, 236] width 659 height 321
click at [667, 35] on button "Save" at bounding box center [666, 32] width 60 height 15
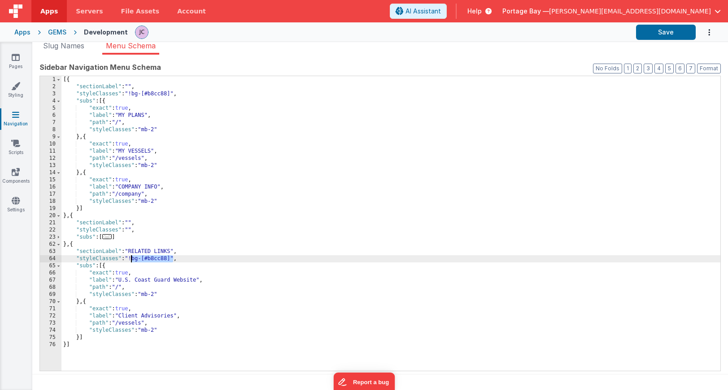
drag, startPoint x: 173, startPoint y: 260, endPoint x: 132, endPoint y: 260, distance: 41.2
click at [132, 260] on div "[{ "sectionLabel" : "" , "styleClasses" : "!bg-[#b8cc88]" , "subs" : [{ "exact"…" at bounding box center [390, 230] width 659 height 309
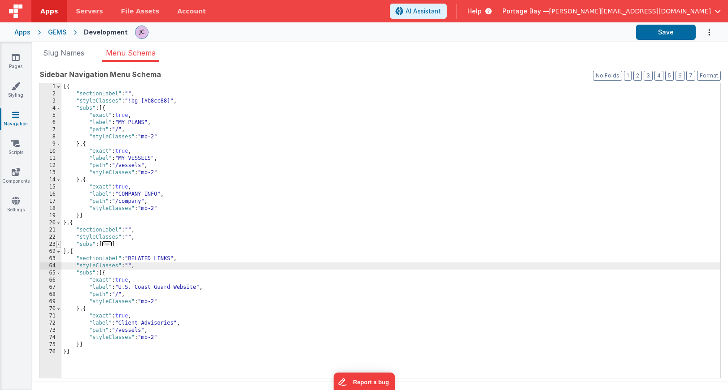
click at [59, 244] on span at bounding box center [58, 244] width 5 height 7
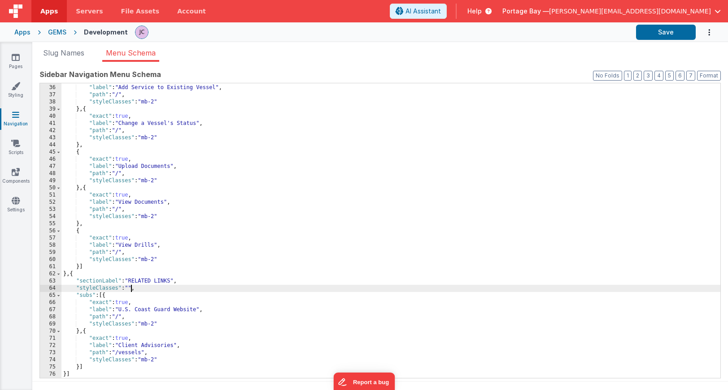
scroll to position [7, 0]
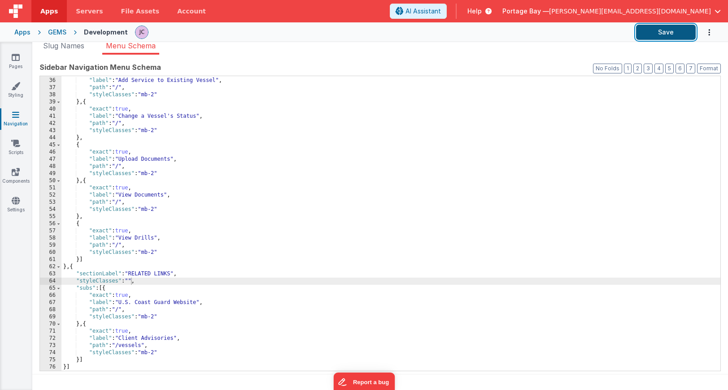
click at [670, 30] on button "Save" at bounding box center [666, 32] width 60 height 15
click at [17, 59] on icon at bounding box center [16, 57] width 8 height 9
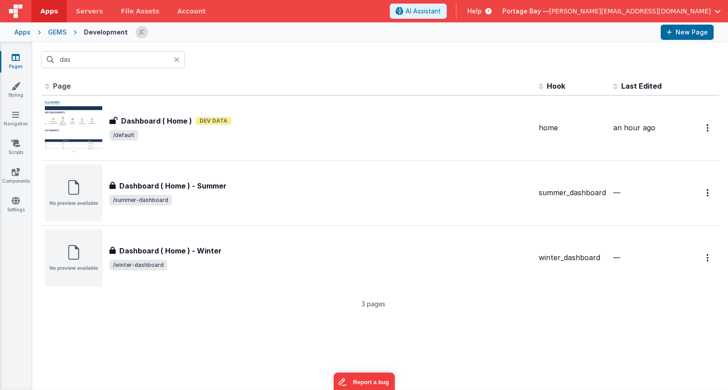
click at [176, 61] on icon at bounding box center [176, 59] width 5 height 7
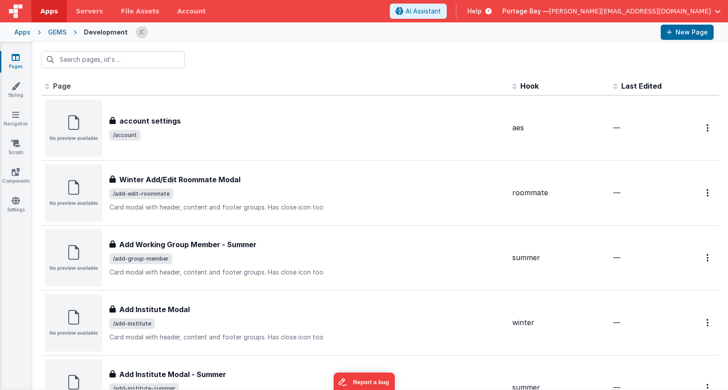
click at [47, 11] on span "Apps" at bounding box center [48, 11] width 17 height 9
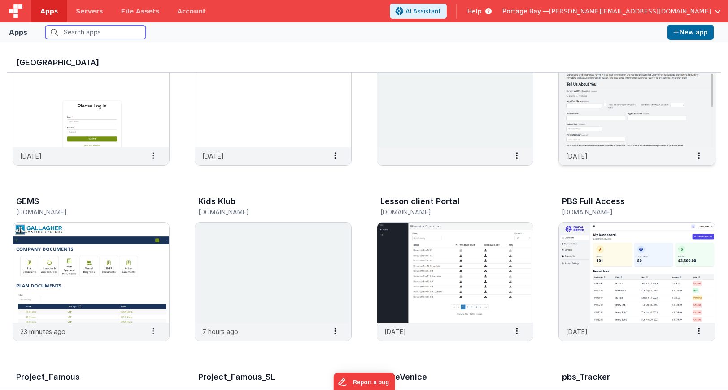
scroll to position [86, 0]
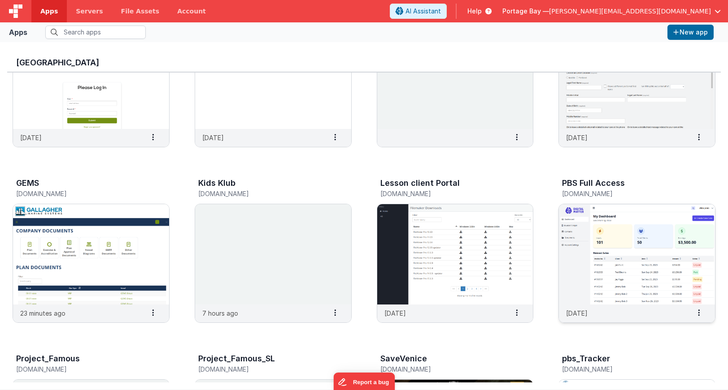
click at [632, 258] on img at bounding box center [637, 254] width 156 height 100
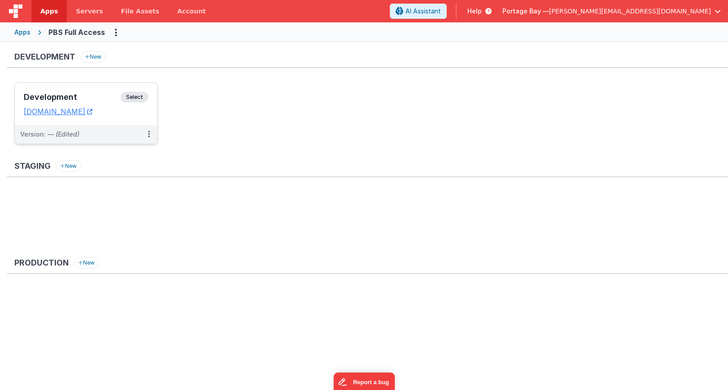
click at [139, 97] on span "Select" at bounding box center [135, 97] width 28 height 11
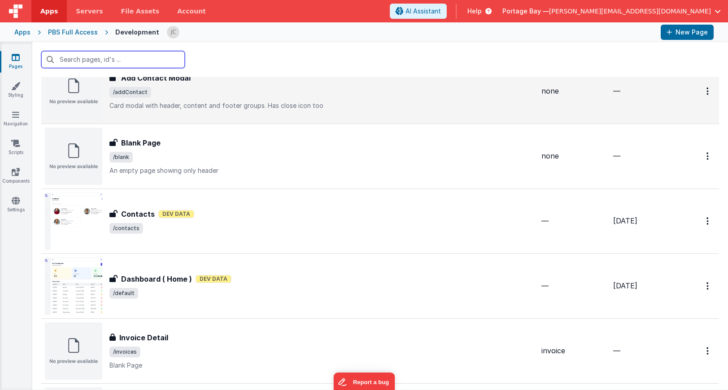
scroll to position [104, 0]
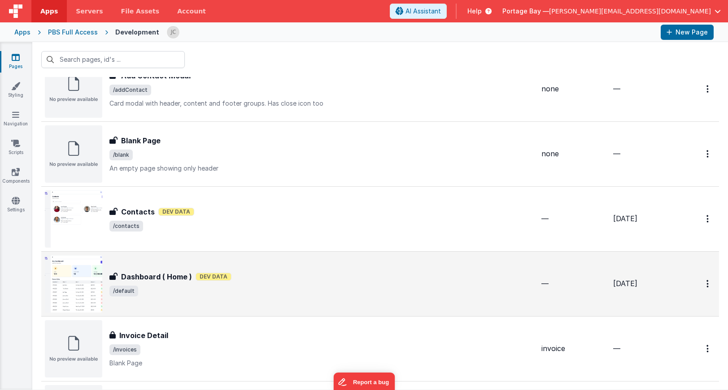
click at [317, 285] on div "Dashboard ( Home ) Dashboard ( Home ) Dev Data /default" at bounding box center [321, 284] width 425 height 25
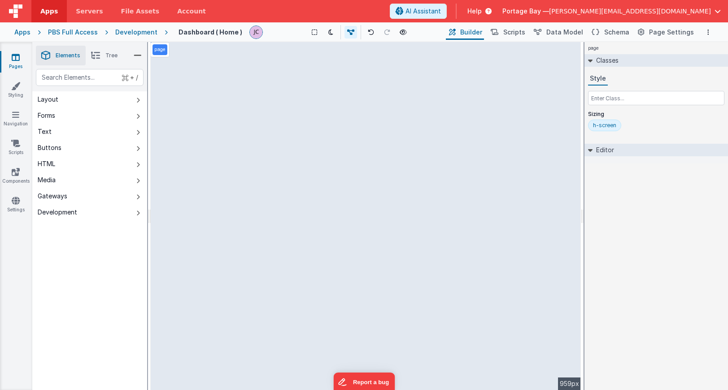
click at [216, 59] on div "page --> 959px" at bounding box center [366, 216] width 430 height 348
click at [221, 121] on div "page --> 959px" at bounding box center [366, 216] width 430 height 348
click at [137, 32] on div "Development" at bounding box center [136, 32] width 42 height 9
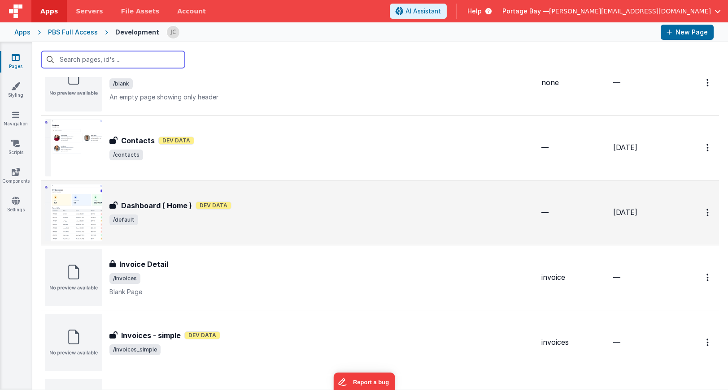
scroll to position [178, 0]
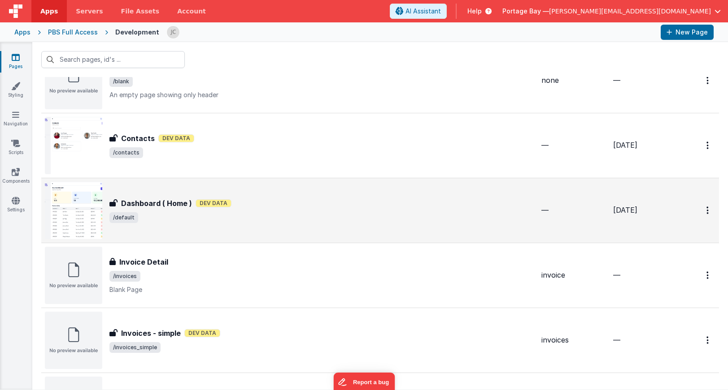
click at [395, 213] on span "/default" at bounding box center [321, 218] width 425 height 11
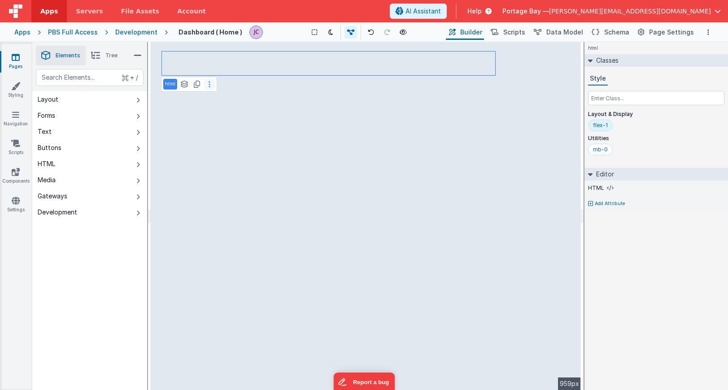
click at [208, 86] on icon at bounding box center [209, 84] width 2 height 7
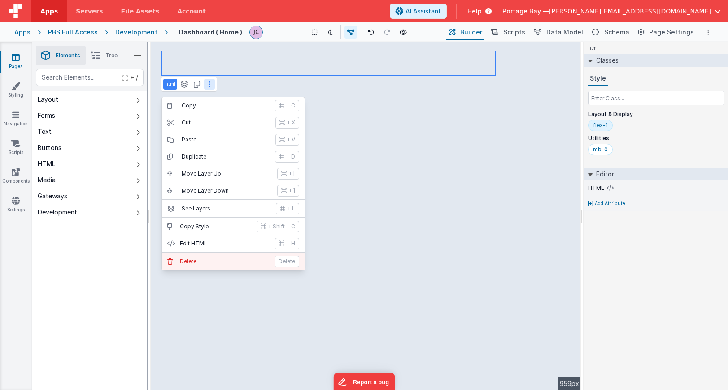
select select "newSale"
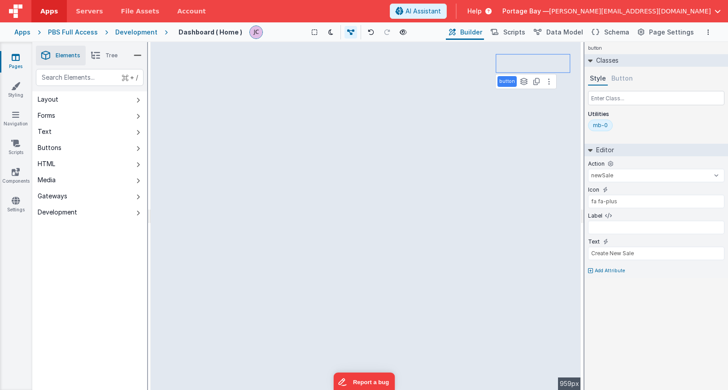
type input "div"
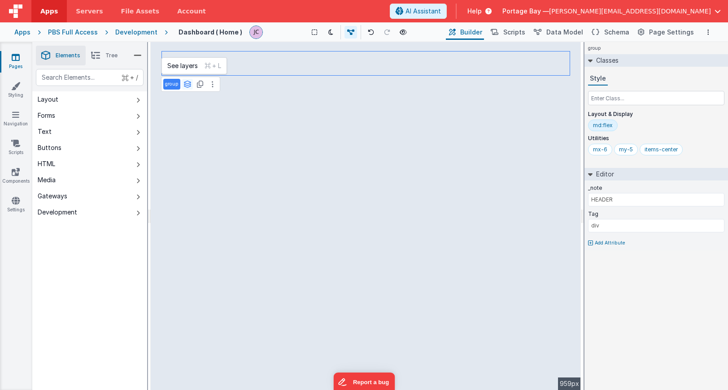
click at [188, 84] on icon at bounding box center [187, 84] width 8 height 7
click at [187, 83] on icon at bounding box center [187, 84] width 8 height 7
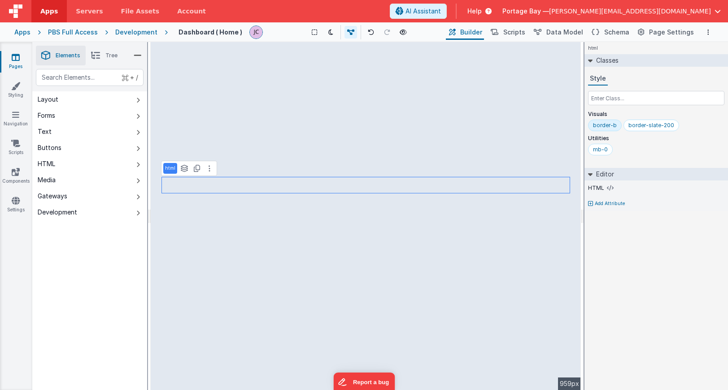
select select
select select "status"
select select "amount"
select select "date"
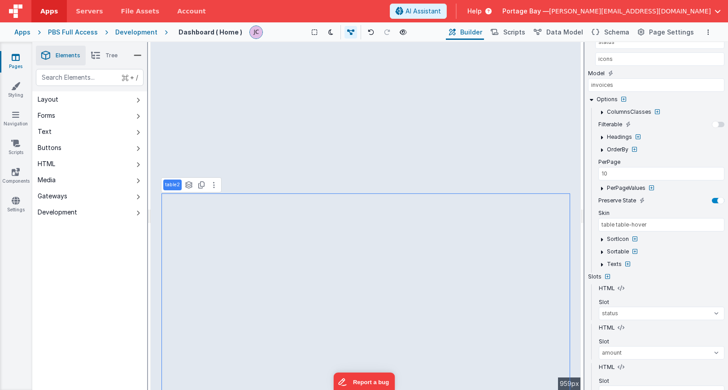
scroll to position [330, 0]
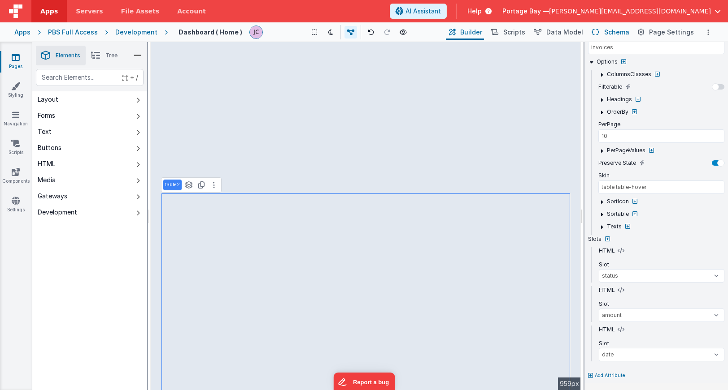
select select
click at [510, 30] on button "Scripts" at bounding box center [506, 32] width 39 height 15
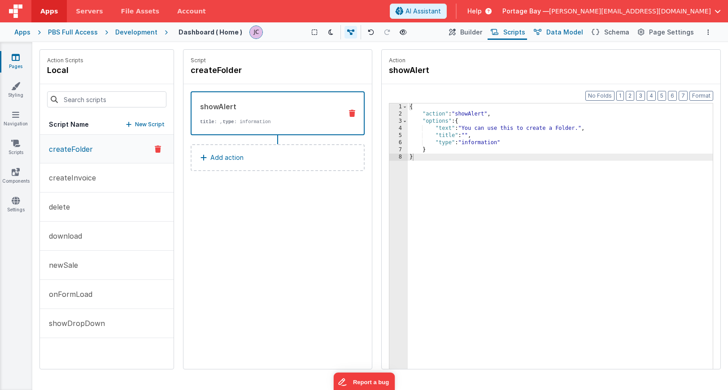
click at [569, 34] on span "Data Model" at bounding box center [564, 32] width 37 height 9
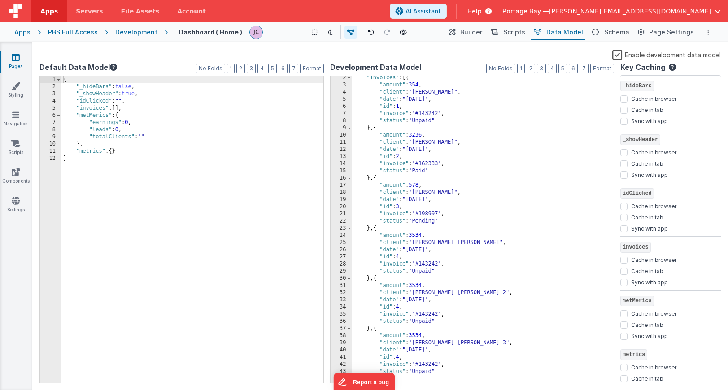
scroll to position [0, 0]
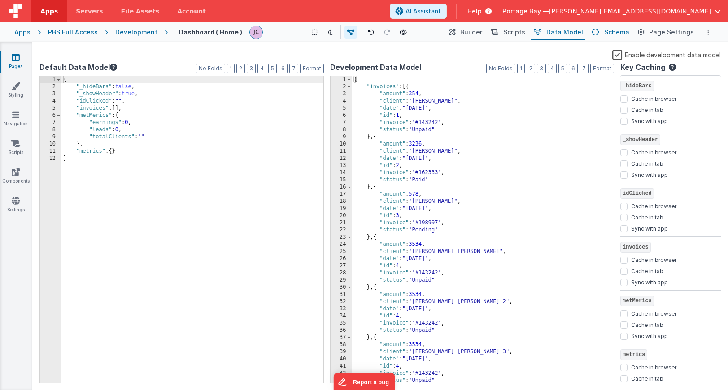
click at [619, 36] on span "Schema" at bounding box center [616, 32] width 25 height 9
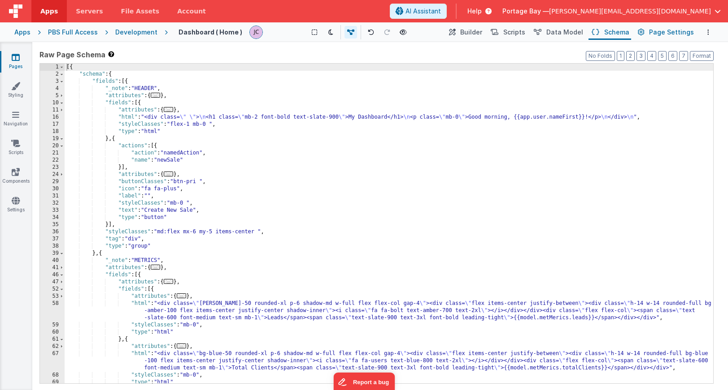
click at [663, 31] on span "Page Settings" at bounding box center [671, 32] width 45 height 9
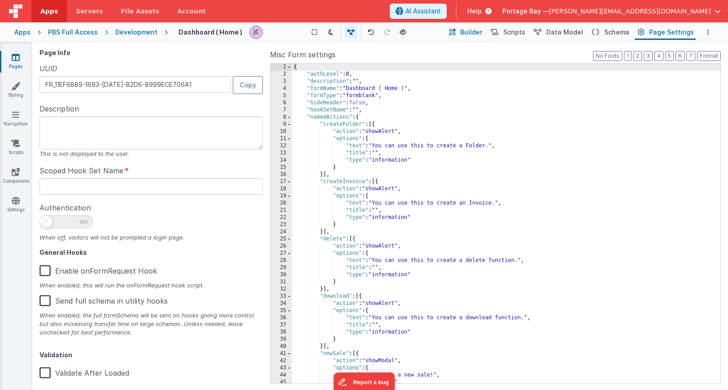
click at [465, 31] on button "Builder" at bounding box center [465, 32] width 38 height 15
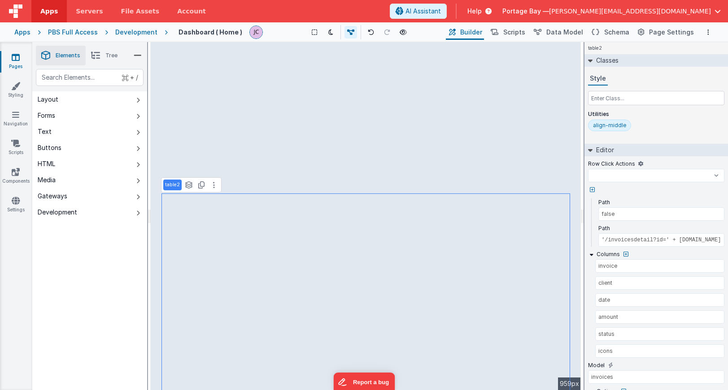
select select
click at [123, 31] on div "Development" at bounding box center [136, 32] width 42 height 9
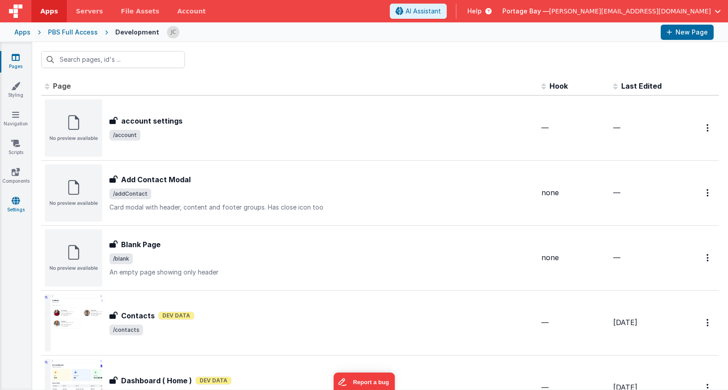
click at [14, 205] on link "Settings" at bounding box center [16, 205] width 32 height 18
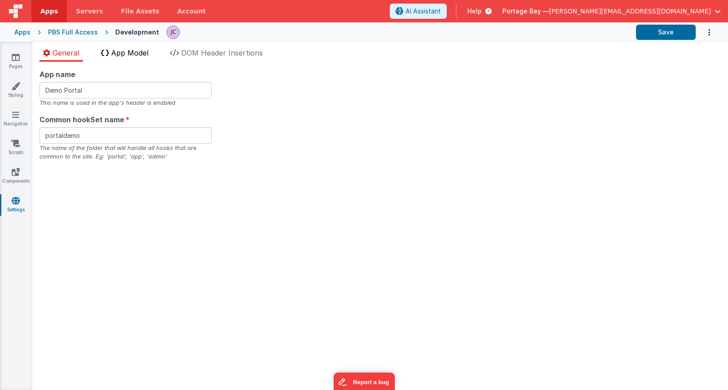
click at [140, 50] on span "App Model" at bounding box center [129, 52] width 37 height 9
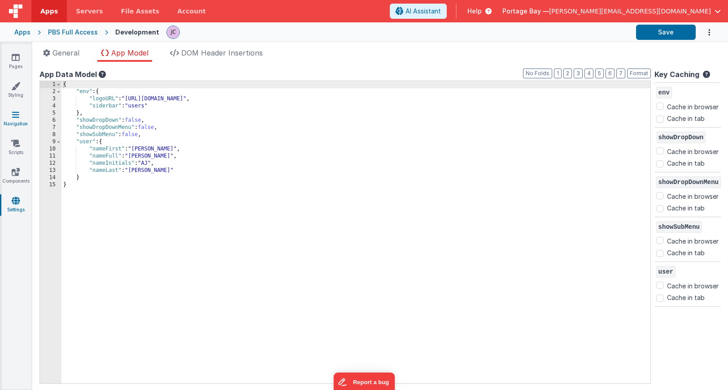
click at [18, 117] on icon at bounding box center [15, 114] width 7 height 9
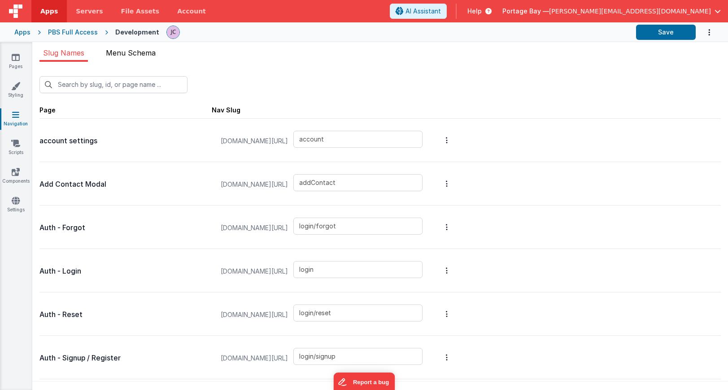
click at [136, 55] on span "Menu Schema" at bounding box center [131, 52] width 50 height 9
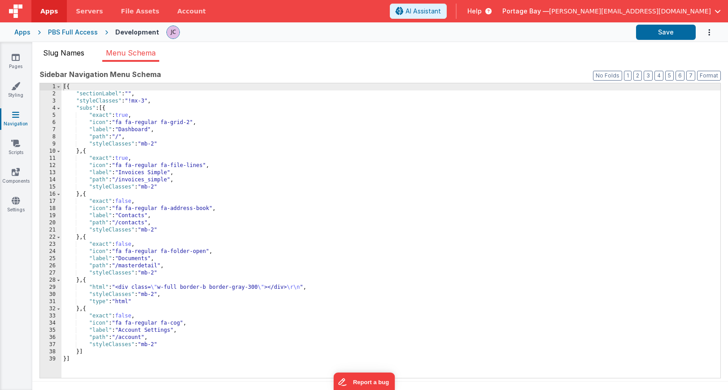
click at [71, 52] on span "Slug Names" at bounding box center [63, 52] width 41 height 9
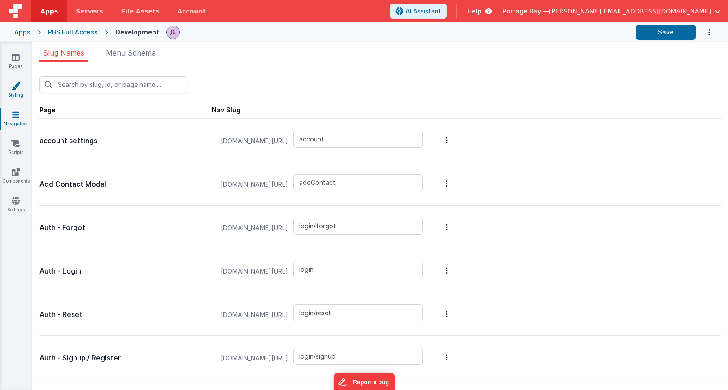
click at [16, 90] on icon at bounding box center [15, 86] width 9 height 9
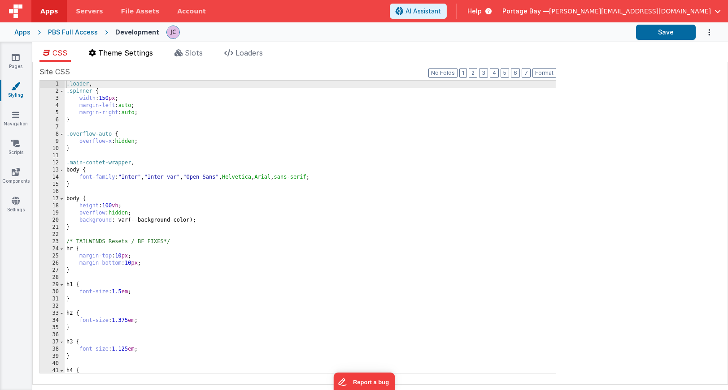
click at [132, 56] on span "Theme Settings" at bounding box center [125, 52] width 55 height 9
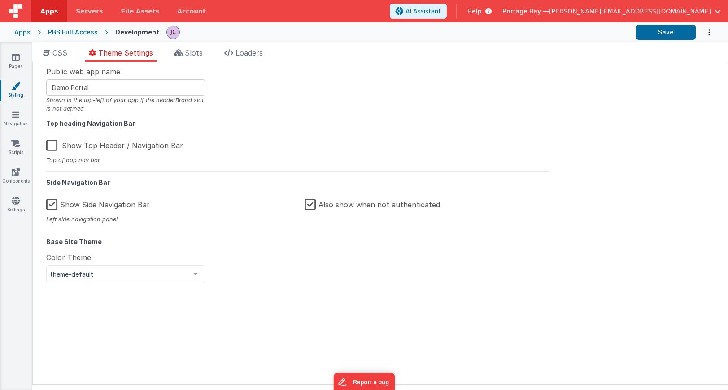
click at [71, 31] on div "PBS Full Access" at bounding box center [73, 32] width 50 height 9
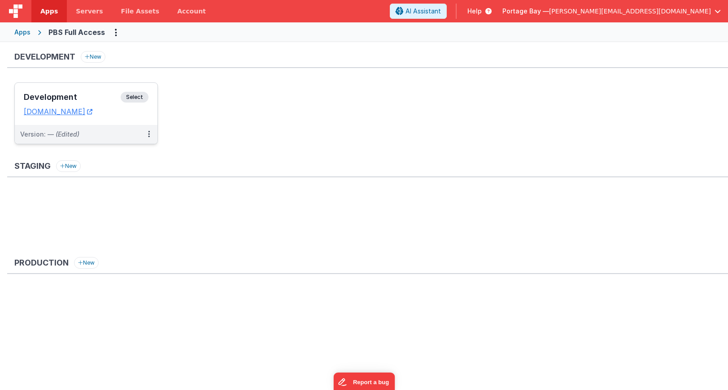
click at [137, 95] on span "Select" at bounding box center [135, 97] width 28 height 11
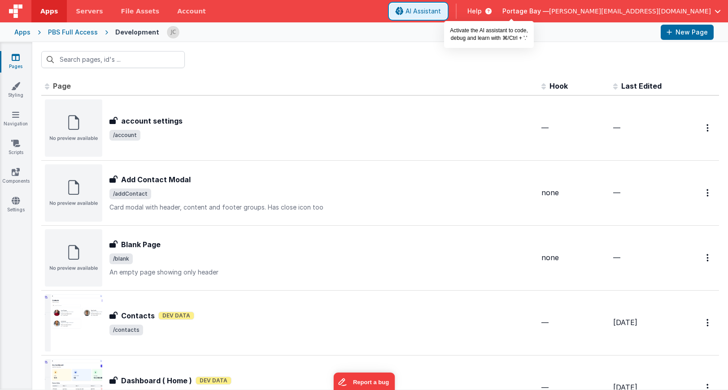
click at [441, 12] on span "AI Assistant" at bounding box center [422, 11] width 35 height 9
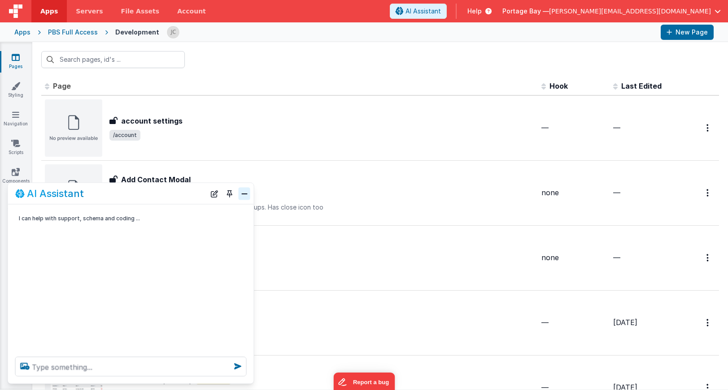
click at [243, 193] on button "Close" at bounding box center [245, 193] width 12 height 13
